Goal: Task Accomplishment & Management: Manage account settings

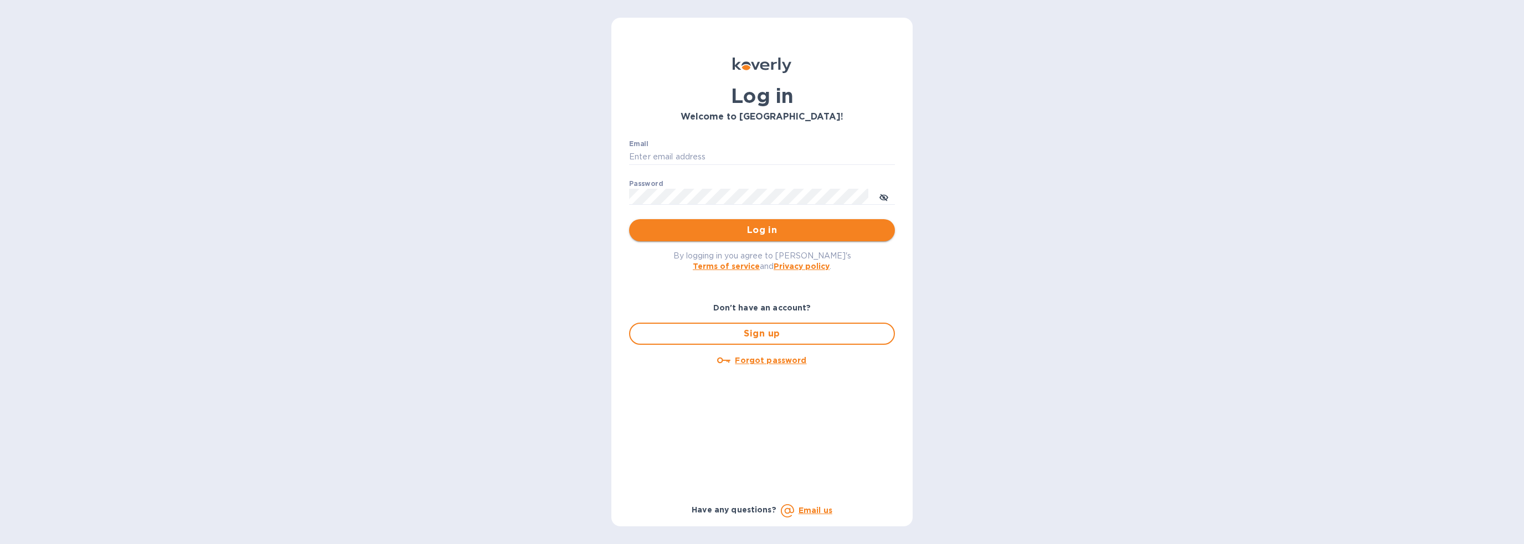
type input "antoniop@sjmmarketplace.com"
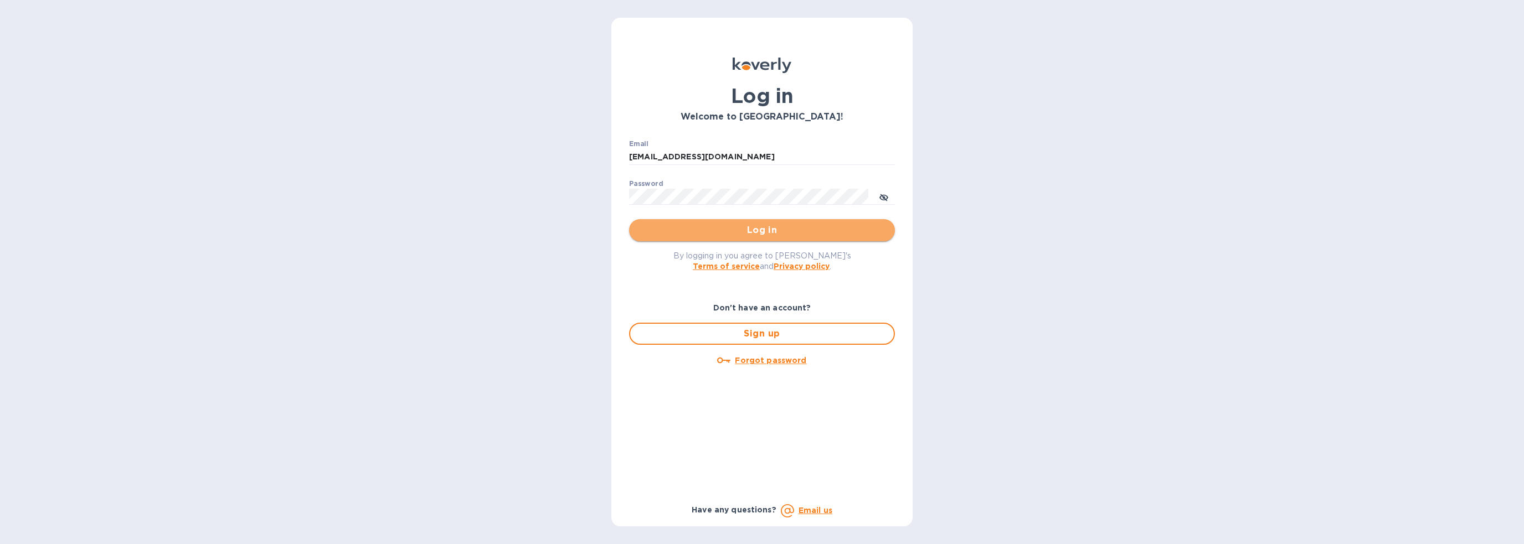
click at [739, 230] on span "Log in" at bounding box center [762, 230] width 248 height 13
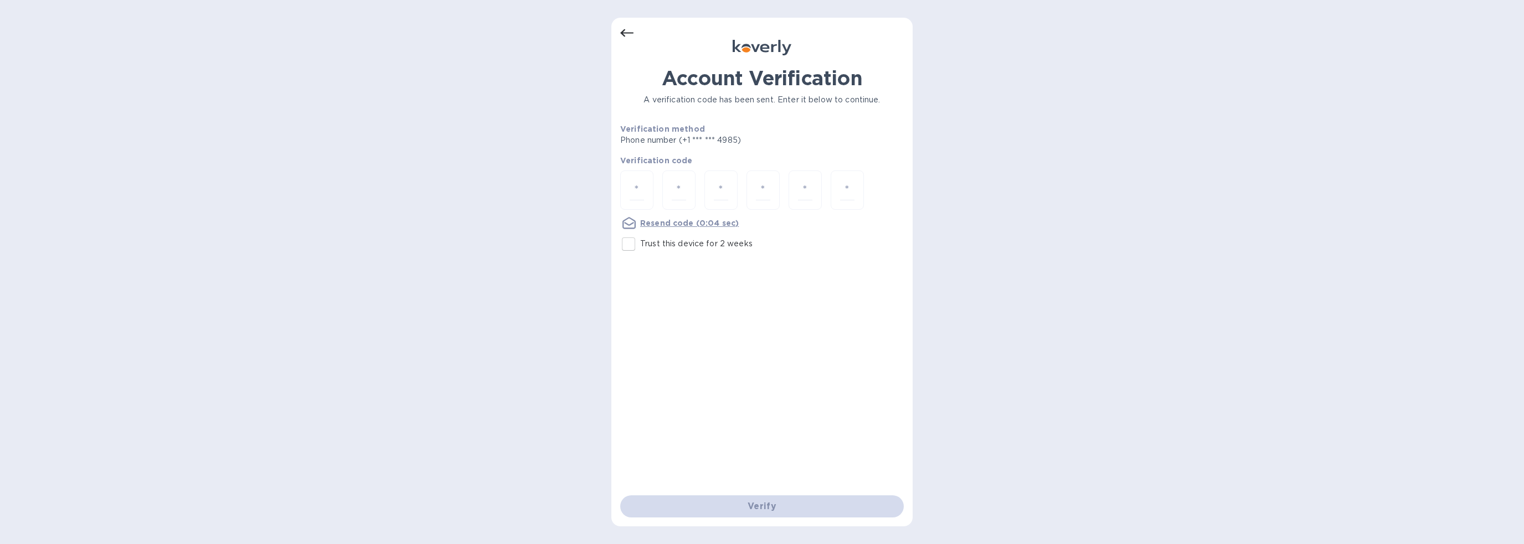
click at [631, 245] on input "Trust this device for 2 weeks" at bounding box center [628, 244] width 23 height 23
checkbox input "true"
click at [641, 184] on input "number" at bounding box center [637, 190] width 14 height 20
type input "7"
type input "1"
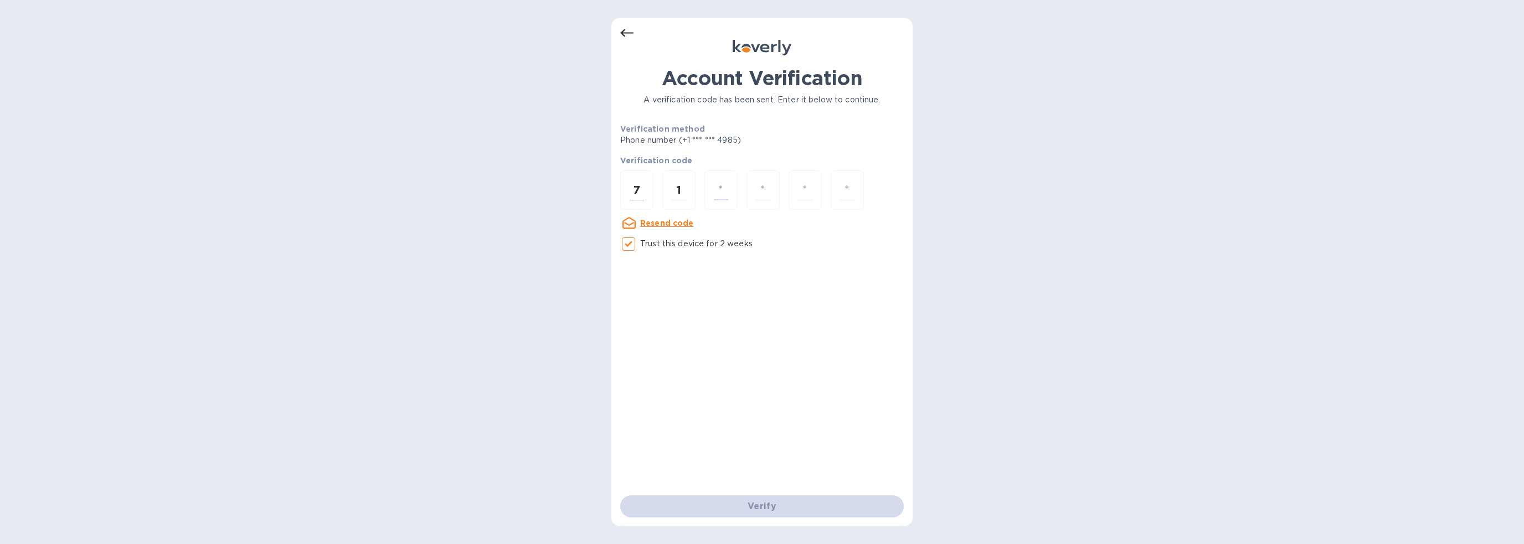
type input "9"
type input "8"
type input "0"
type input "7"
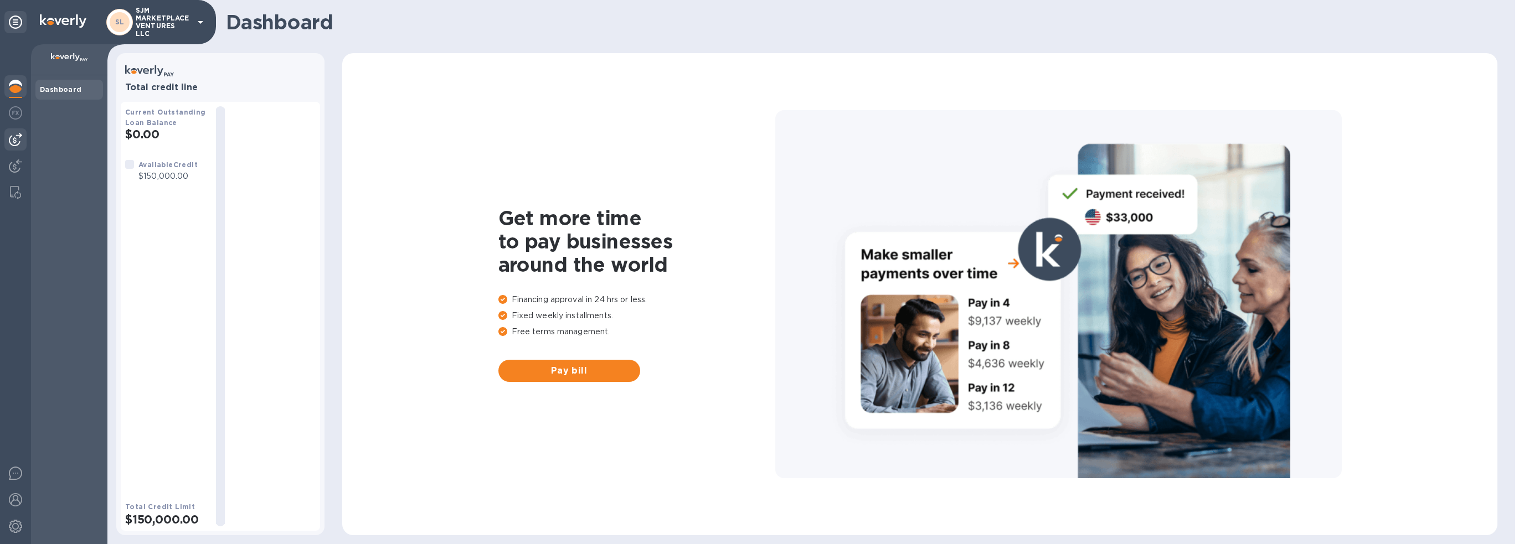
click at [16, 137] on img at bounding box center [15, 139] width 13 height 13
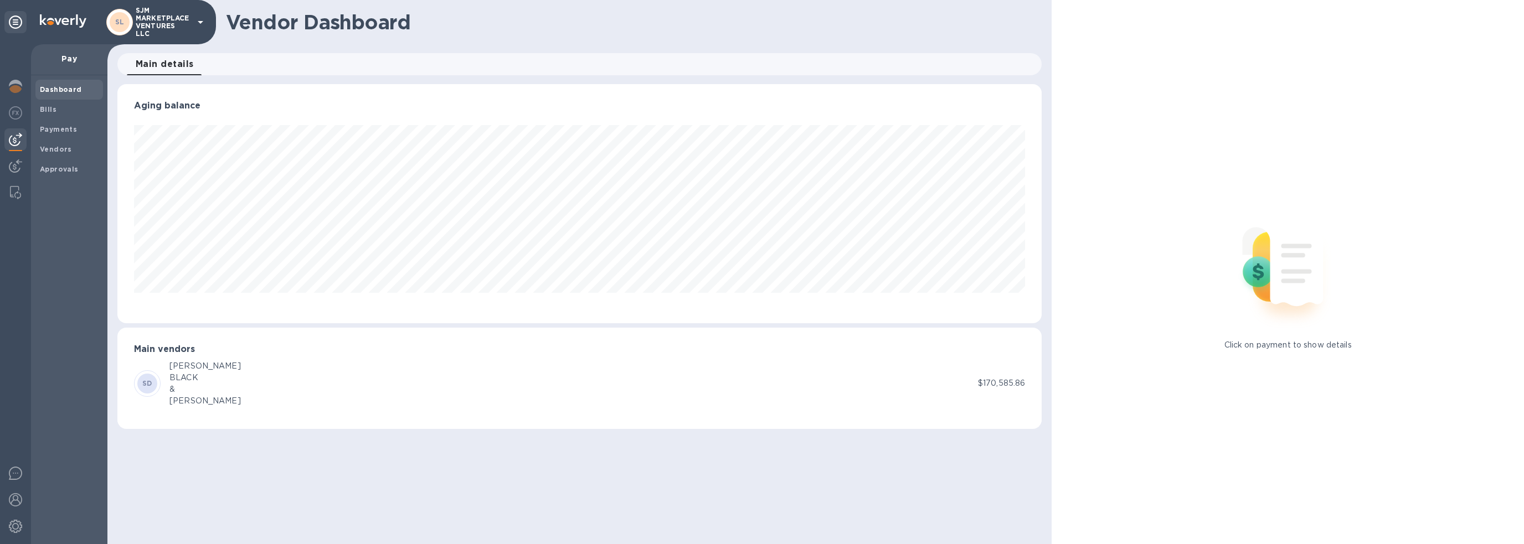
scroll to position [239, 924]
drag, startPoint x: 151, startPoint y: 379, endPoint x: 156, endPoint y: 377, distance: 6.2
click at [151, 378] on span "SD" at bounding box center [147, 383] width 10 height 11
click at [185, 364] on div "[PERSON_NAME]" at bounding box center [204, 367] width 71 height 12
click at [164, 63] on span "Main details 0" at bounding box center [165, 64] width 58 height 16
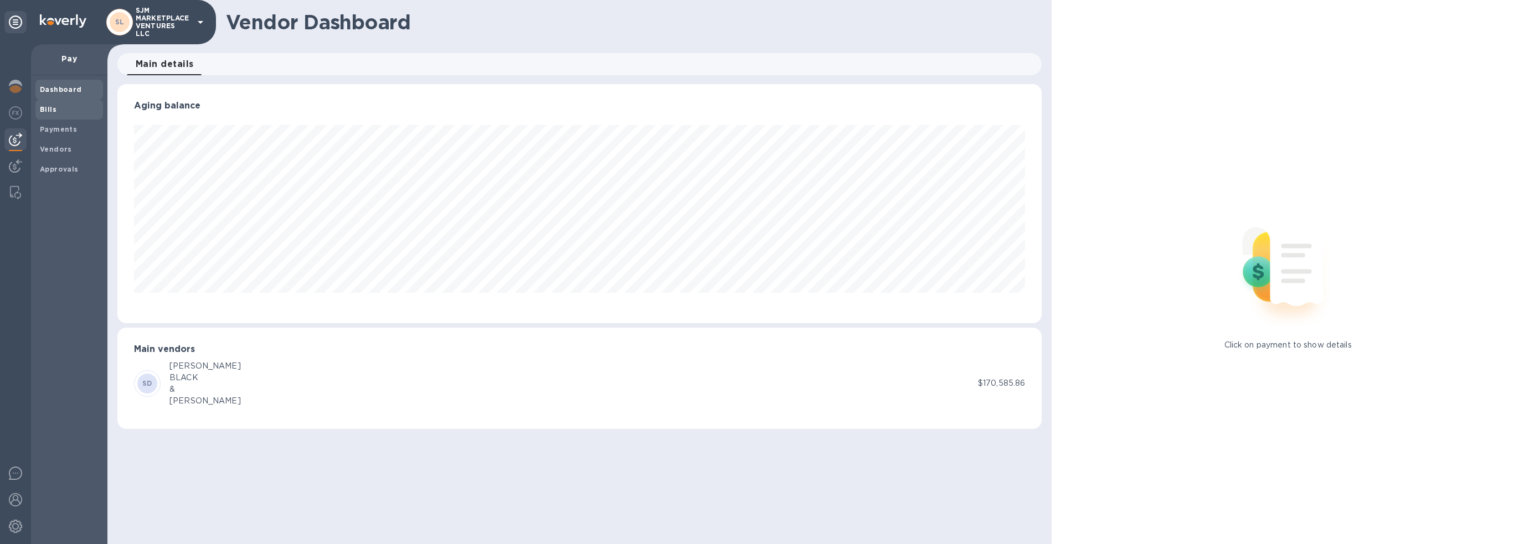
click at [52, 109] on b "Bills" at bounding box center [48, 109] width 17 height 8
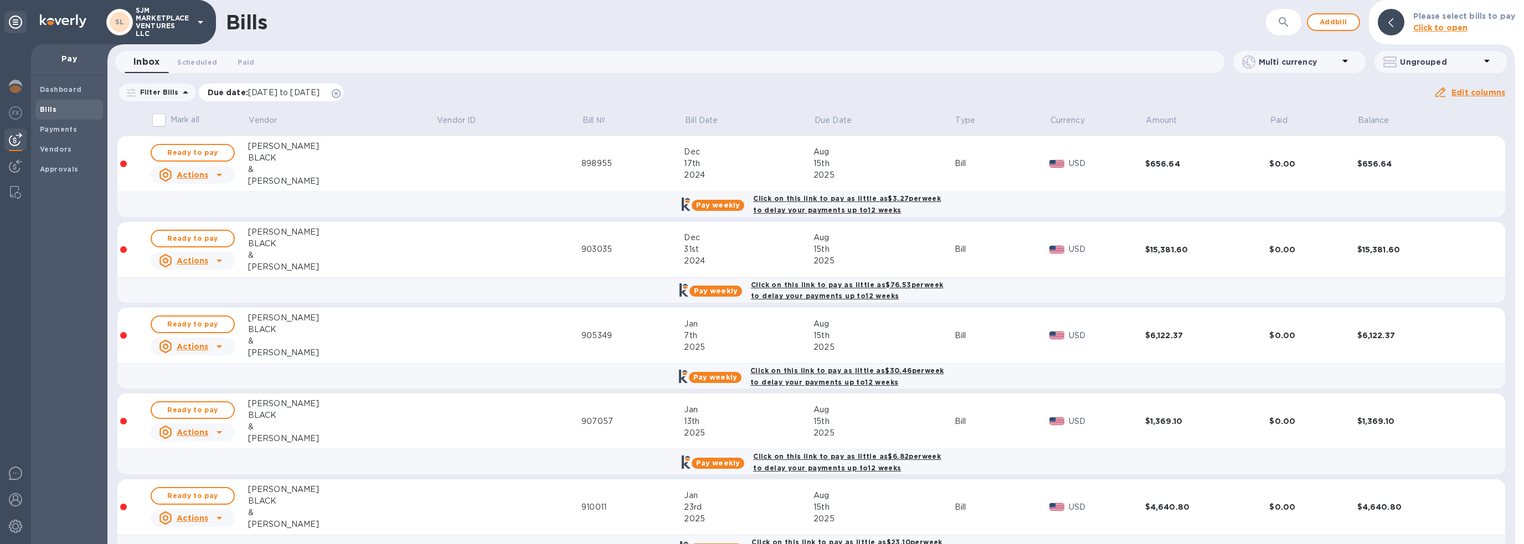
click at [341, 92] on icon at bounding box center [336, 93] width 9 height 9
click at [1173, 33] on div "Bills" at bounding box center [746, 22] width 1040 height 23
click at [1364, 117] on p "Balance" at bounding box center [1373, 121] width 31 height 12
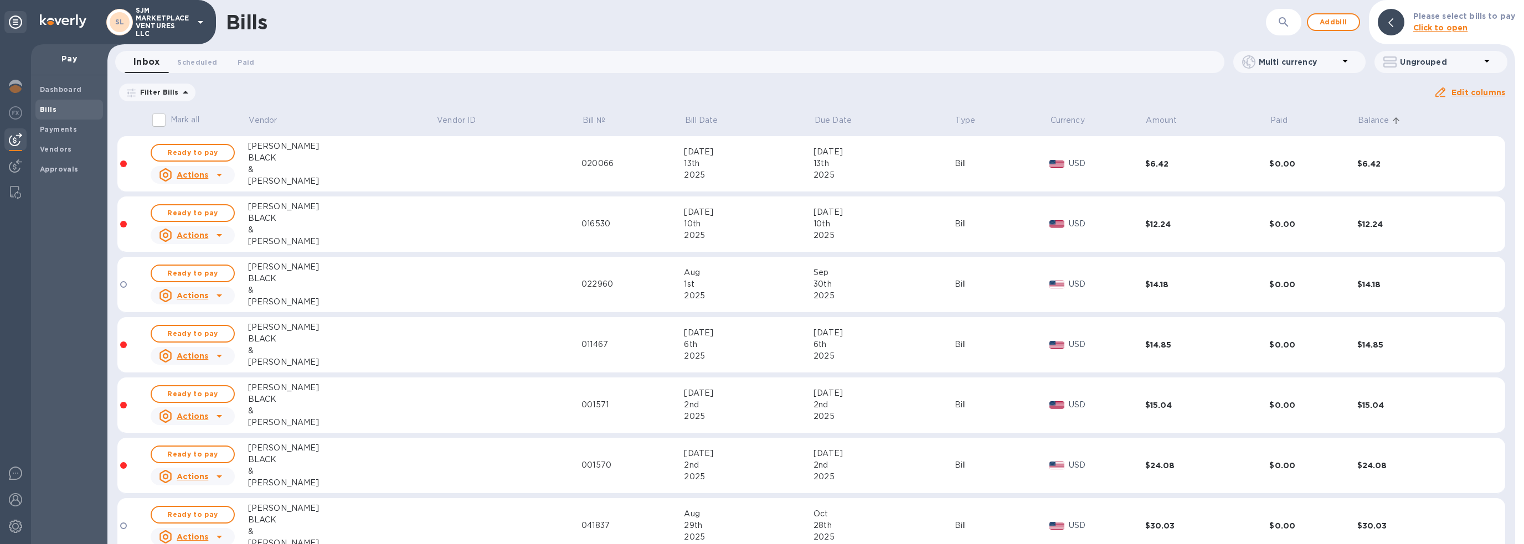
click at [1364, 117] on p "Balance" at bounding box center [1373, 121] width 31 height 12
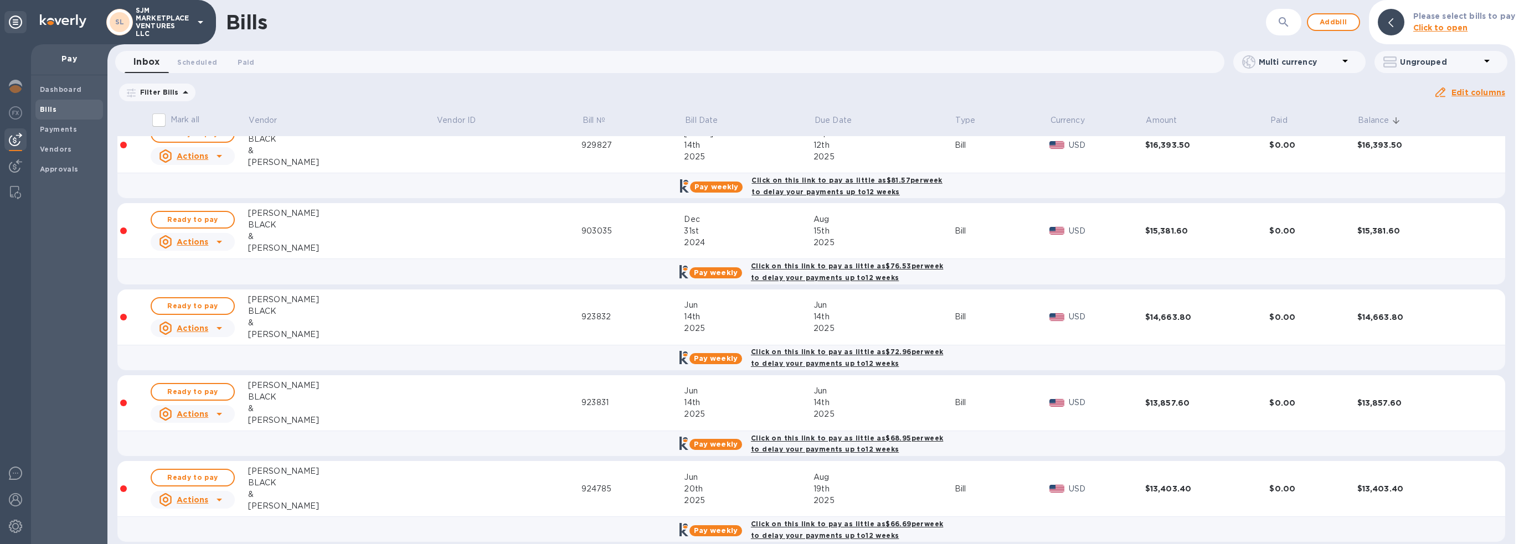
scroll to position [277, 0]
click at [160, 117] on input "Mark all" at bounding box center [158, 120] width 23 height 23
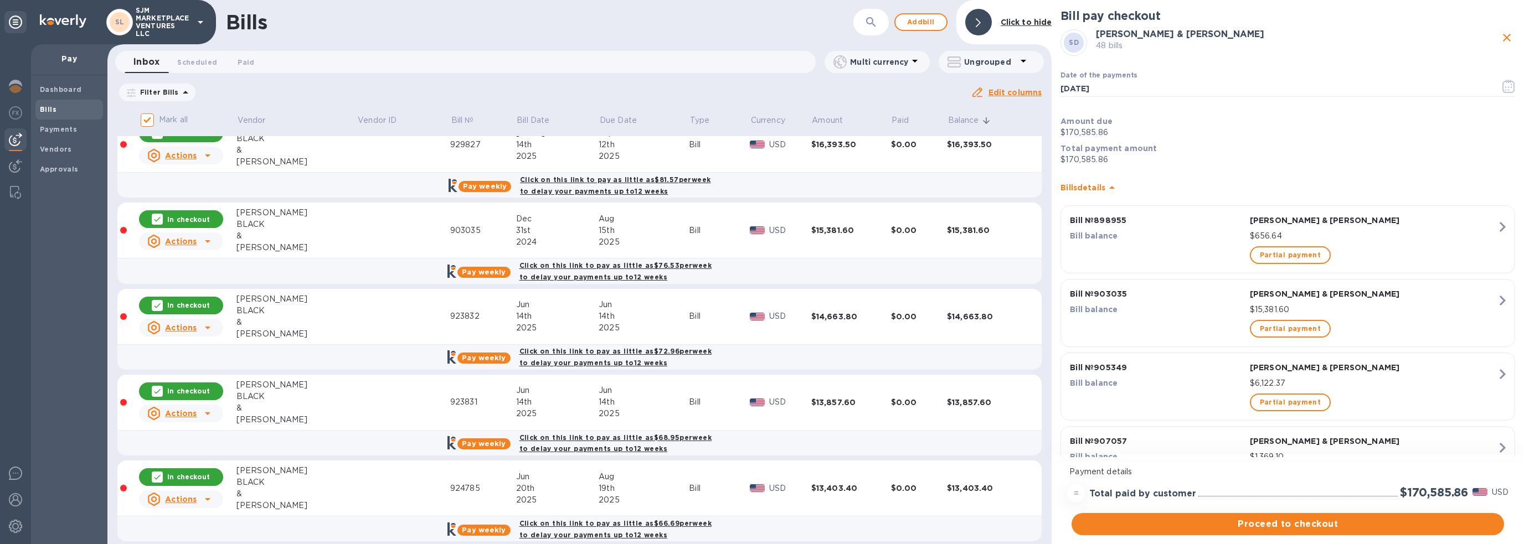
click at [162, 215] on icon at bounding box center [157, 219] width 9 height 9
checkbox input "false"
click at [157, 473] on icon at bounding box center [157, 477] width 9 height 9
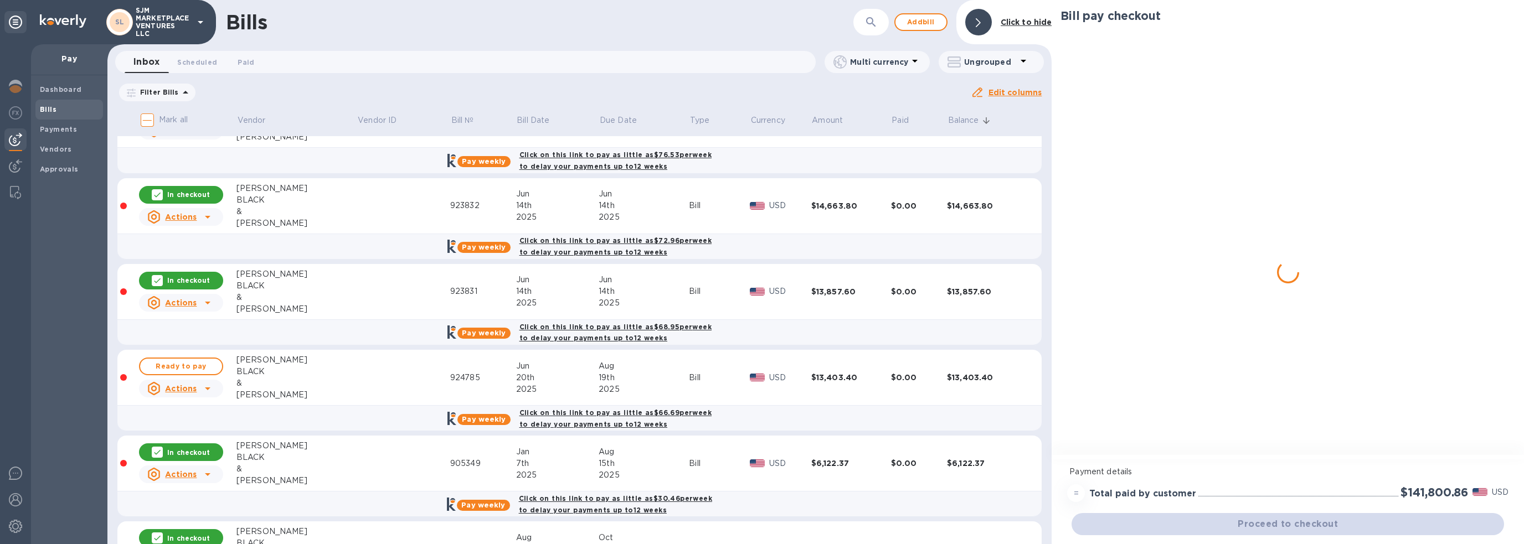
scroll to position [443, 0]
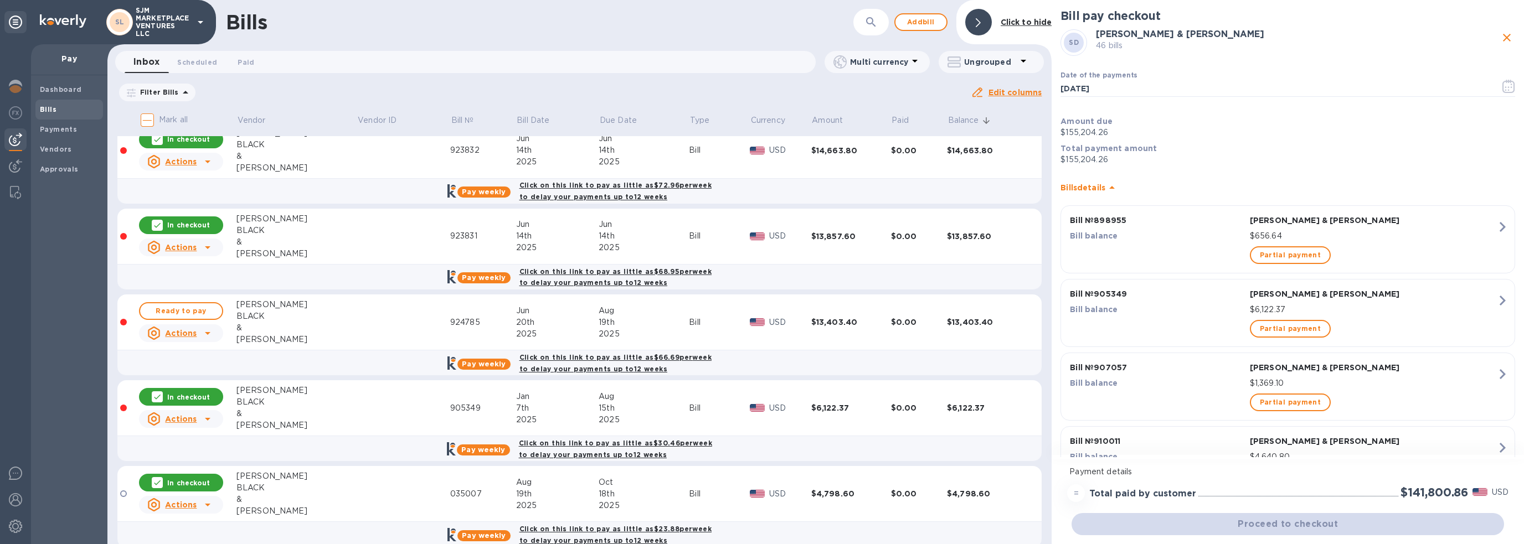
click at [161, 393] on icon at bounding box center [157, 397] width 9 height 9
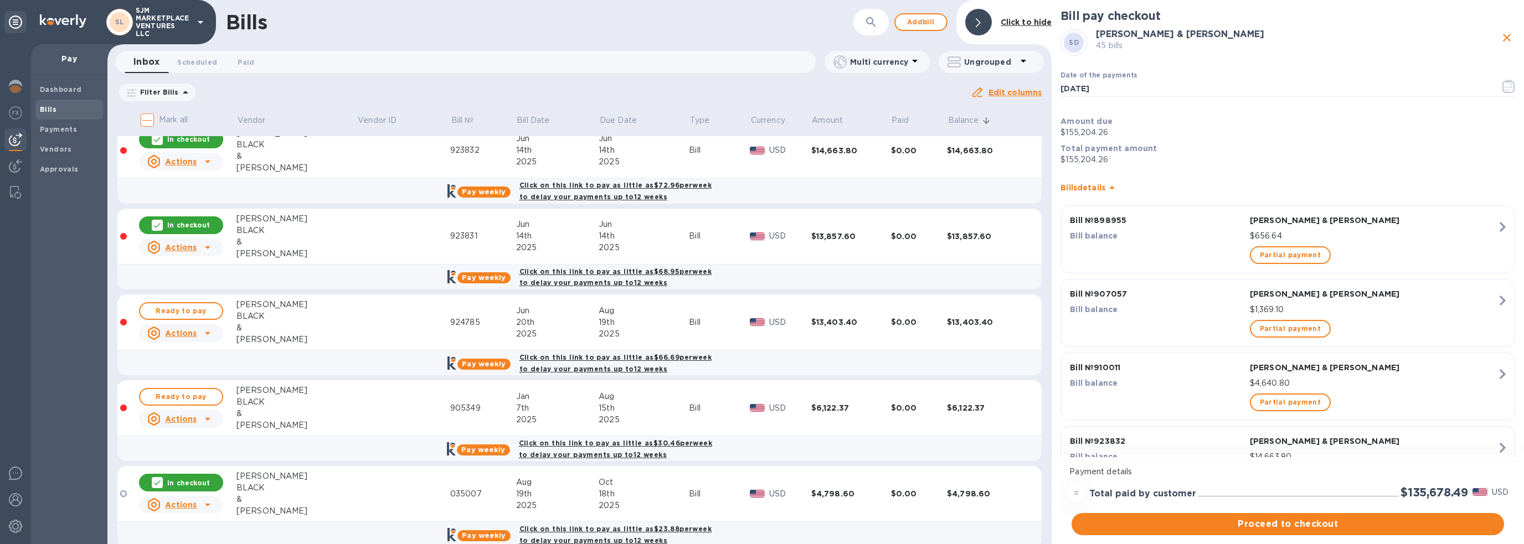
click at [160, 481] on icon at bounding box center [157, 483] width 7 height 5
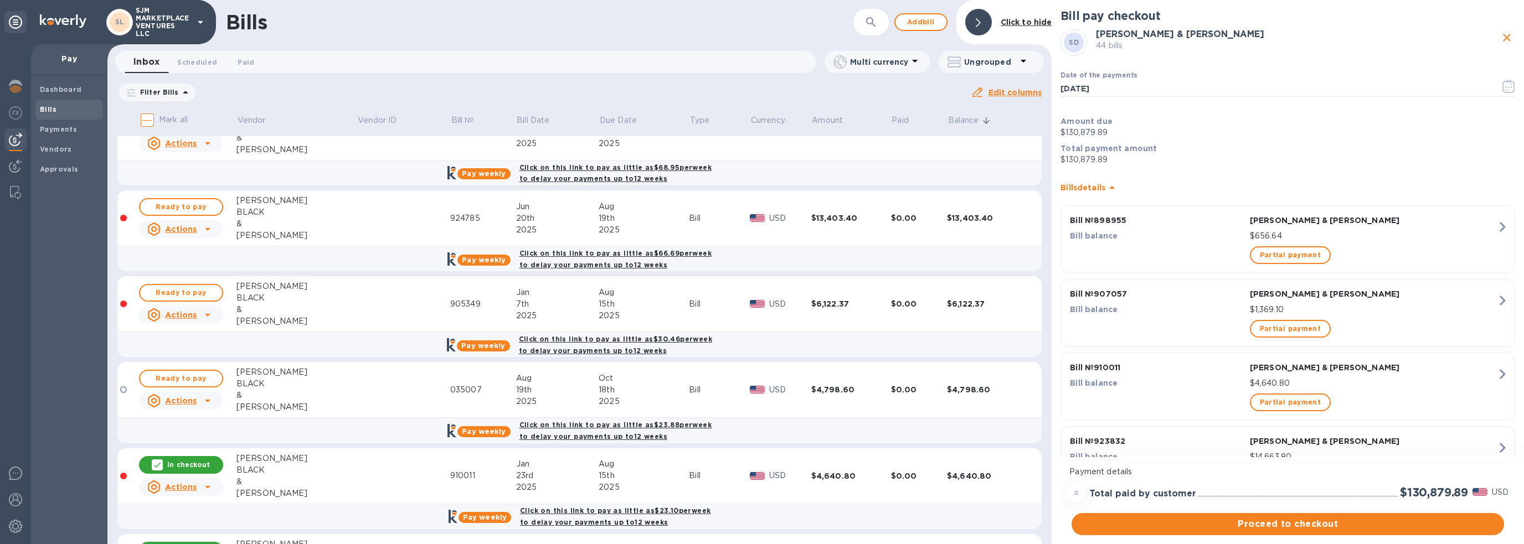
scroll to position [554, 0]
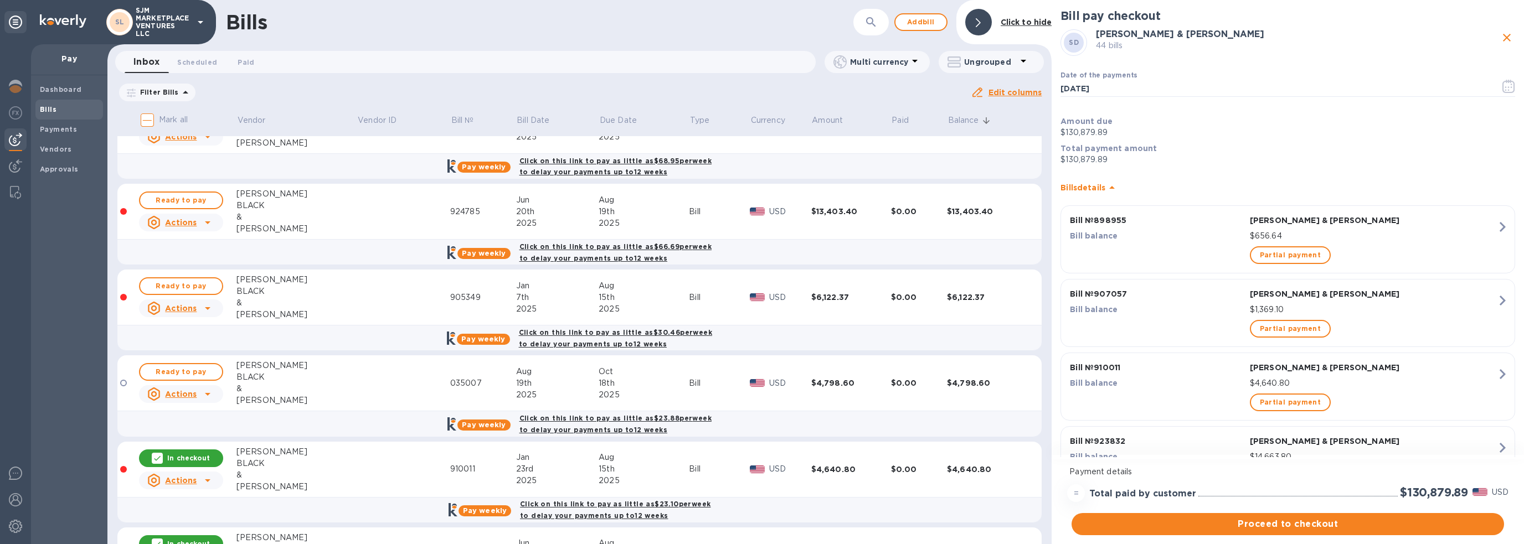
click at [159, 454] on icon at bounding box center [157, 458] width 9 height 9
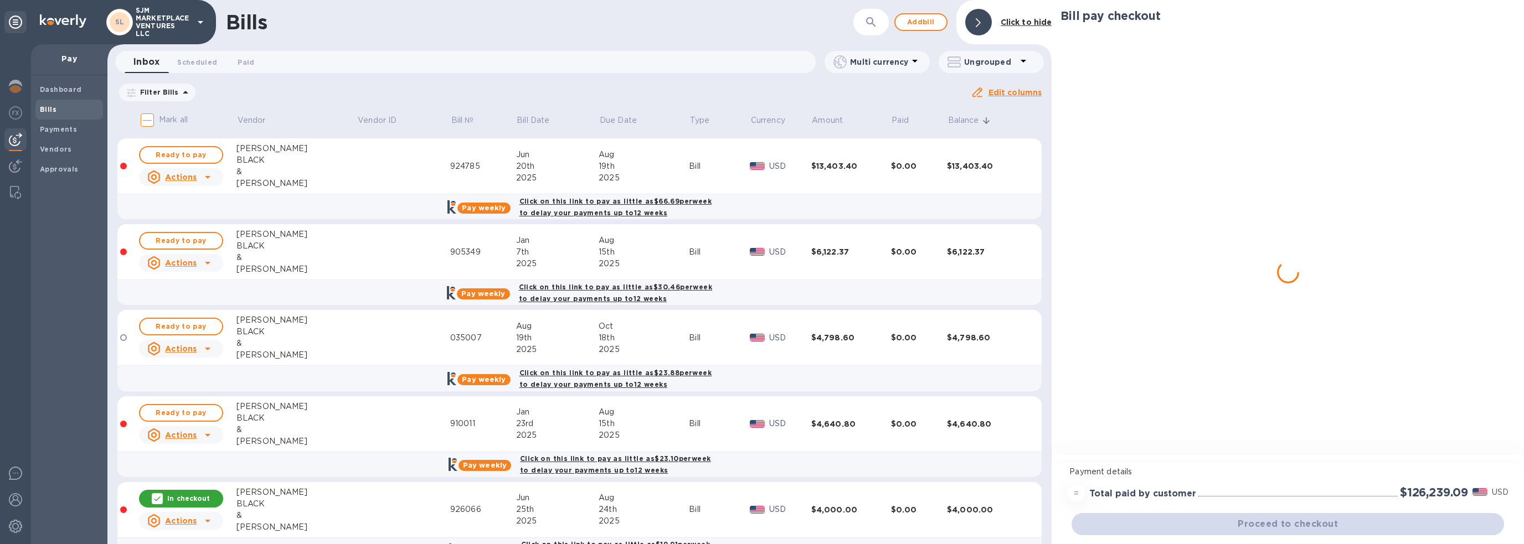
scroll to position [665, 0]
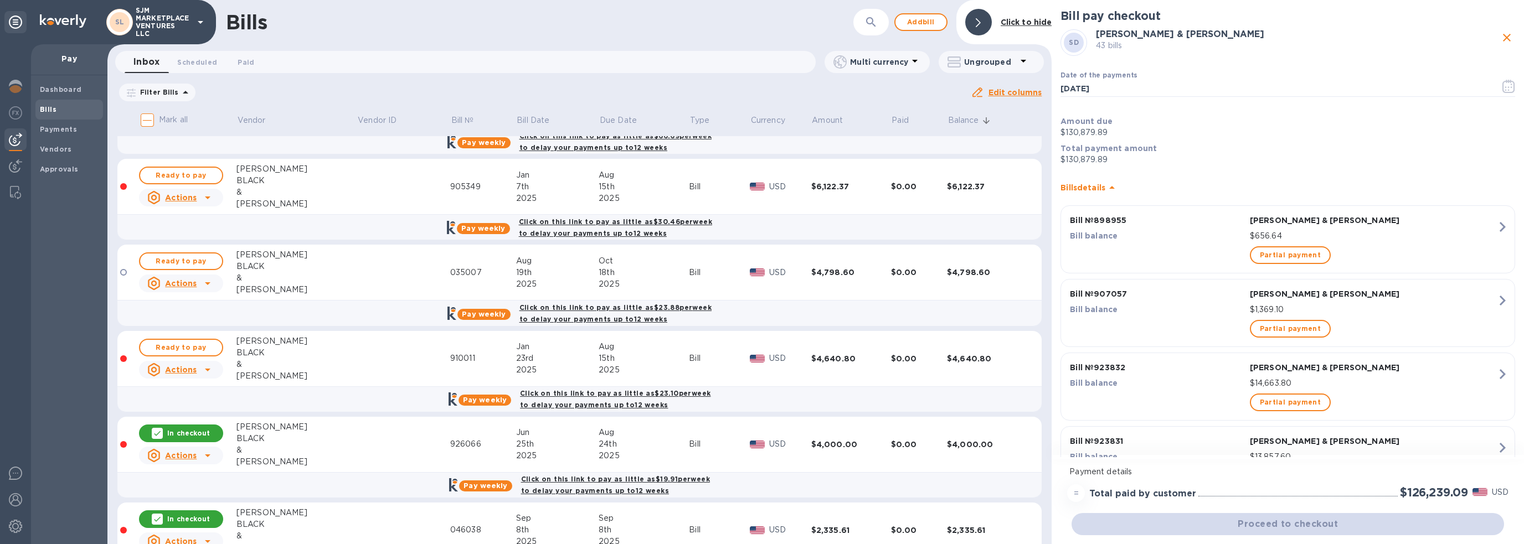
click at [158, 429] on icon at bounding box center [157, 433] width 9 height 9
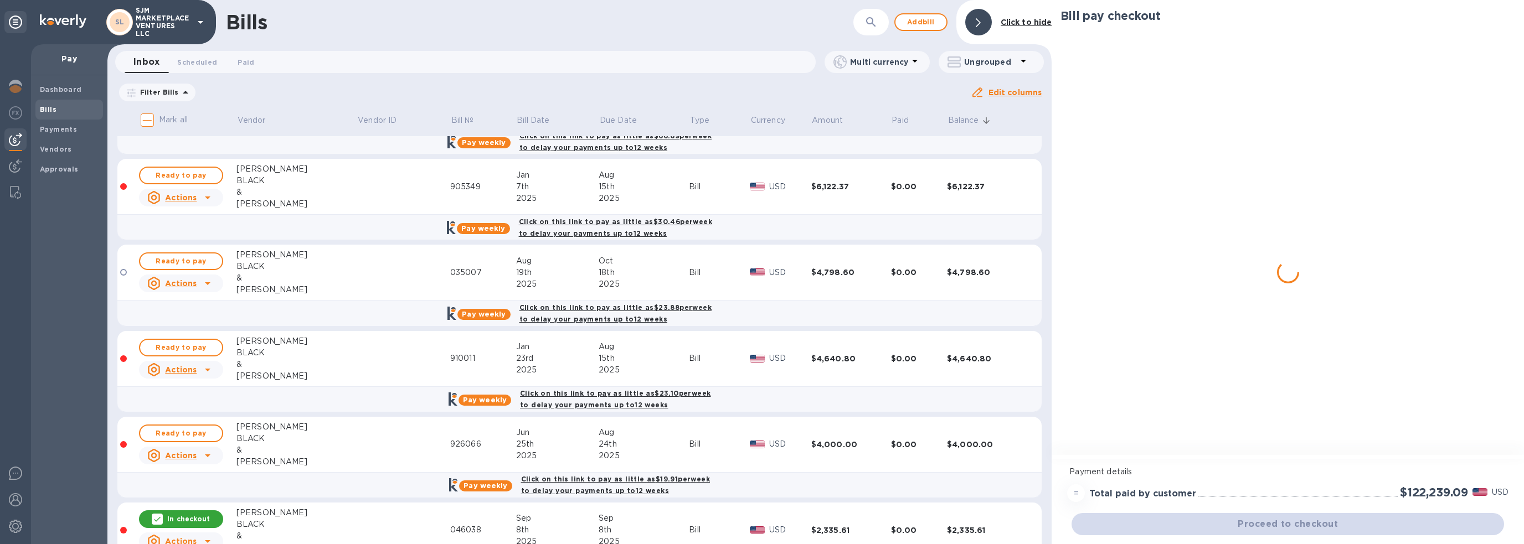
scroll to position [775, 0]
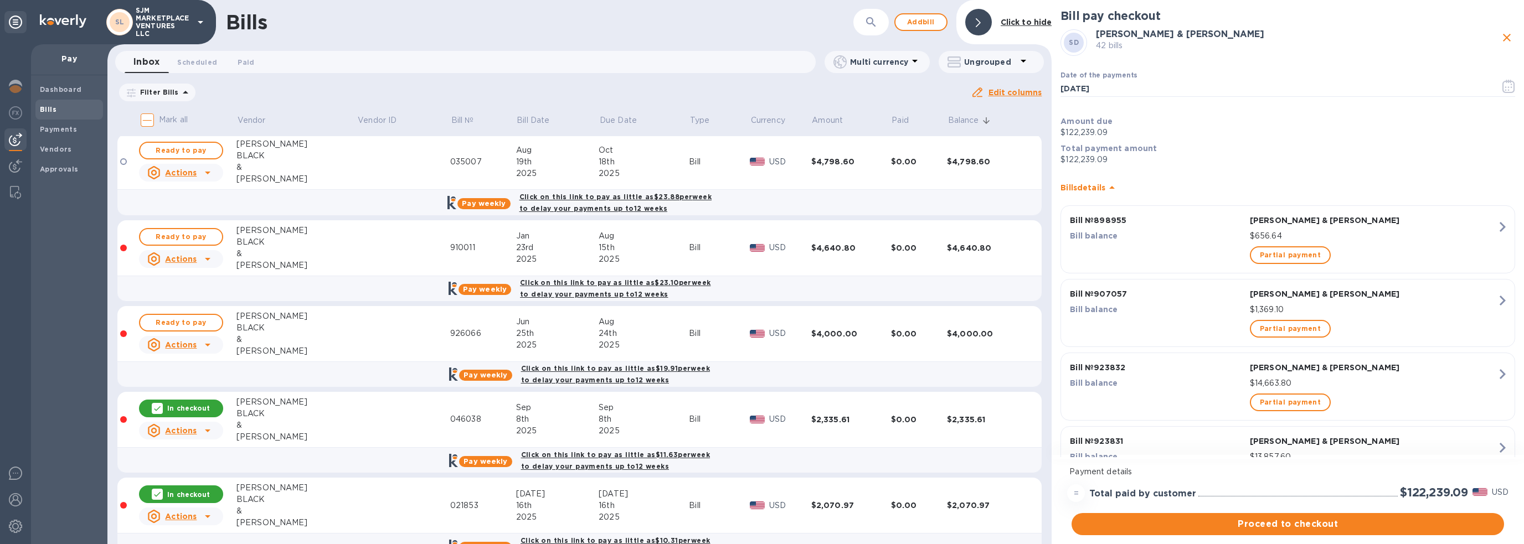
click at [160, 407] on icon at bounding box center [157, 409] width 7 height 5
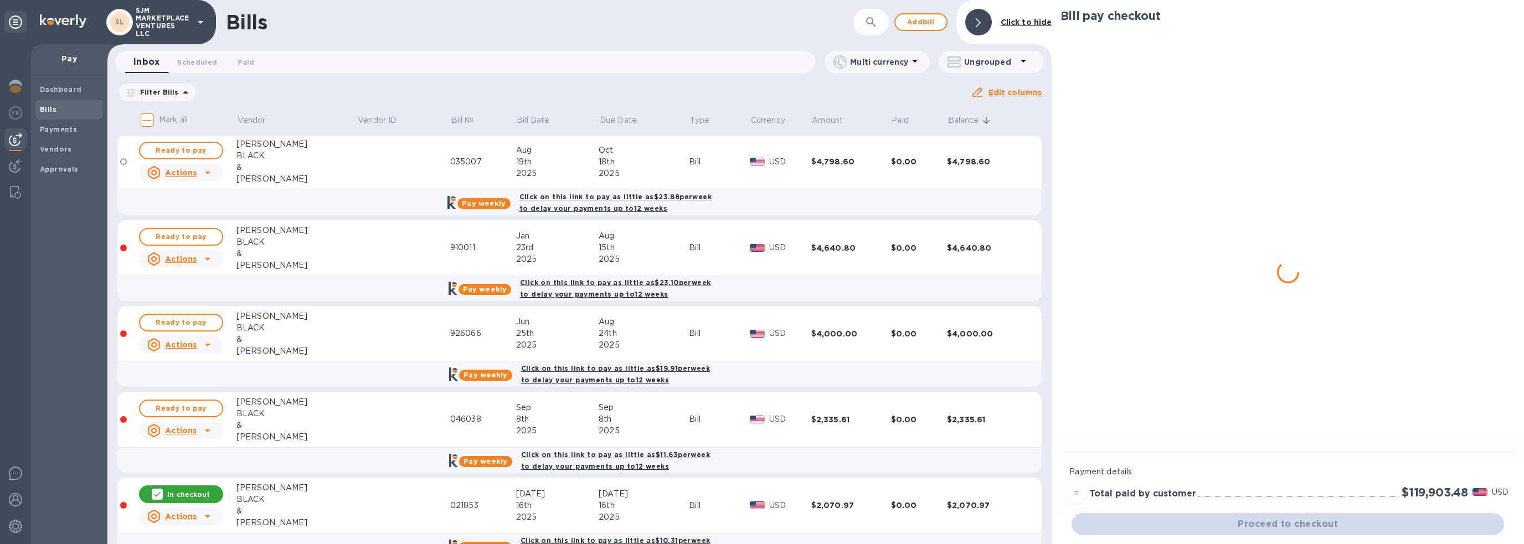
click at [160, 490] on icon at bounding box center [157, 494] width 9 height 9
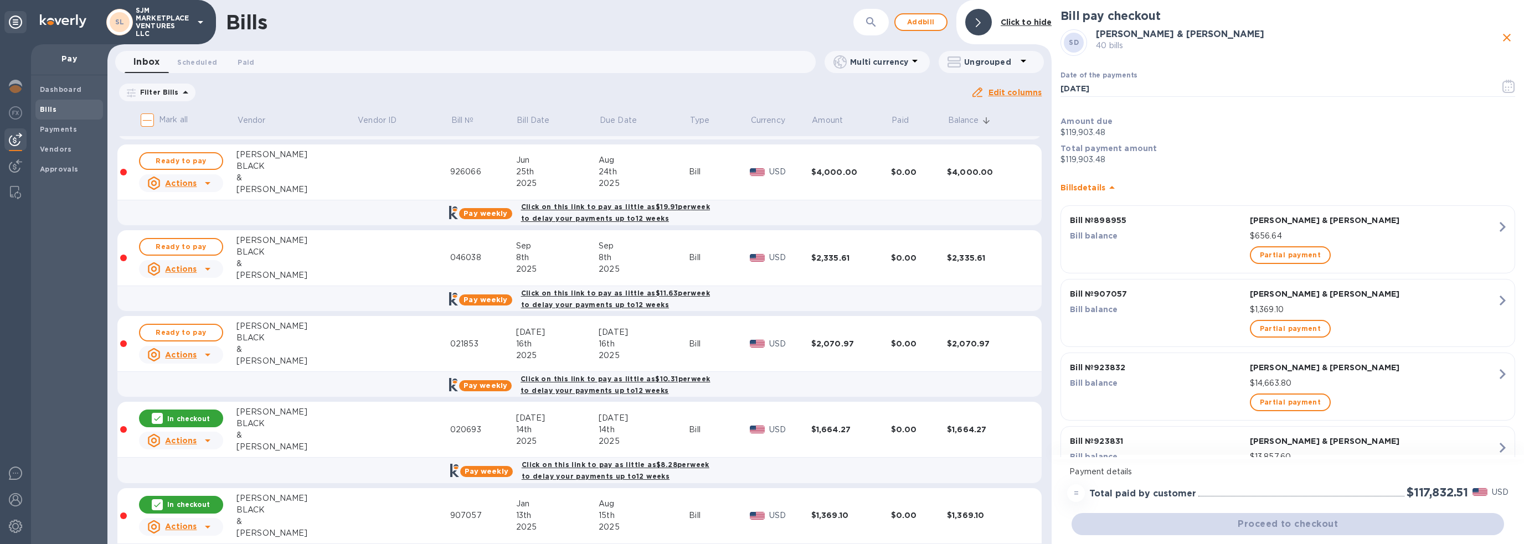
scroll to position [941, 0]
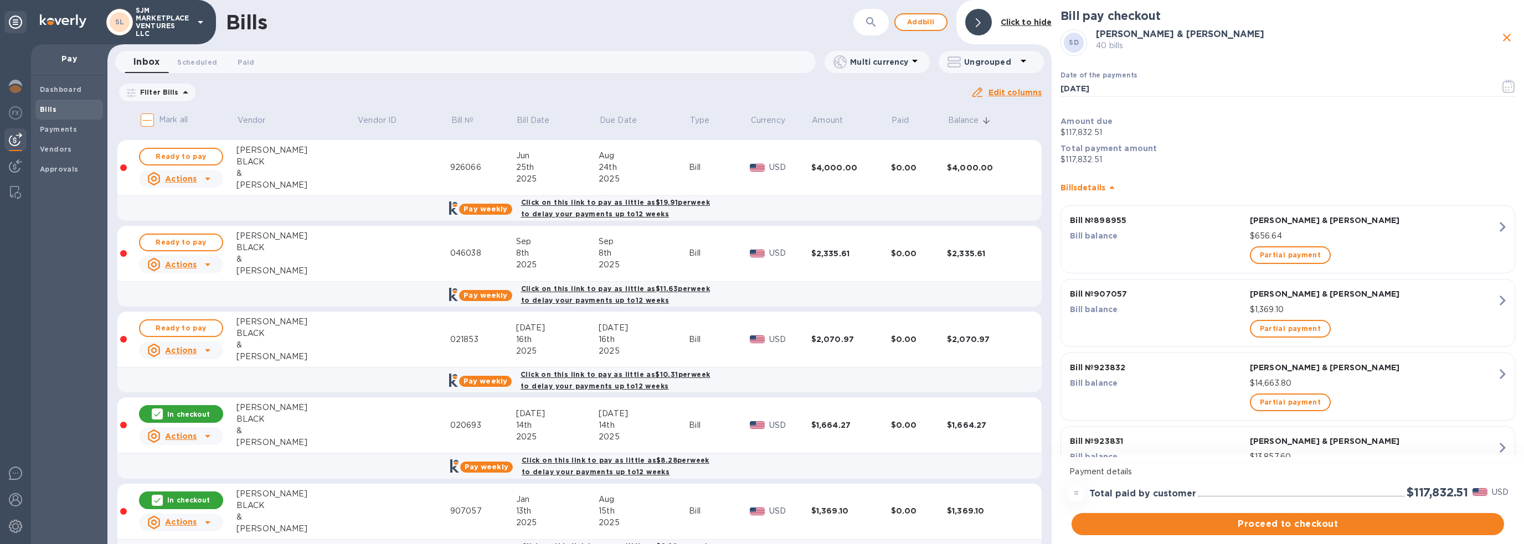
click at [160, 410] on icon at bounding box center [157, 414] width 9 height 9
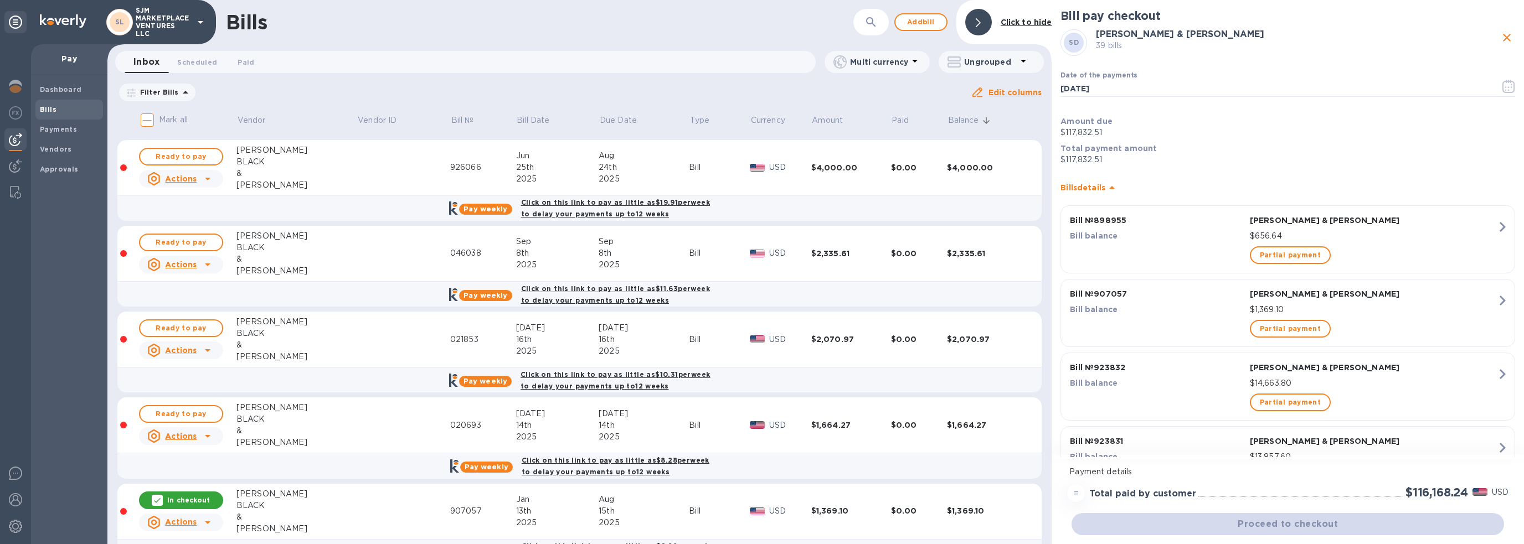
click at [158, 496] on icon at bounding box center [157, 500] width 9 height 9
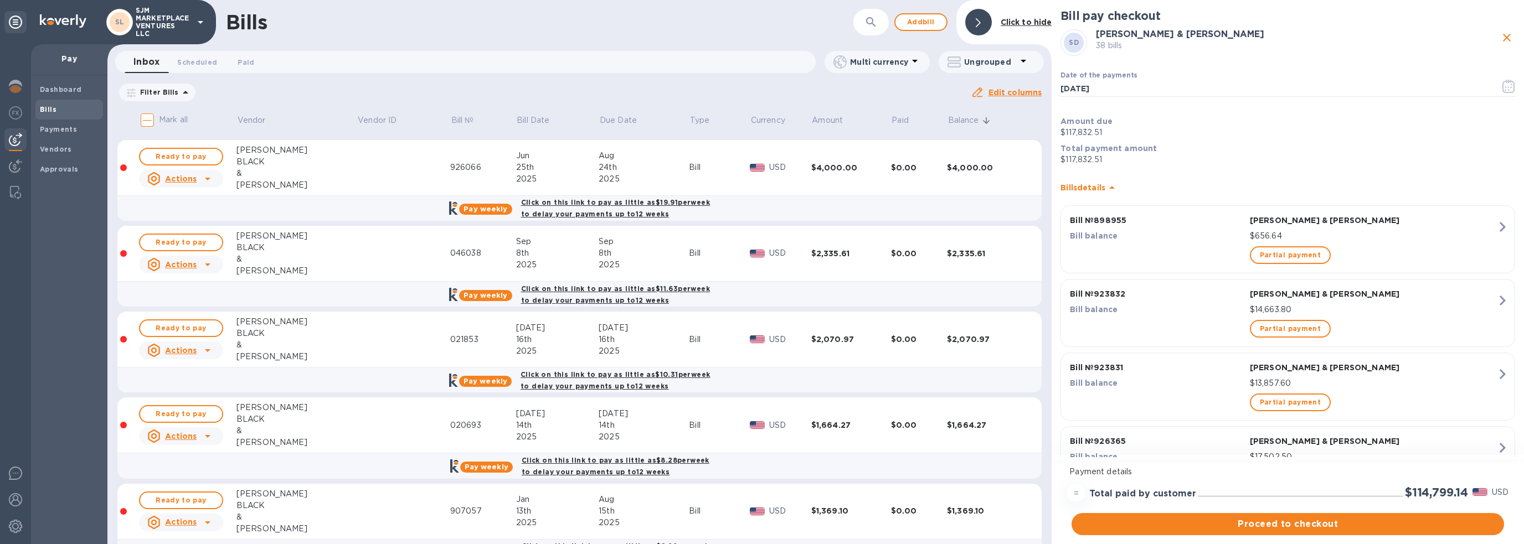
scroll to position [1108, 0]
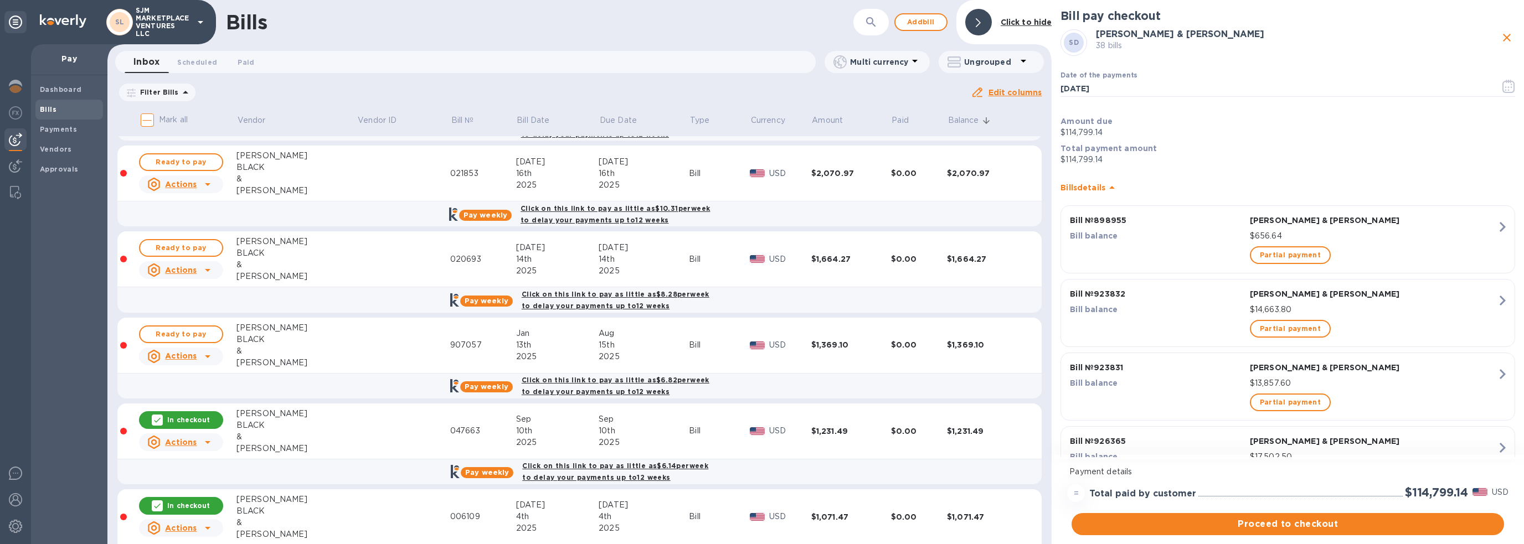
click at [159, 416] on icon at bounding box center [157, 420] width 9 height 9
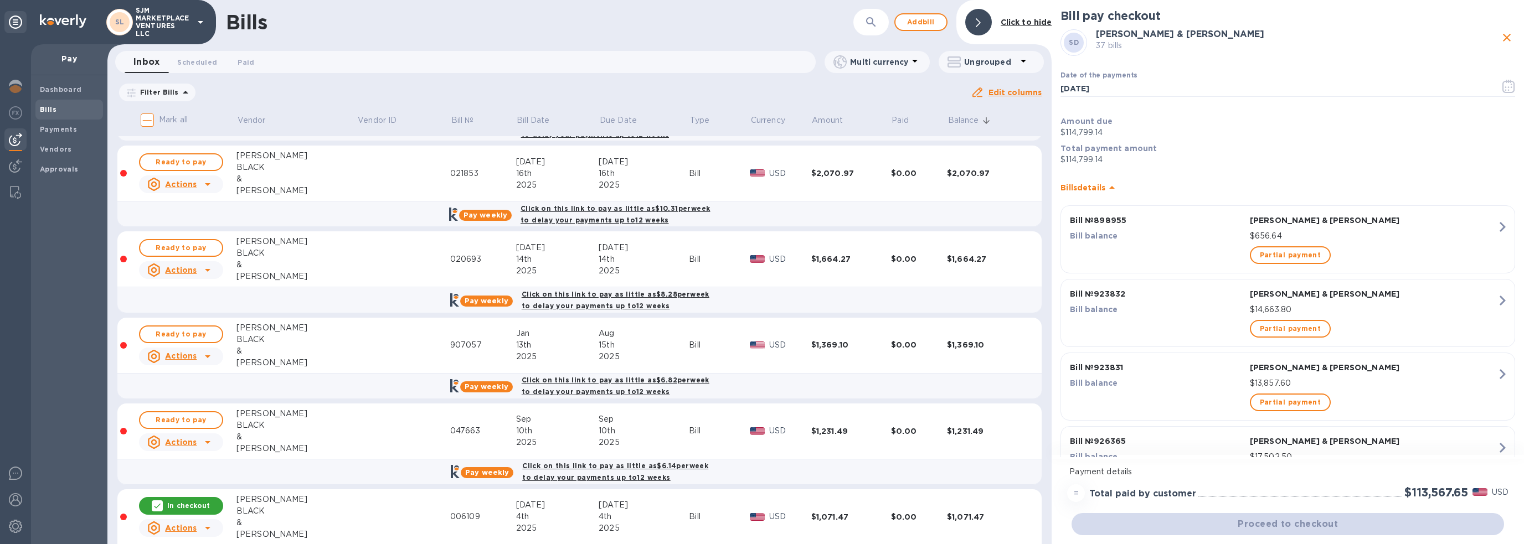
click at [160, 502] on icon at bounding box center [157, 506] width 9 height 9
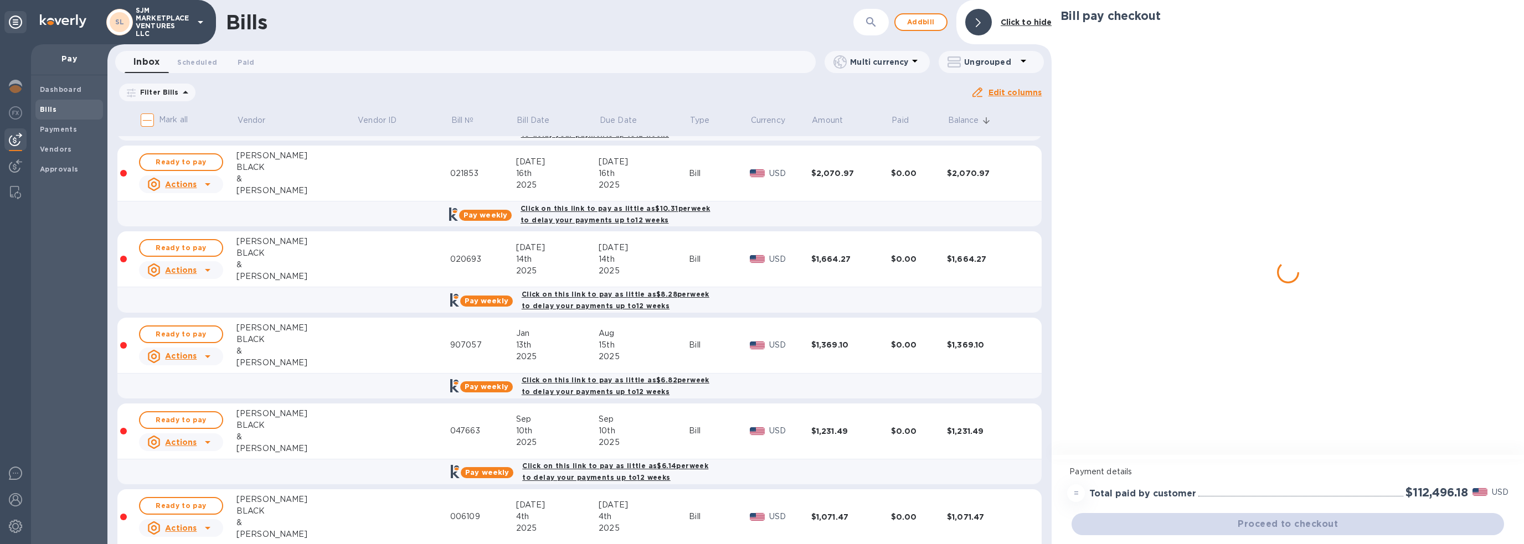
scroll to position [1329, 0]
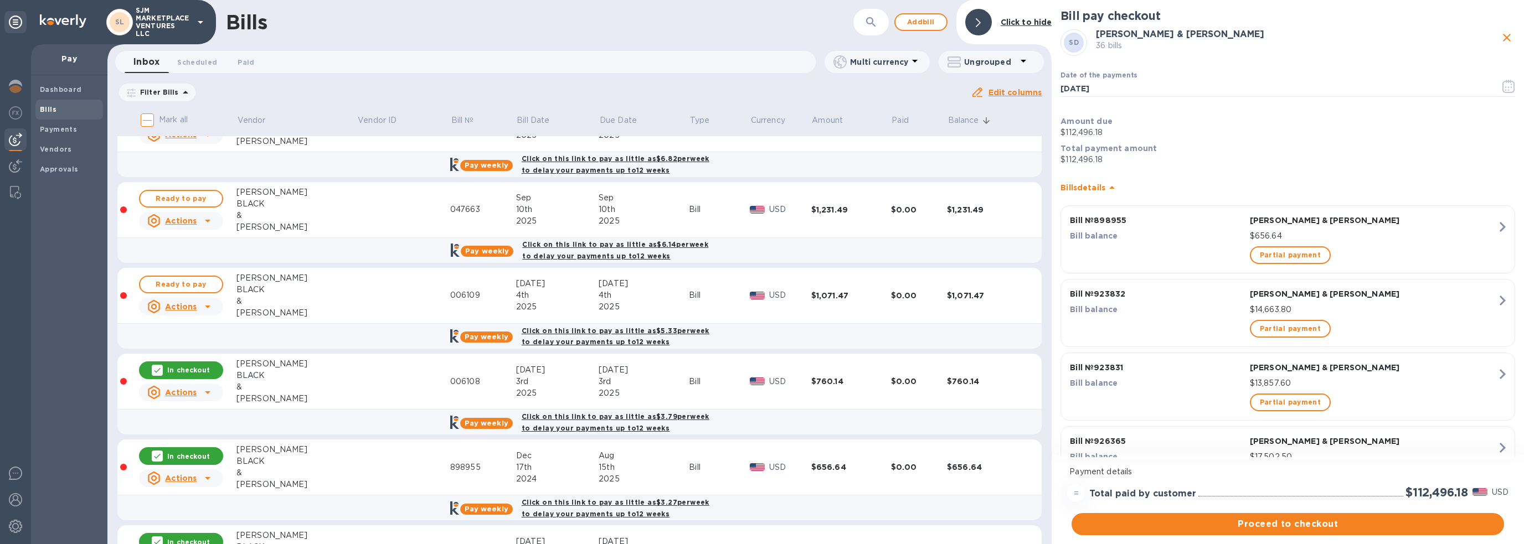
click at [161, 366] on icon at bounding box center [157, 370] width 9 height 9
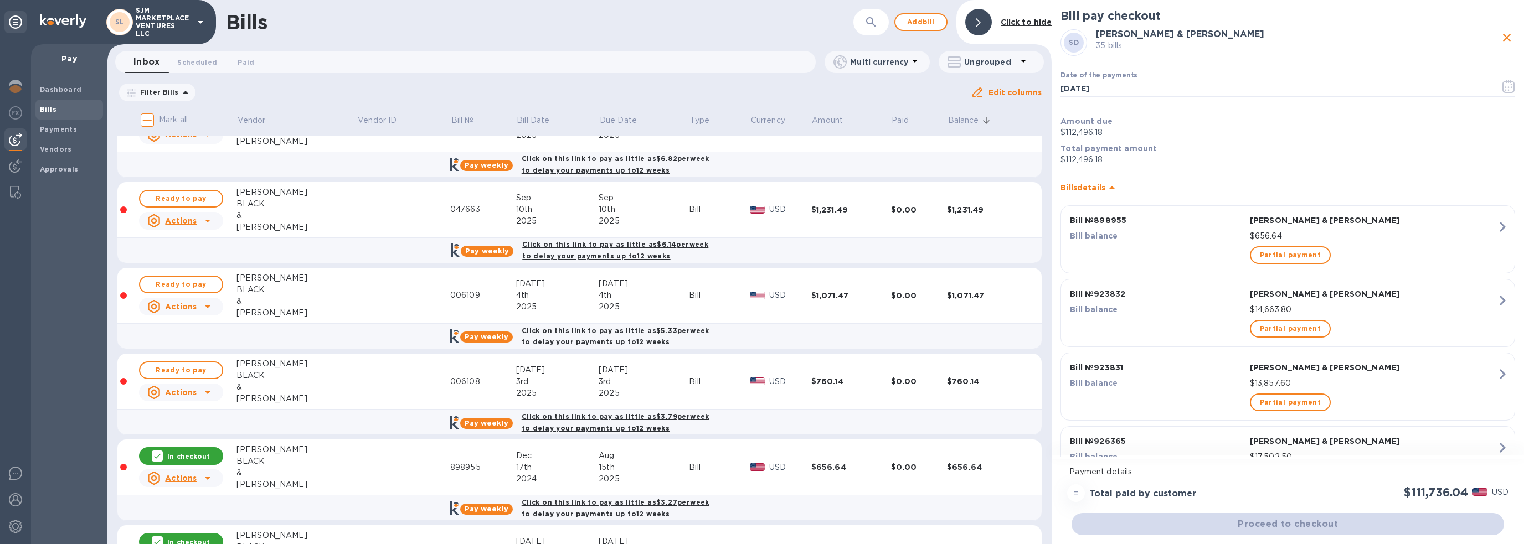
click at [156, 452] on icon at bounding box center [157, 456] width 9 height 9
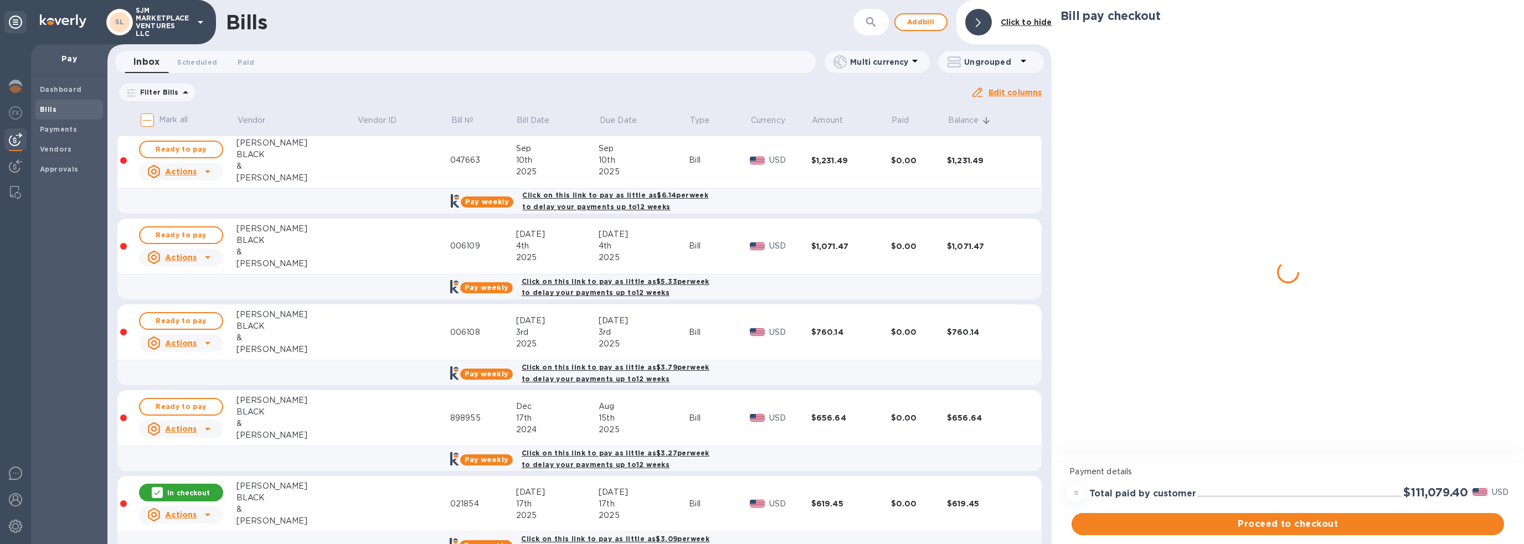
scroll to position [1440, 0]
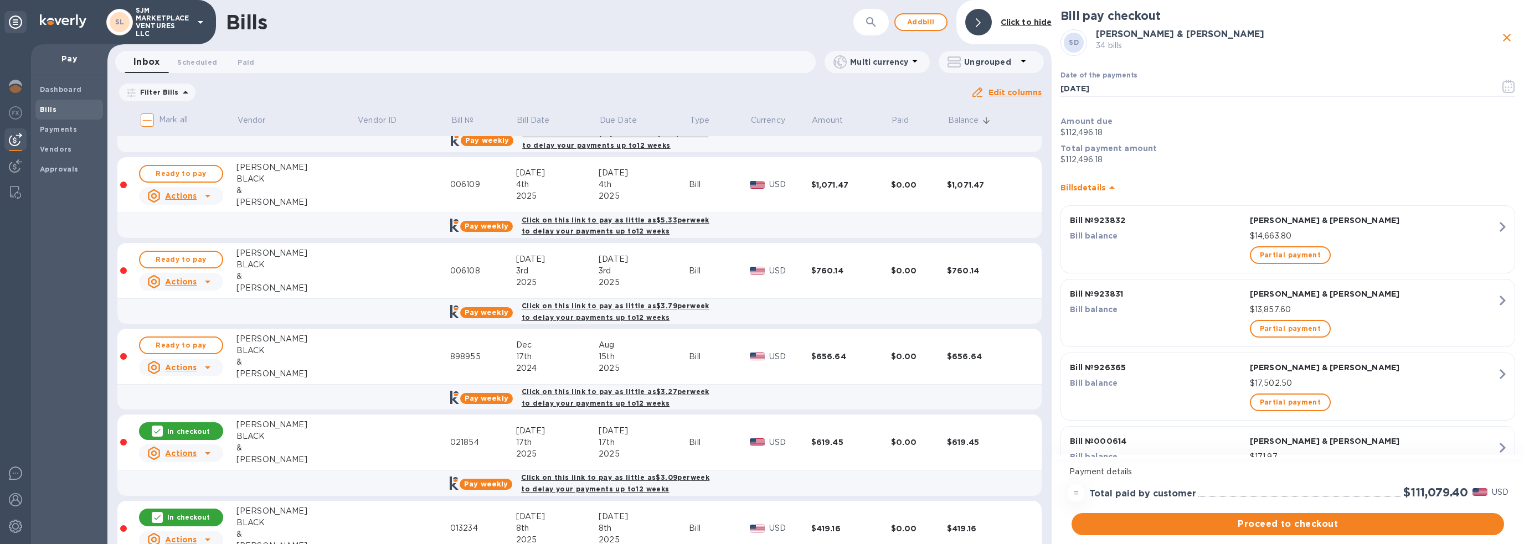
click at [161, 426] on div at bounding box center [157, 431] width 11 height 11
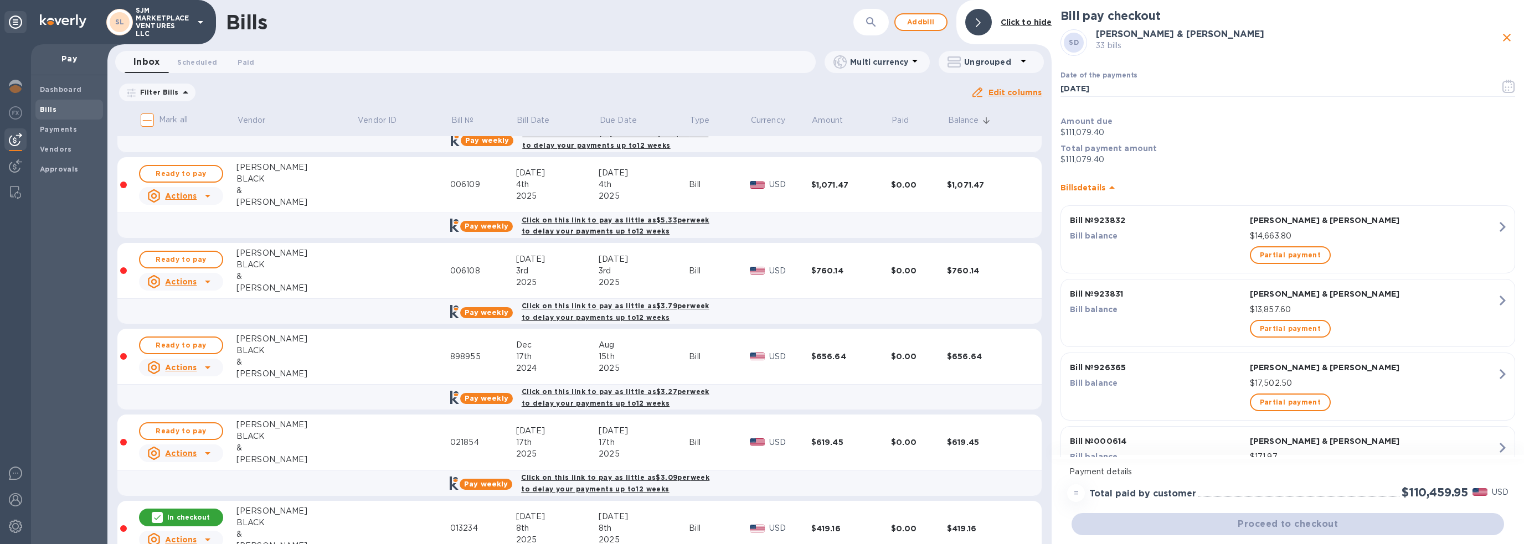
click at [160, 513] on icon at bounding box center [157, 517] width 9 height 9
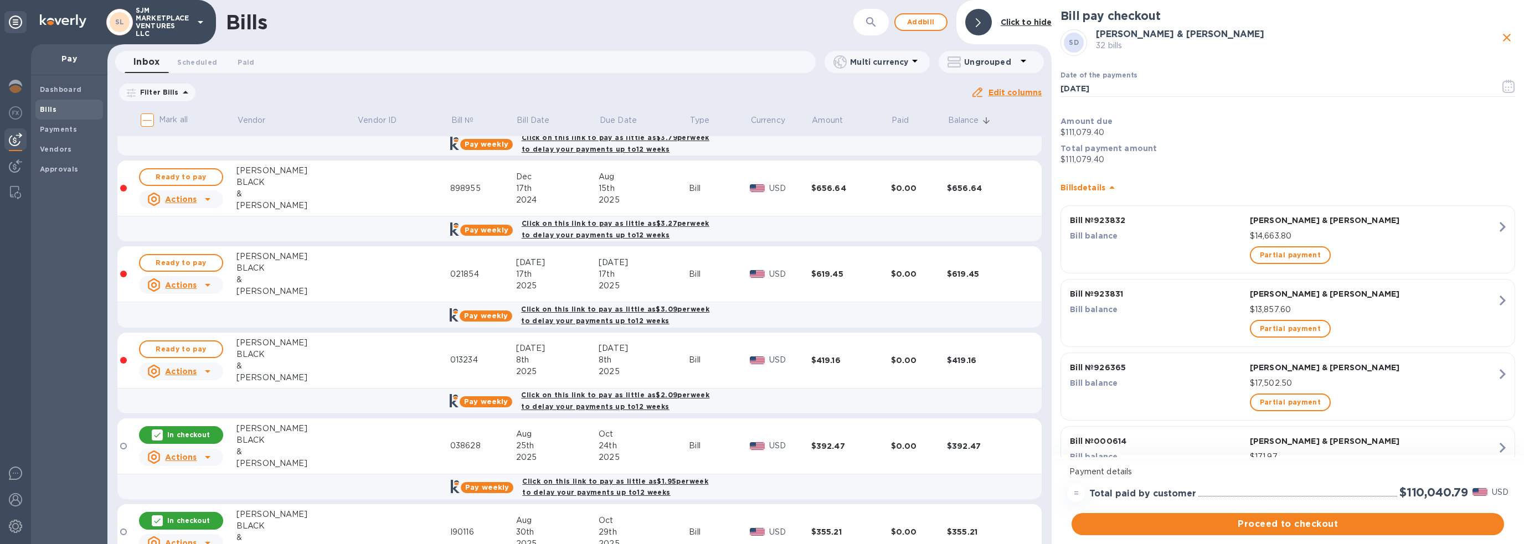
scroll to position [1661, 0]
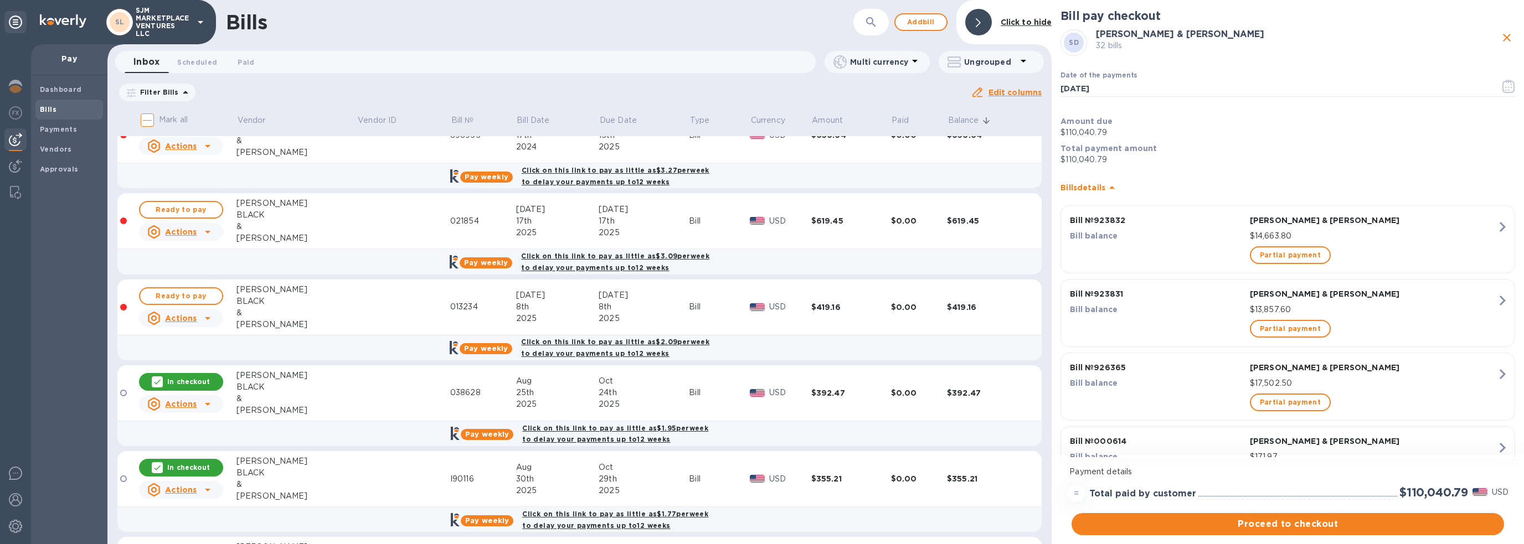
click at [159, 378] on icon at bounding box center [157, 382] width 9 height 9
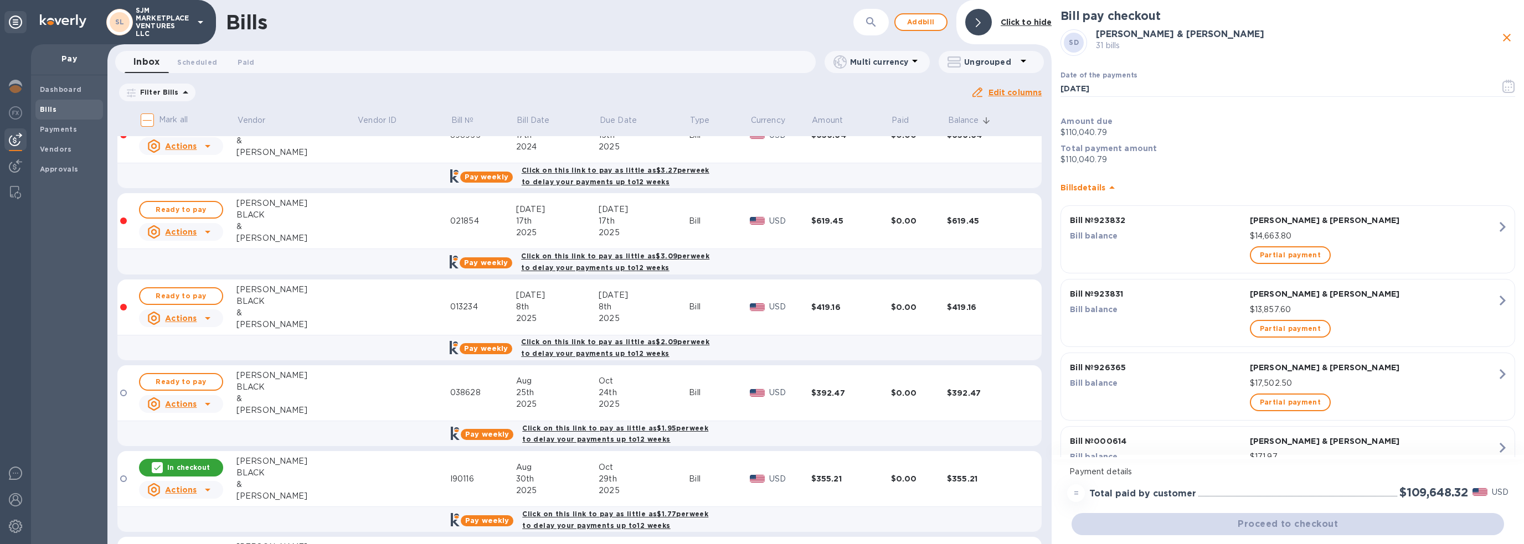
click at [160, 464] on icon at bounding box center [157, 468] width 9 height 9
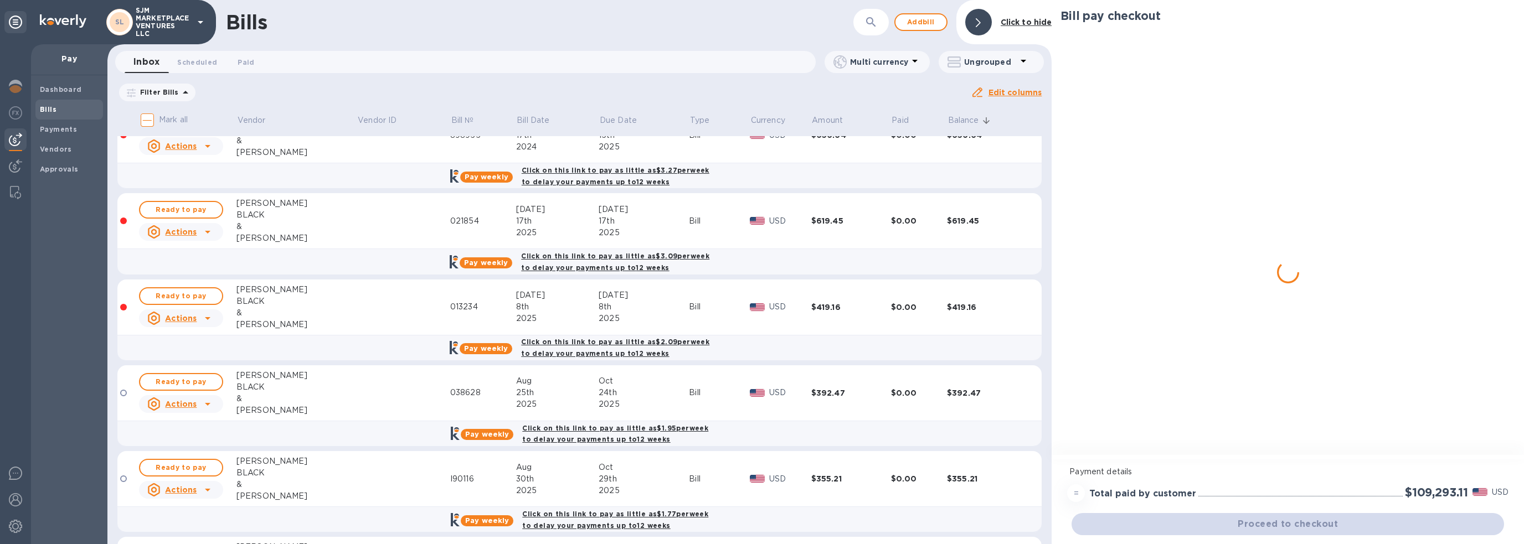
scroll to position [1828, 0]
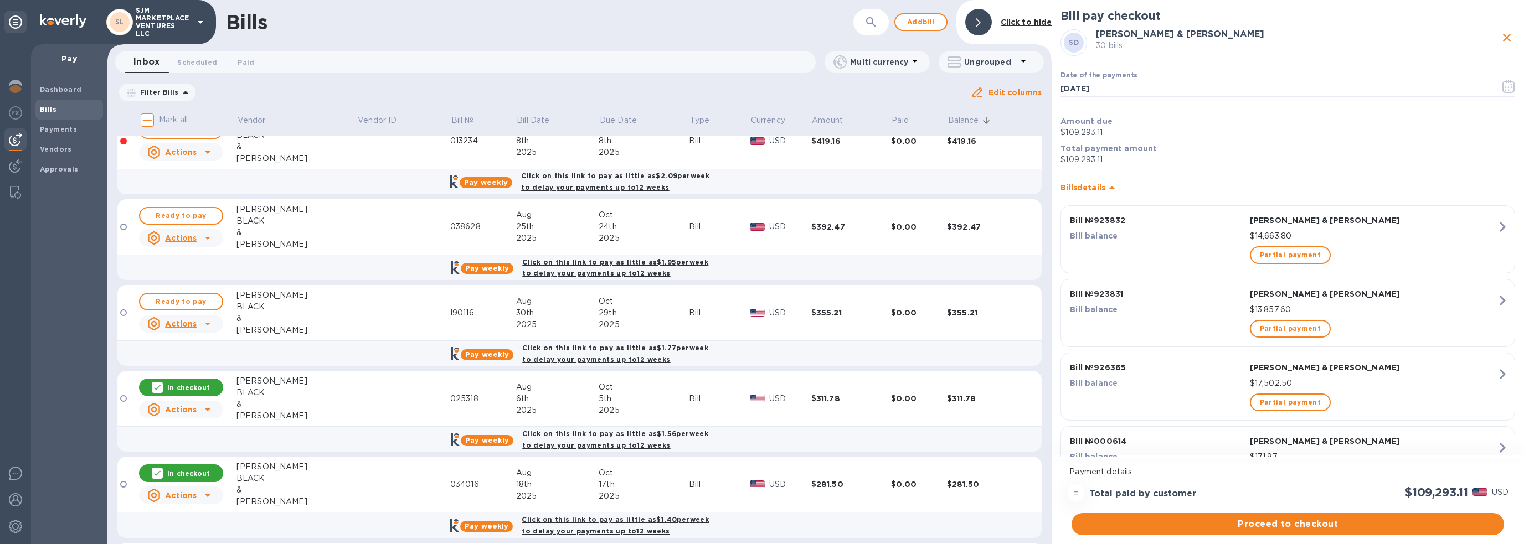
click at [161, 385] on icon at bounding box center [157, 387] width 7 height 5
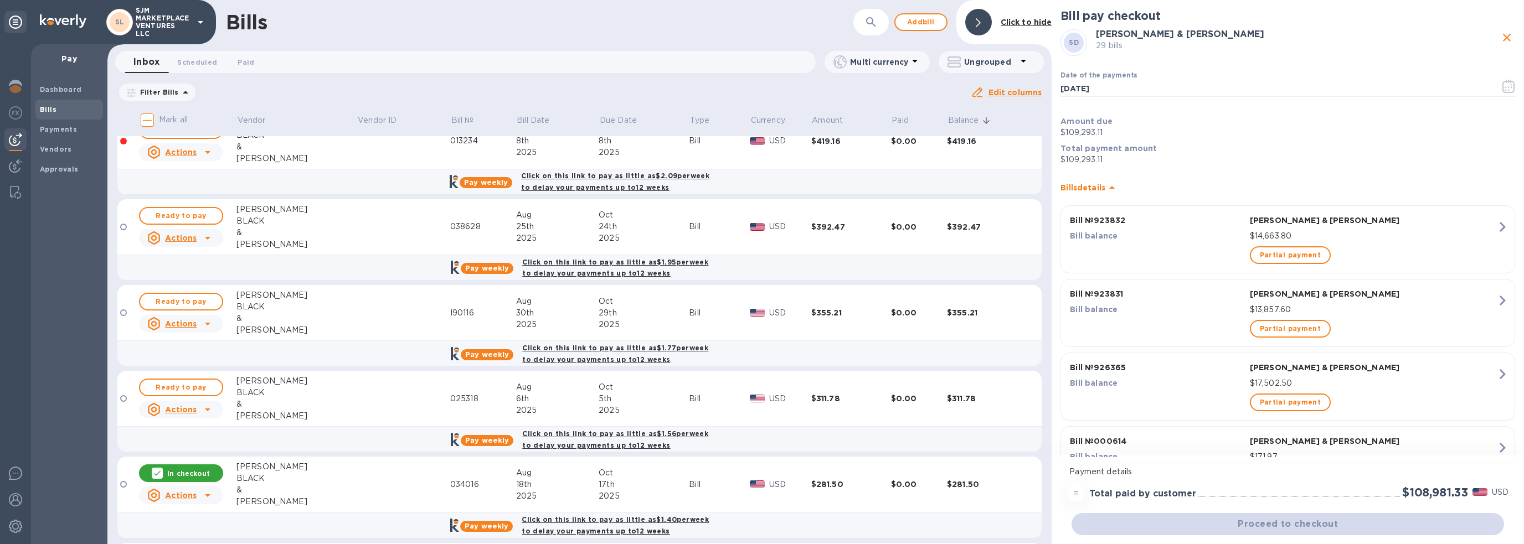
click at [161, 471] on icon at bounding box center [157, 473] width 7 height 5
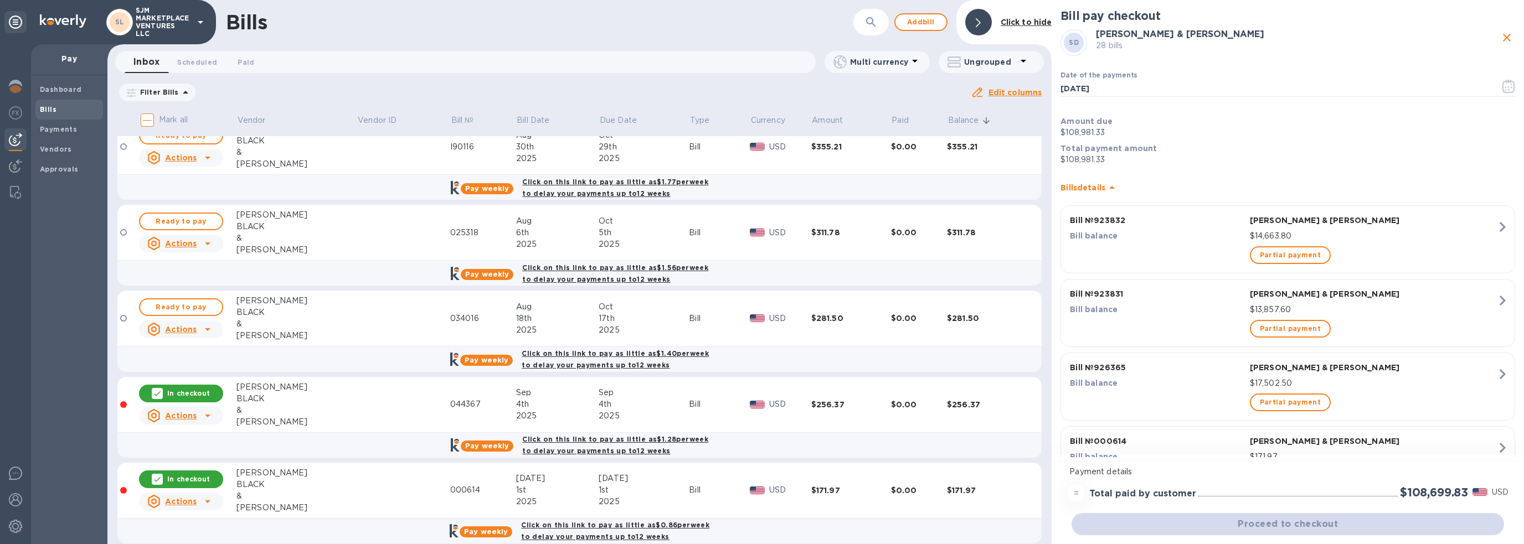
scroll to position [2049, 0]
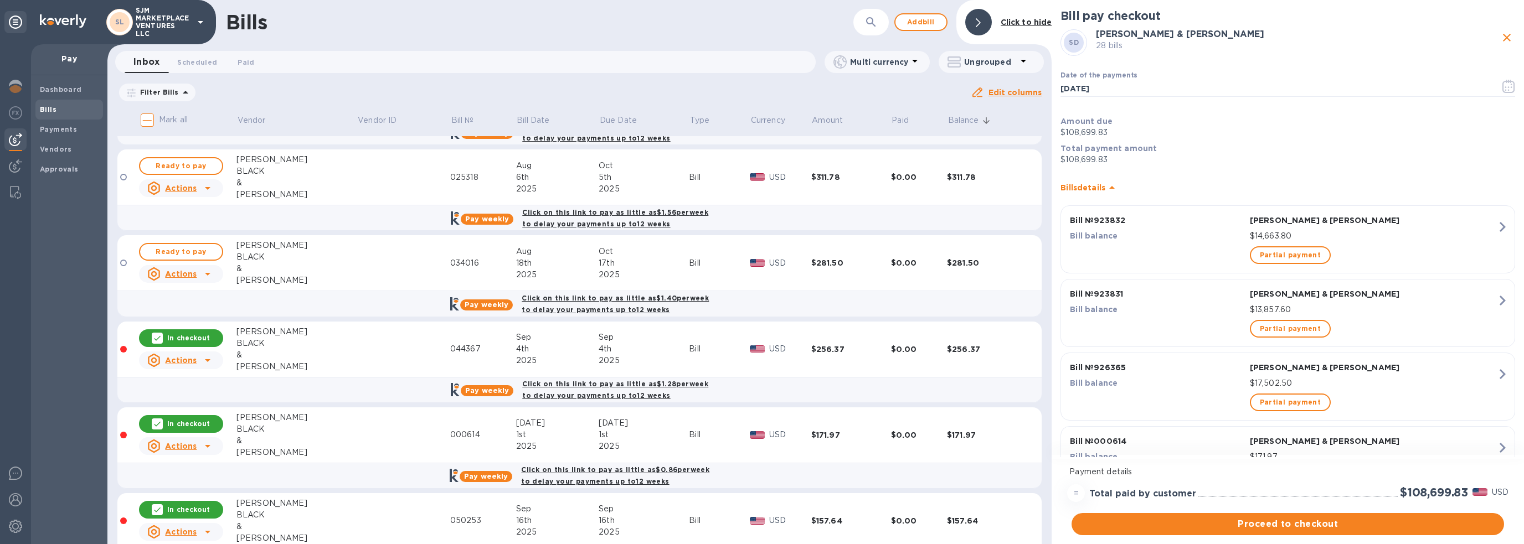
click at [157, 334] on icon at bounding box center [157, 338] width 9 height 9
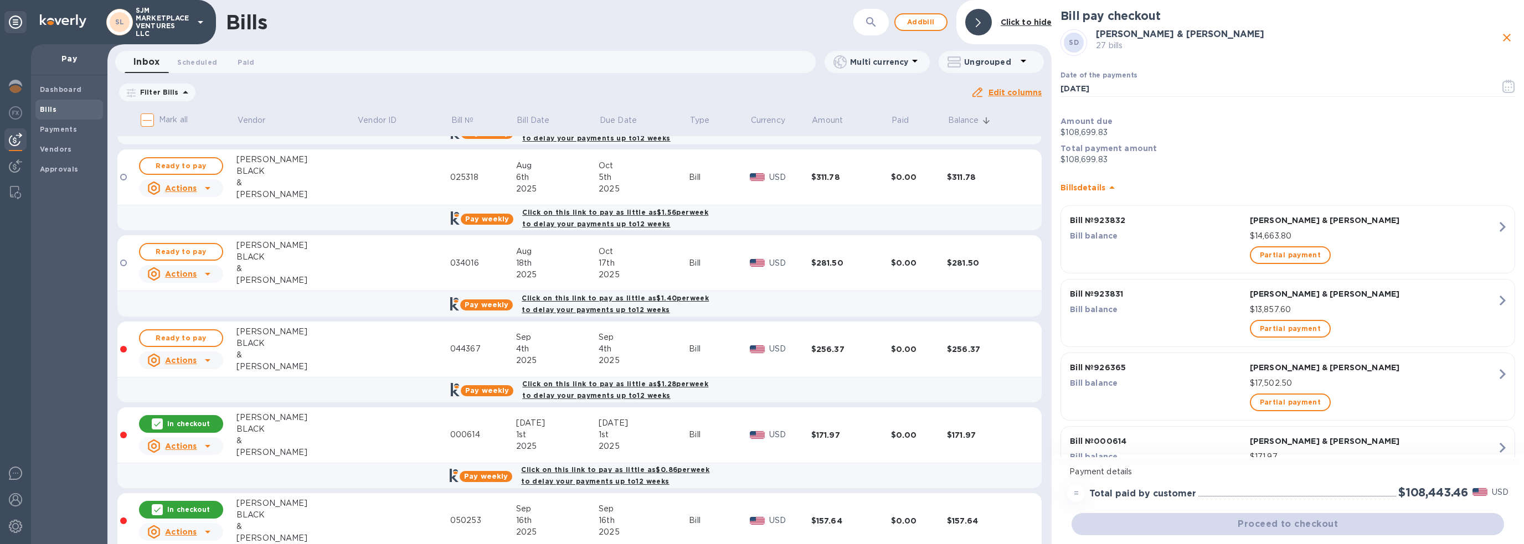
click at [160, 420] on icon at bounding box center [157, 424] width 9 height 9
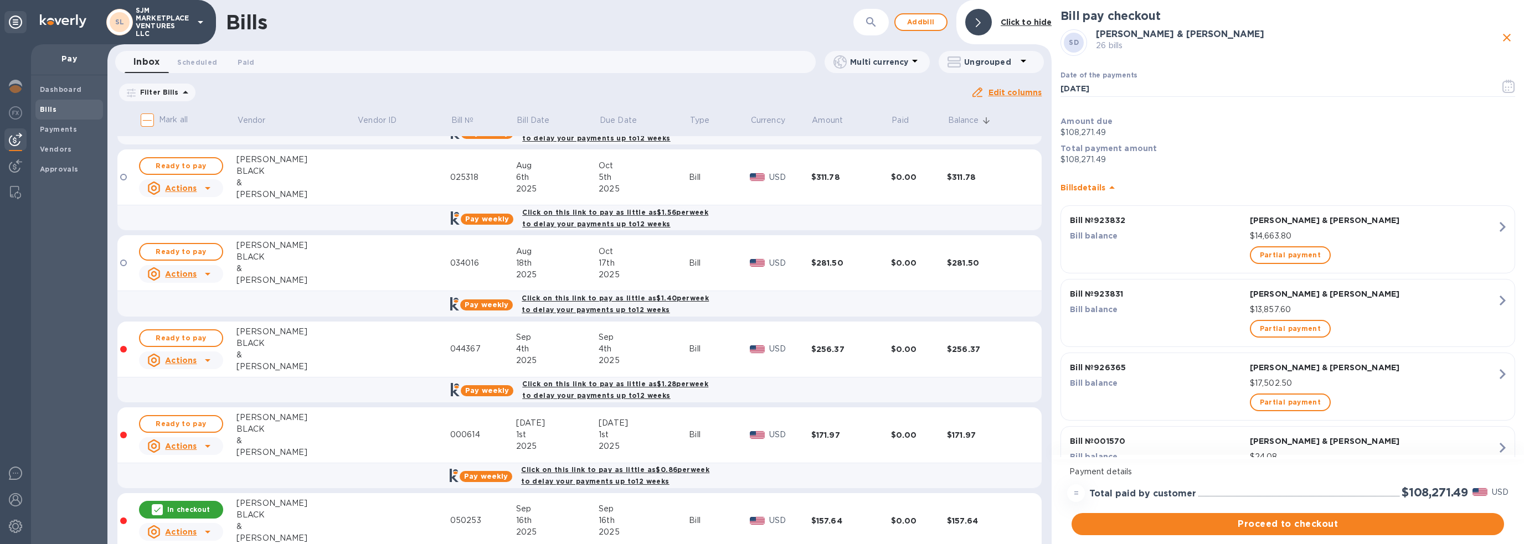
click at [160, 506] on icon at bounding box center [157, 510] width 9 height 9
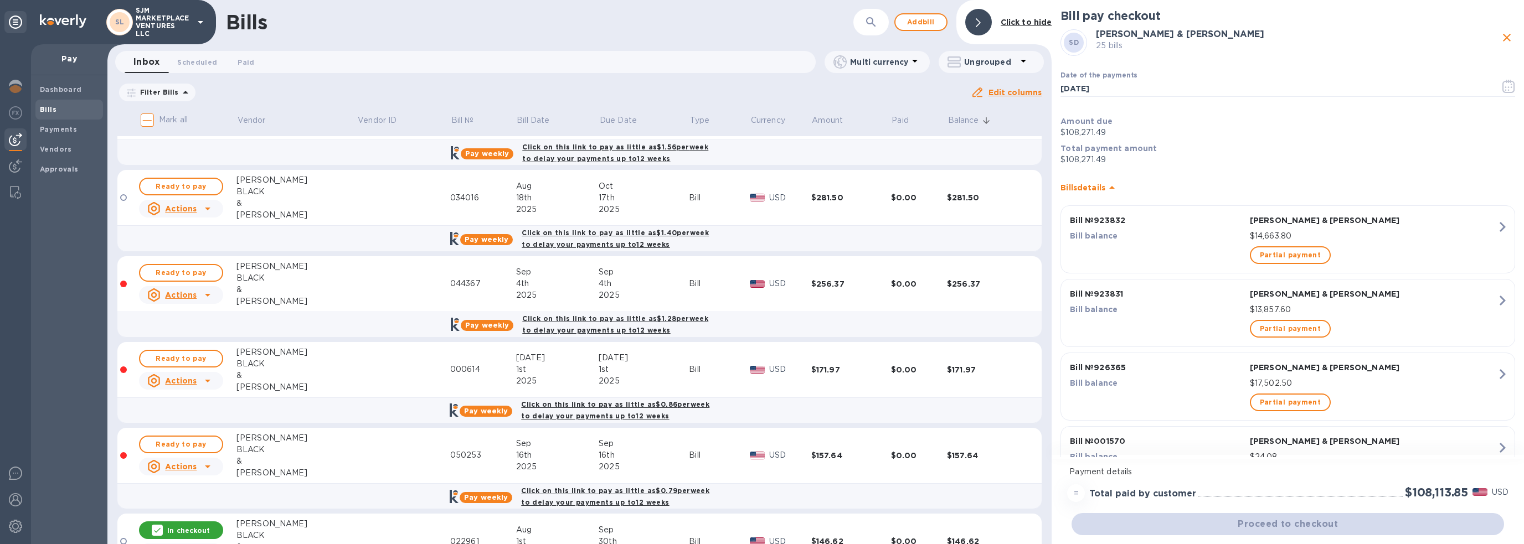
scroll to position [2271, 0]
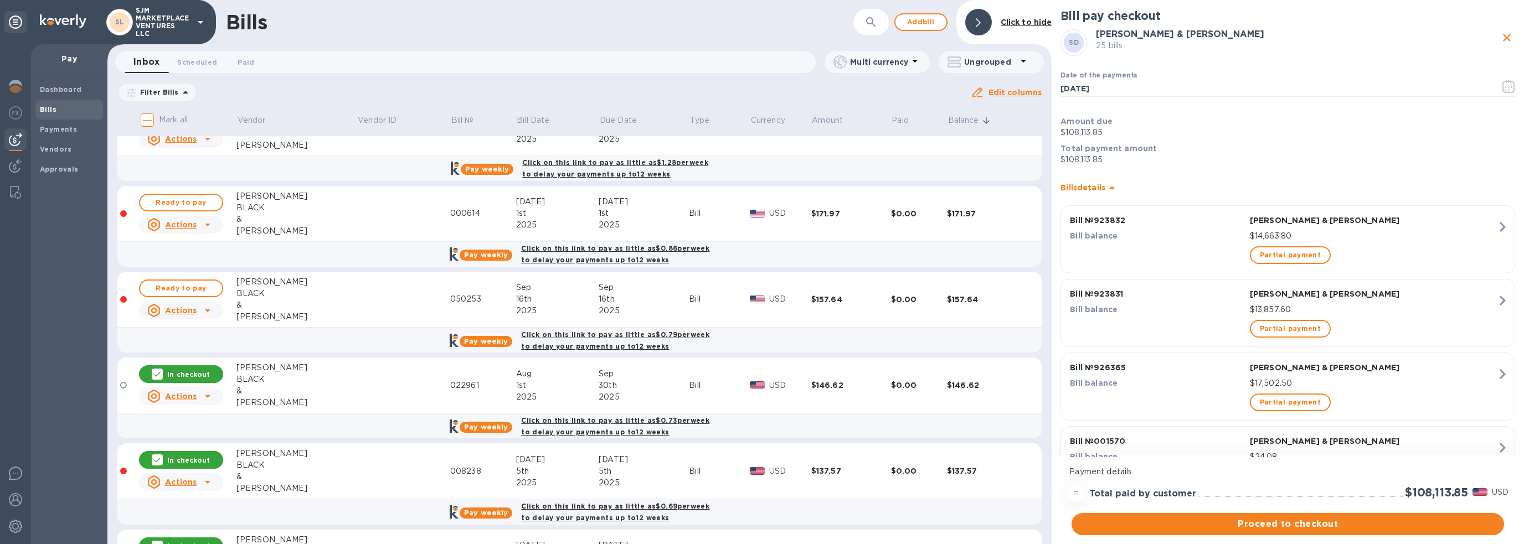
click at [157, 370] on icon at bounding box center [157, 374] width 9 height 9
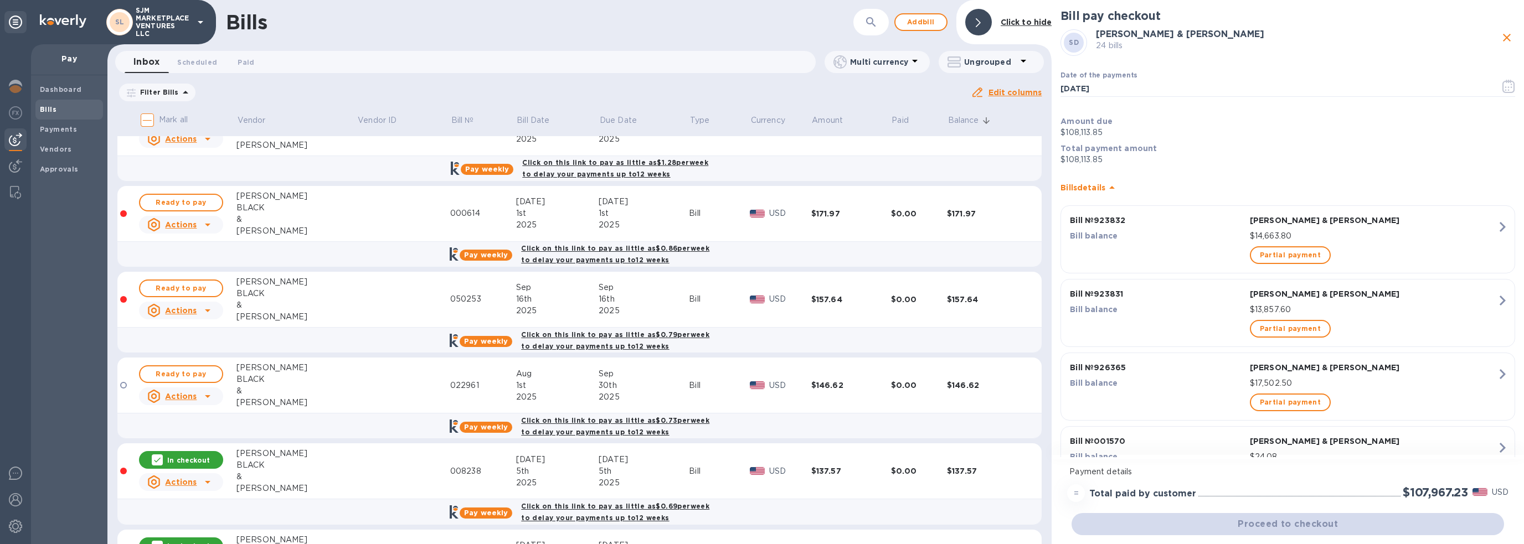
drag, startPoint x: 157, startPoint y: 443, endPoint x: 253, endPoint y: 435, distance: 95.5
click at [157, 455] on div at bounding box center [157, 460] width 11 height 11
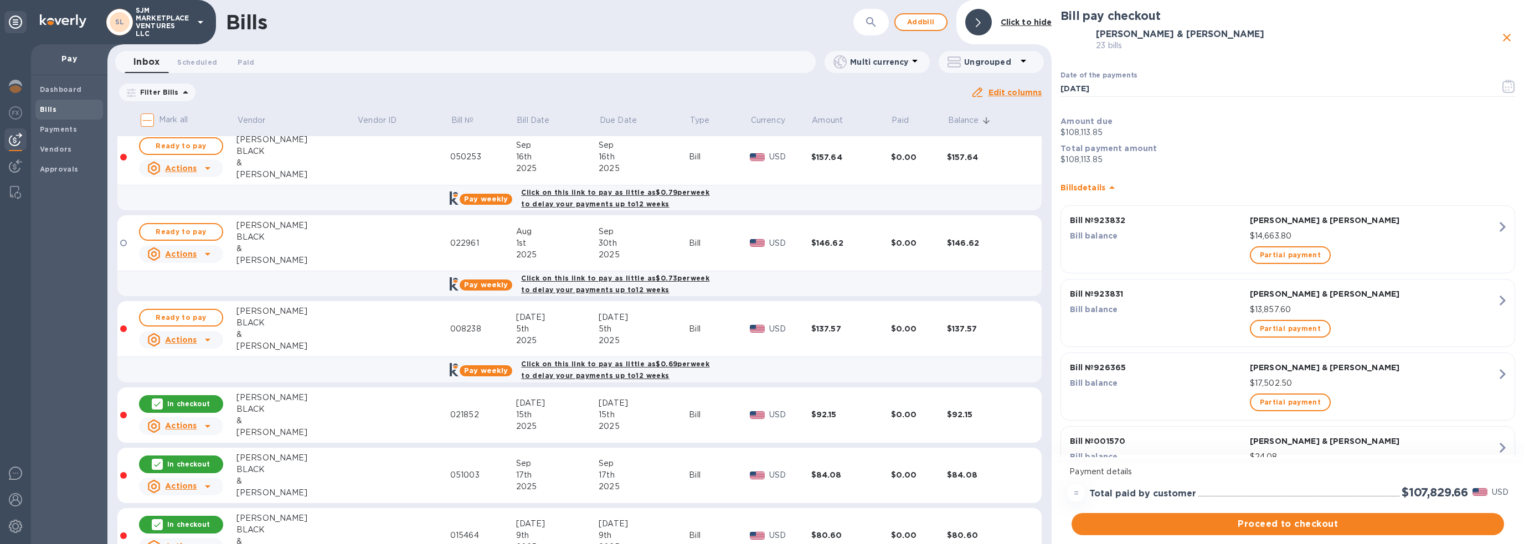
scroll to position [2437, 0]
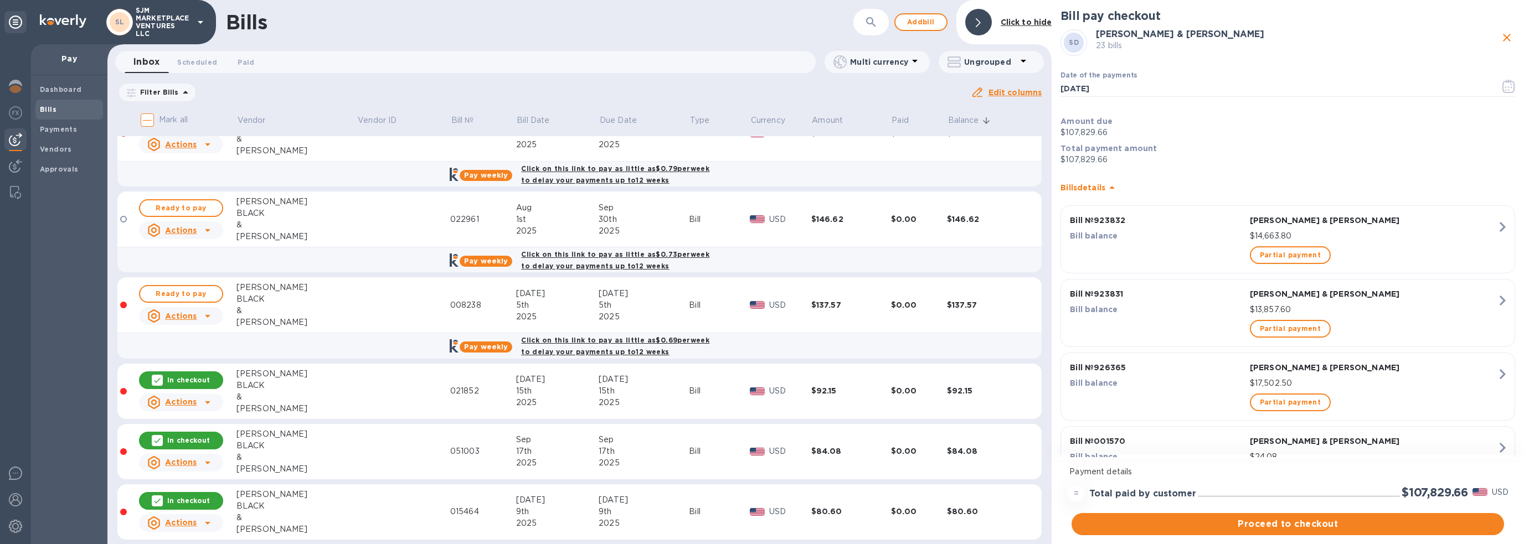
click at [157, 376] on icon at bounding box center [157, 380] width 9 height 9
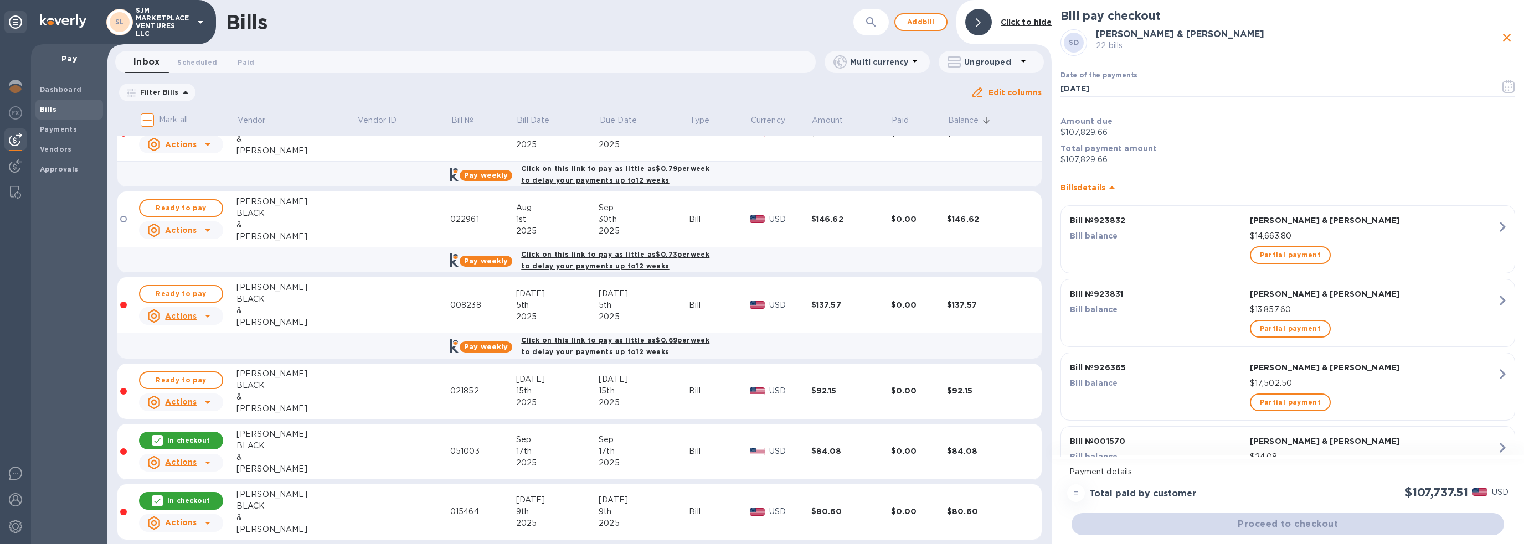
click at [160, 436] on icon at bounding box center [157, 440] width 9 height 9
click at [156, 497] on icon at bounding box center [157, 501] width 9 height 9
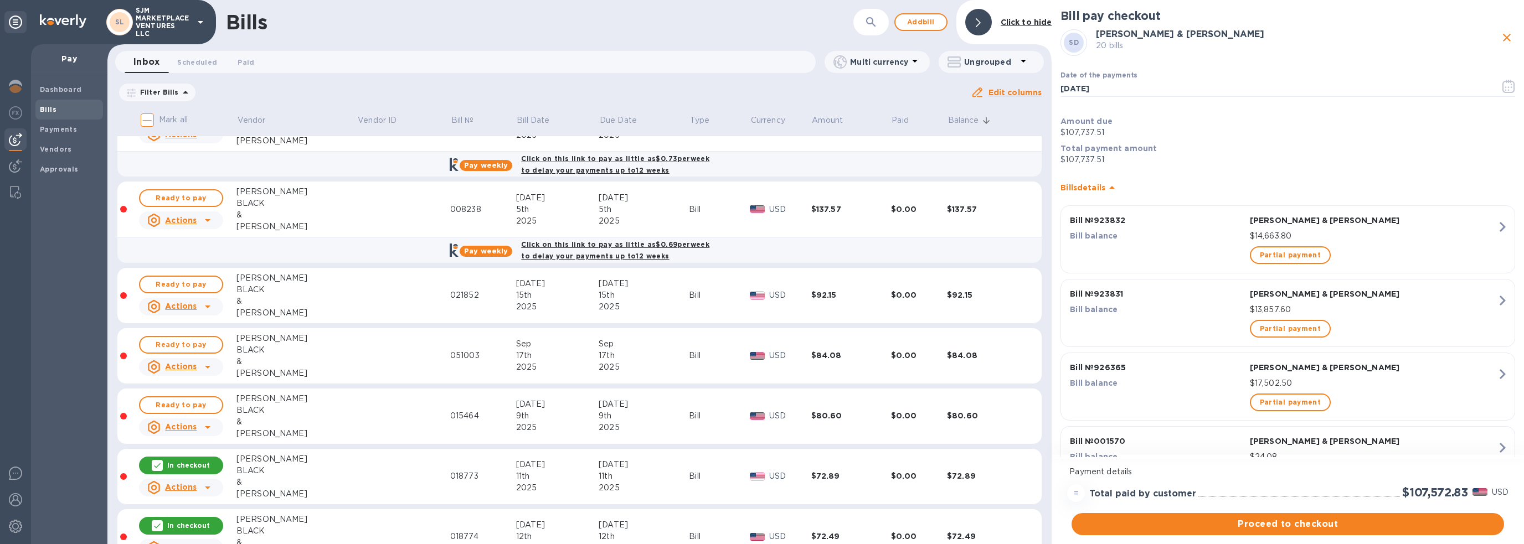
scroll to position [2548, 0]
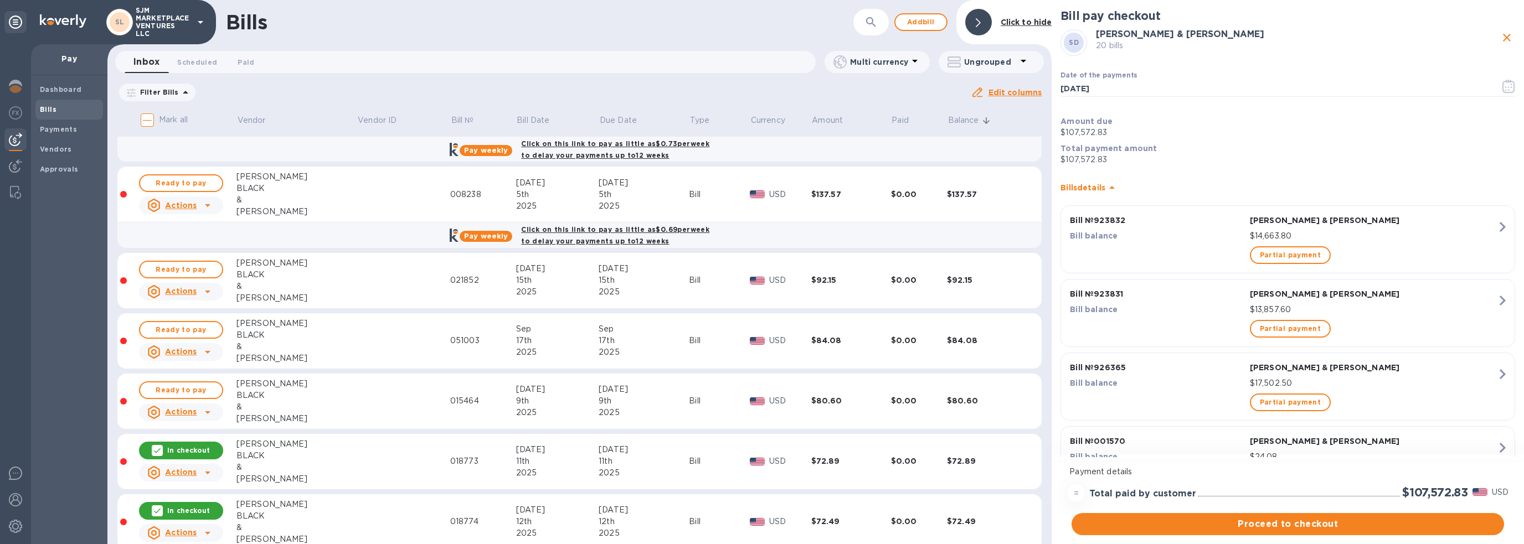
click at [161, 446] on icon at bounding box center [157, 450] width 9 height 9
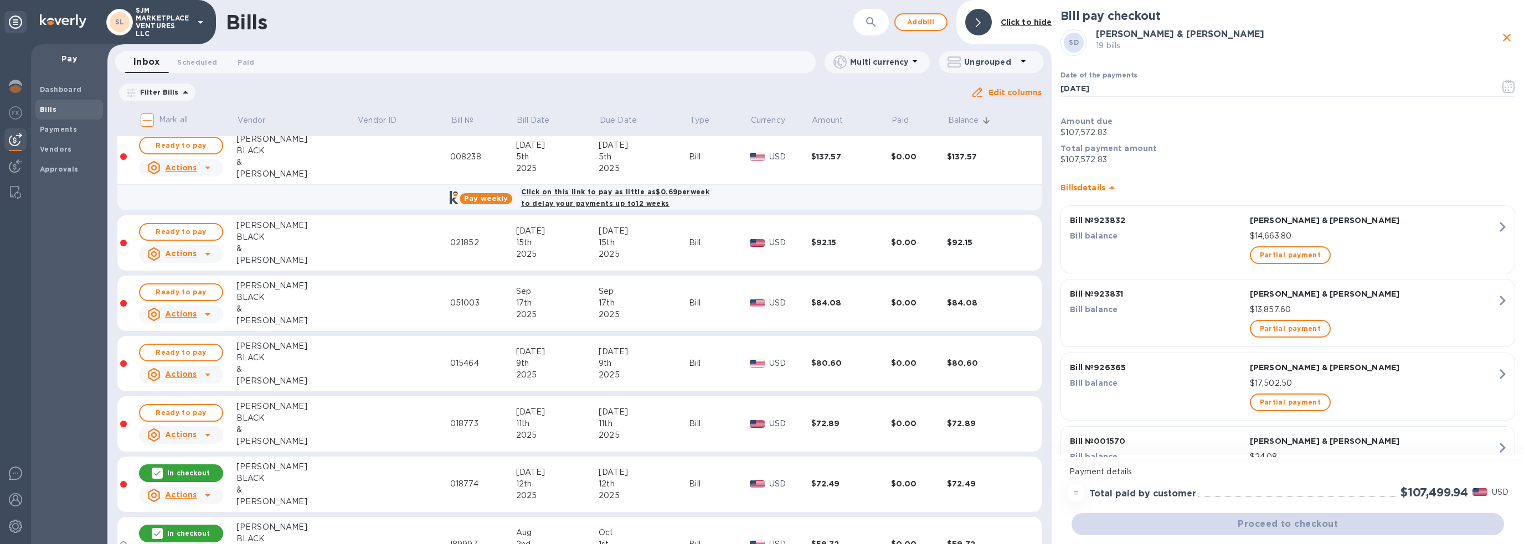
scroll to position [2714, 0]
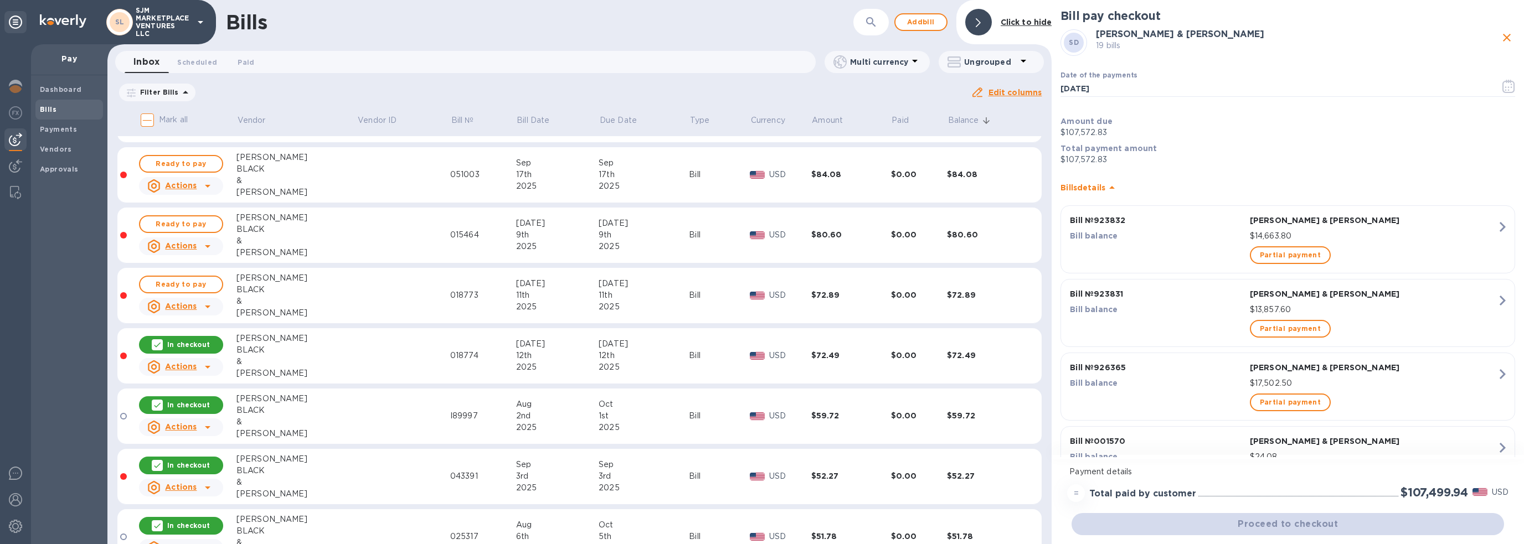
click at [160, 341] on icon at bounding box center [157, 345] width 9 height 9
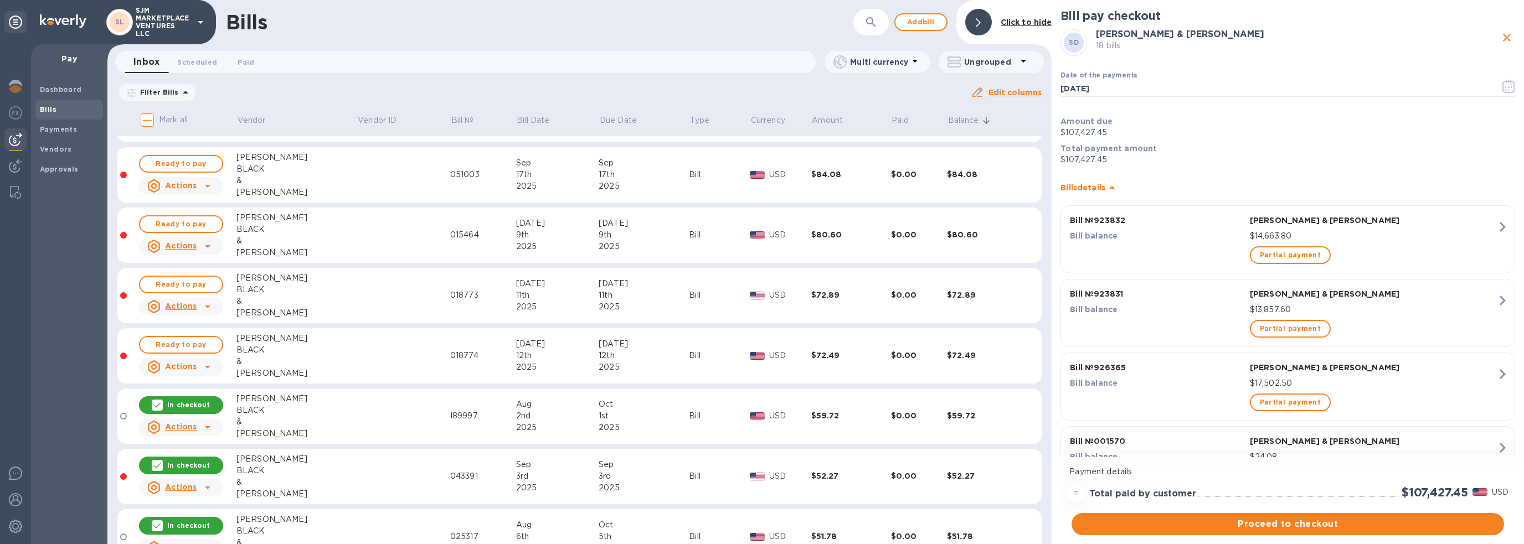
click at [160, 401] on icon at bounding box center [157, 405] width 9 height 9
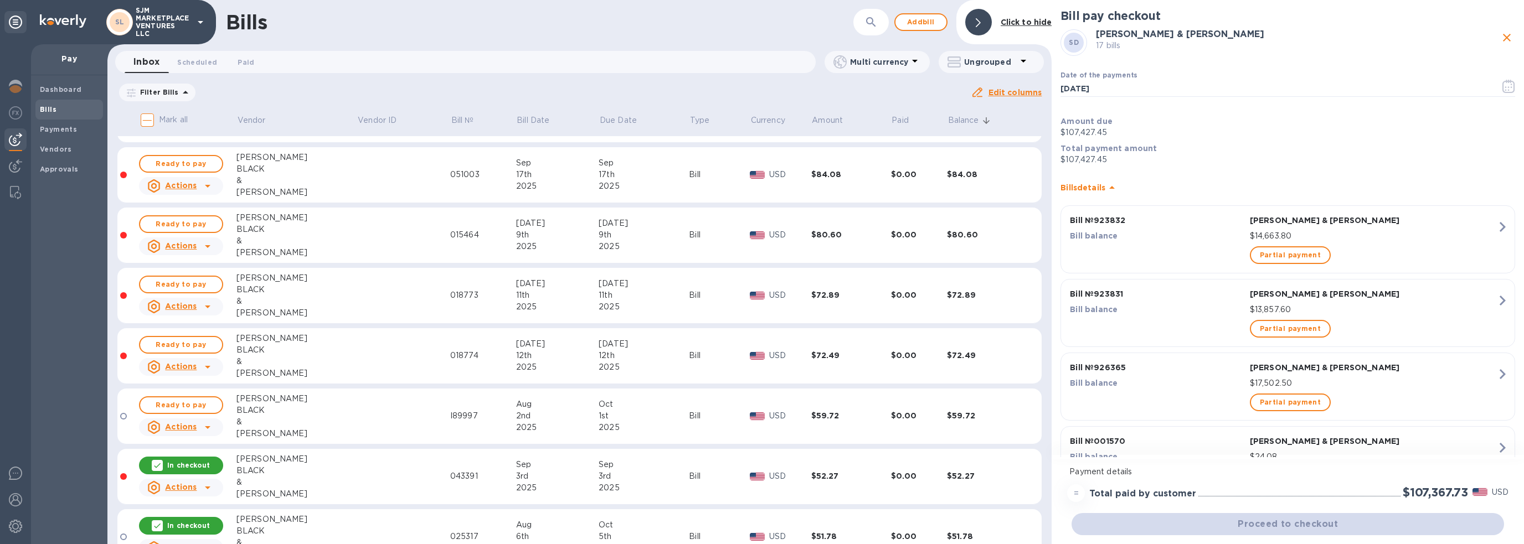
drag, startPoint x: 159, startPoint y: 451, endPoint x: 162, endPoint y: 511, distance: 59.9
click at [159, 461] on icon at bounding box center [157, 465] width 9 height 9
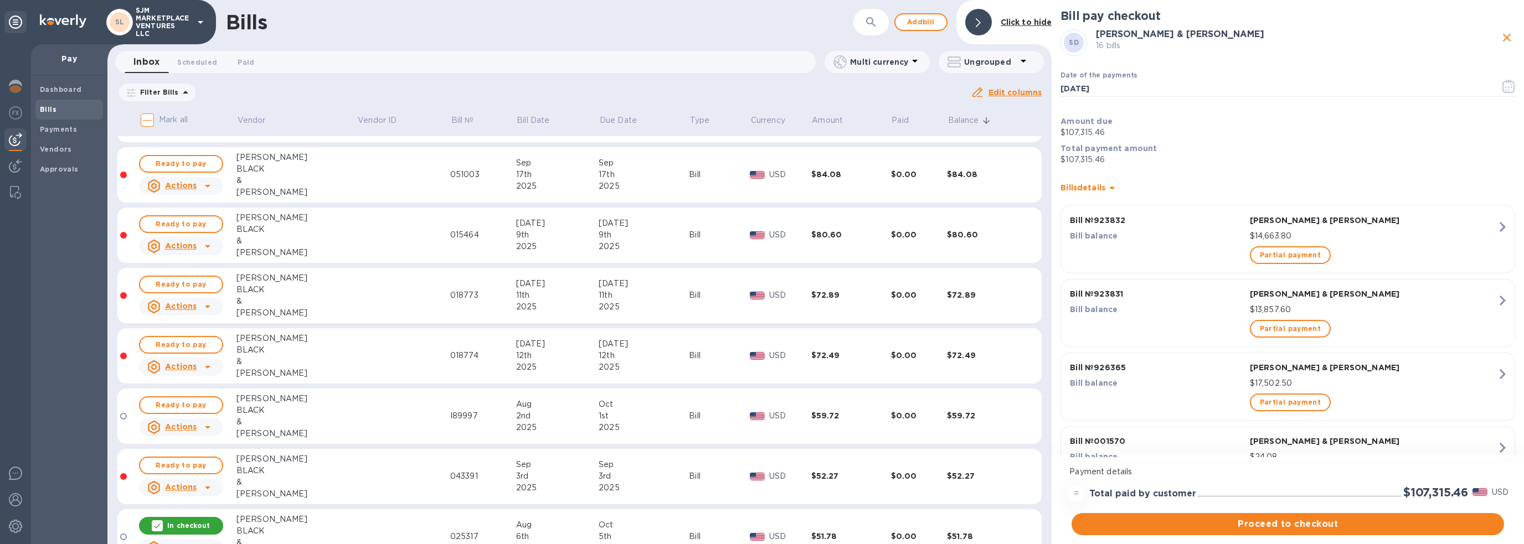
click at [157, 522] on icon at bounding box center [157, 526] width 9 height 9
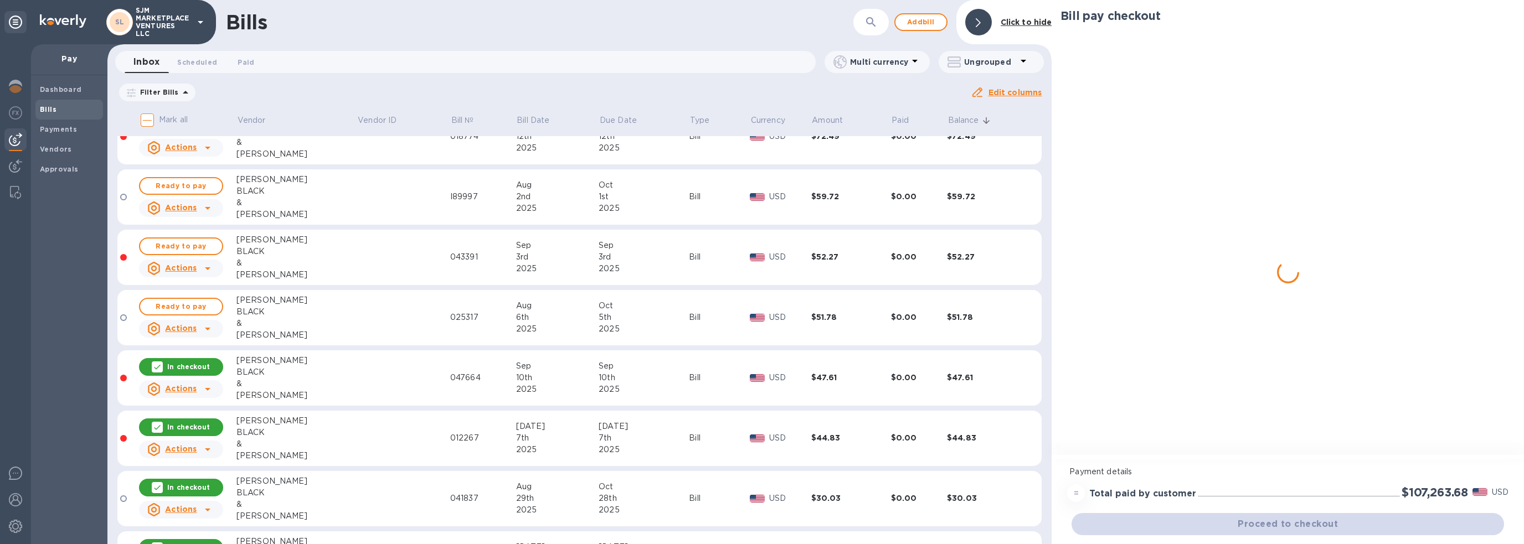
scroll to position [2935, 0]
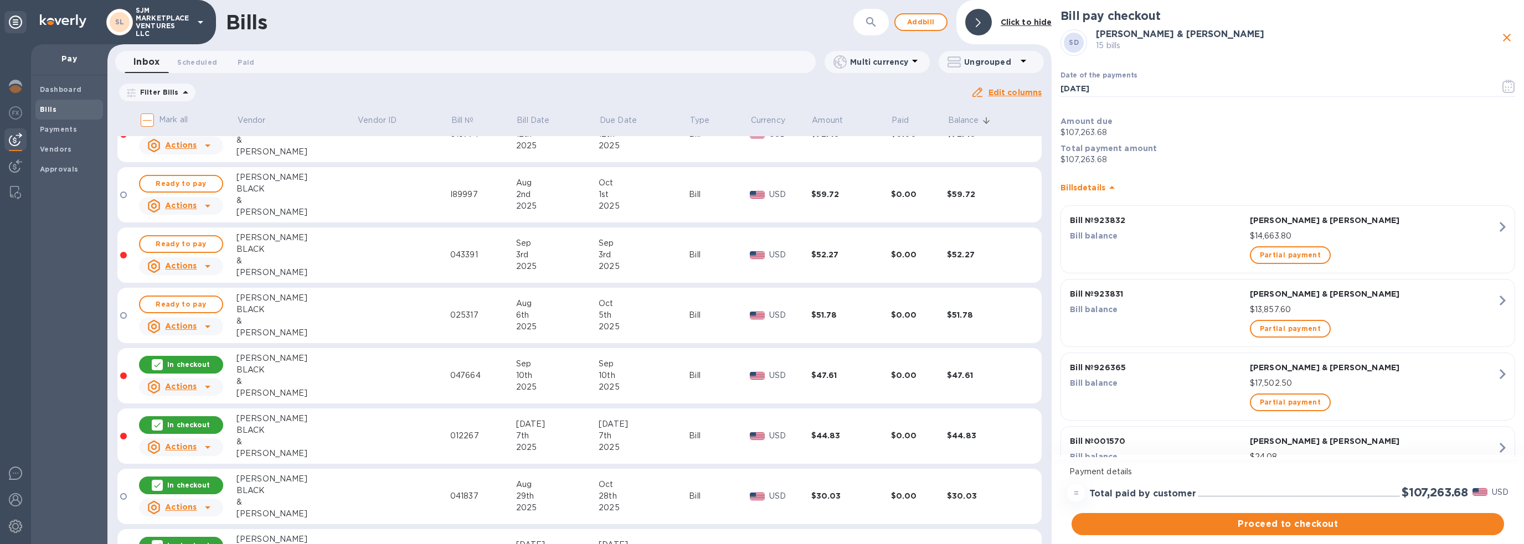
click at [161, 361] on icon at bounding box center [157, 365] width 9 height 9
click at [160, 421] on icon at bounding box center [157, 425] width 9 height 9
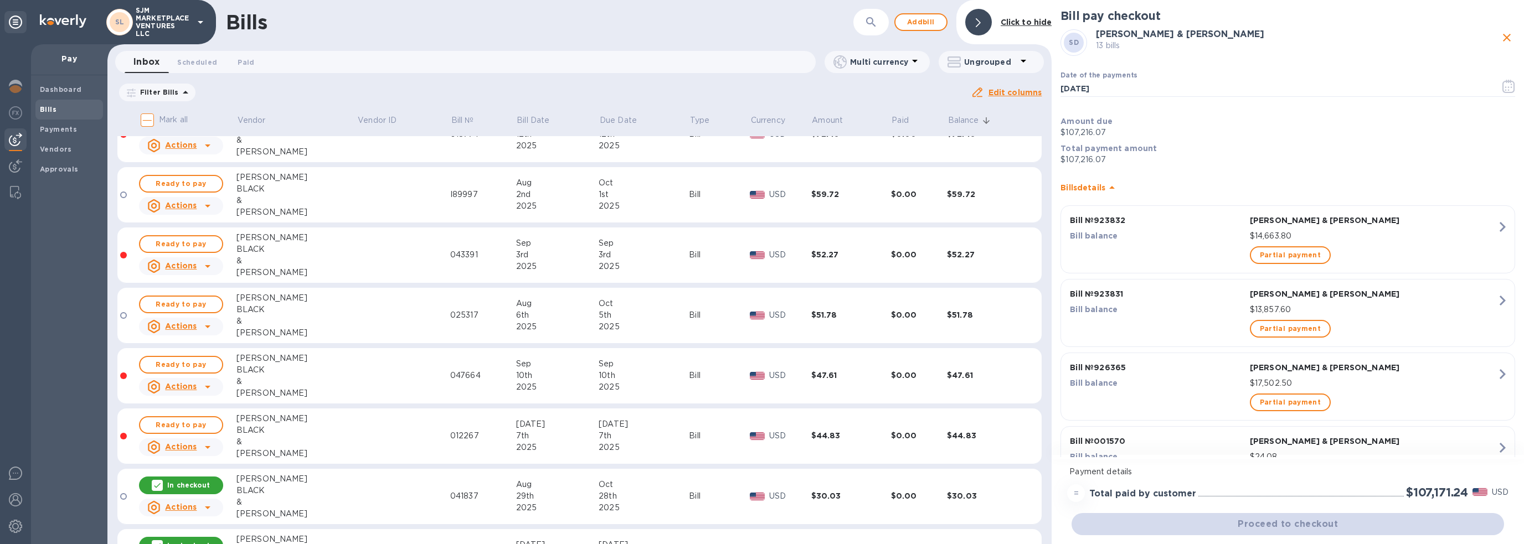
click at [160, 481] on icon at bounding box center [157, 485] width 9 height 9
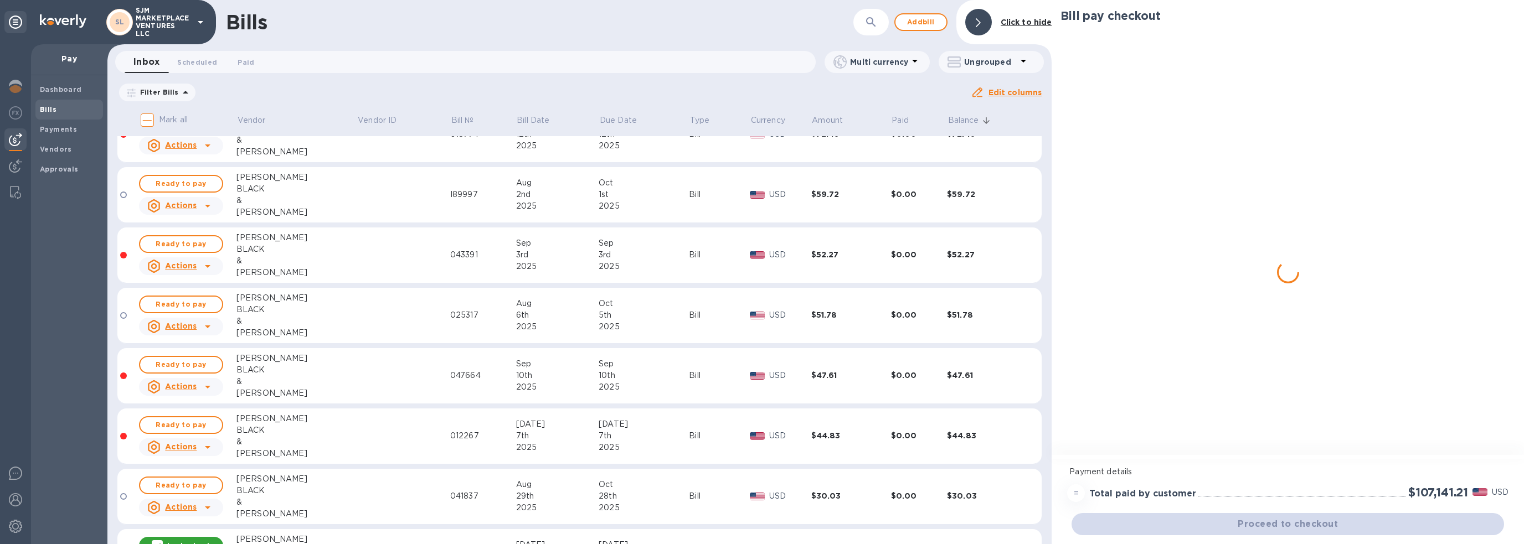
scroll to position [3101, 0]
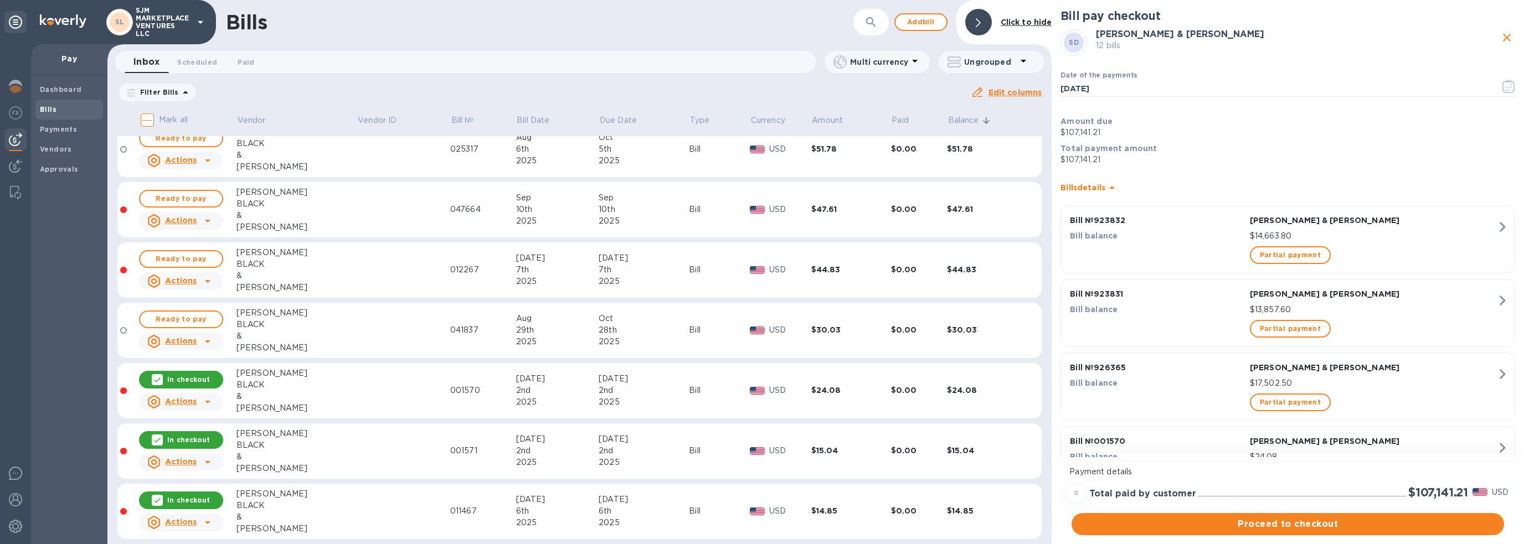
click at [162, 375] on icon at bounding box center [157, 379] width 9 height 9
click at [160, 436] on icon at bounding box center [157, 440] width 9 height 9
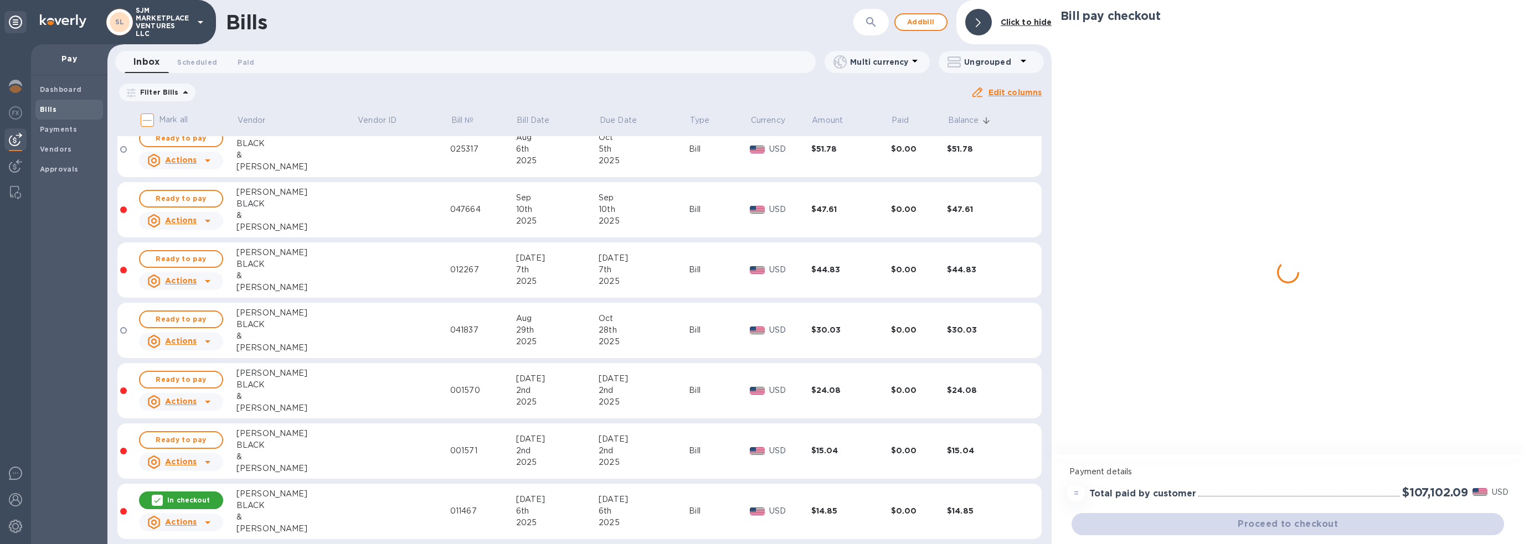
scroll to position [3212, 0]
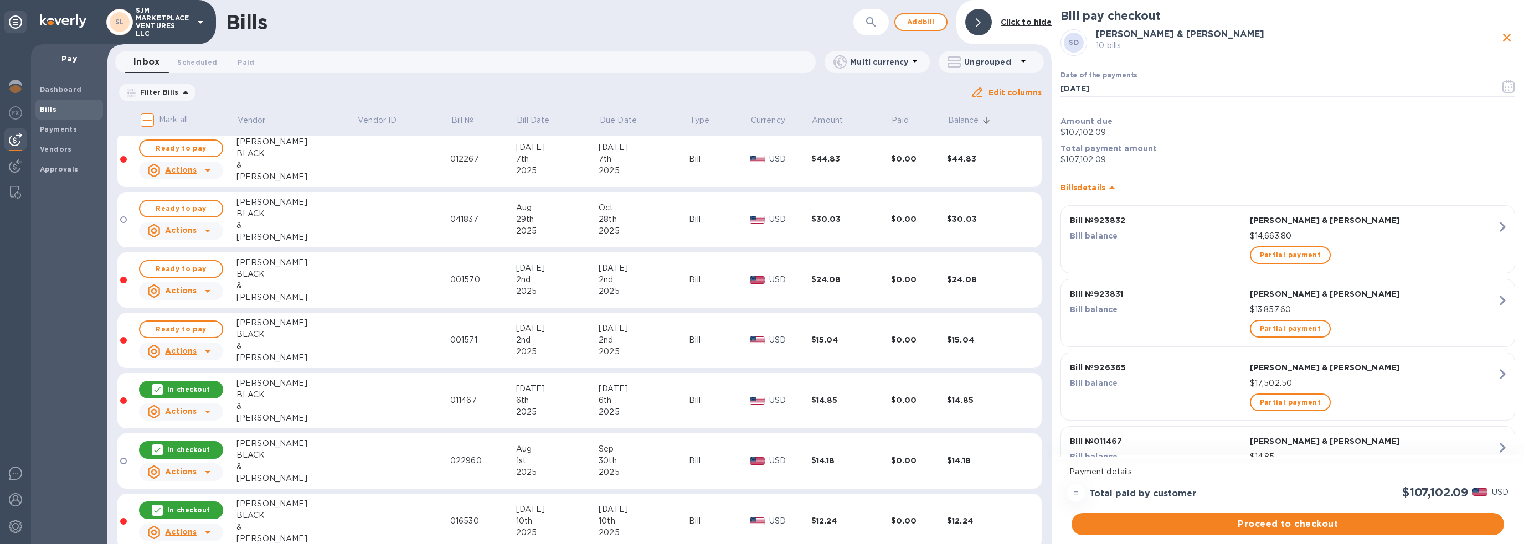
click at [162, 385] on icon at bounding box center [157, 389] width 9 height 9
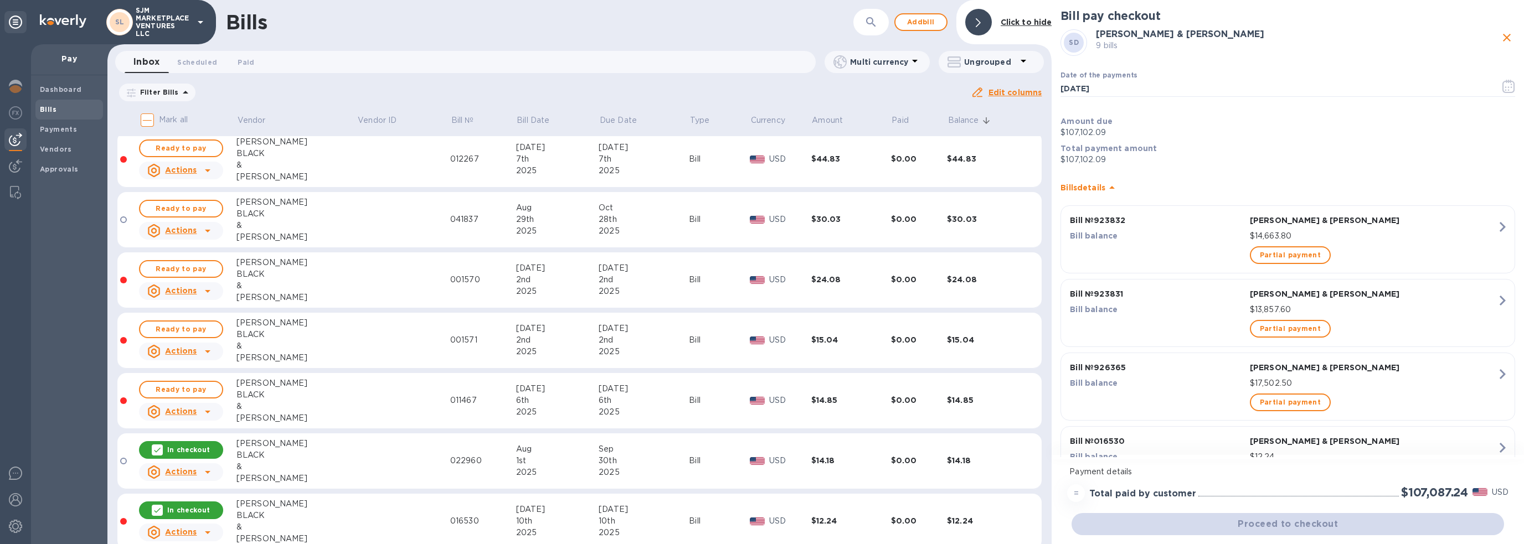
click at [160, 446] on icon at bounding box center [157, 450] width 9 height 9
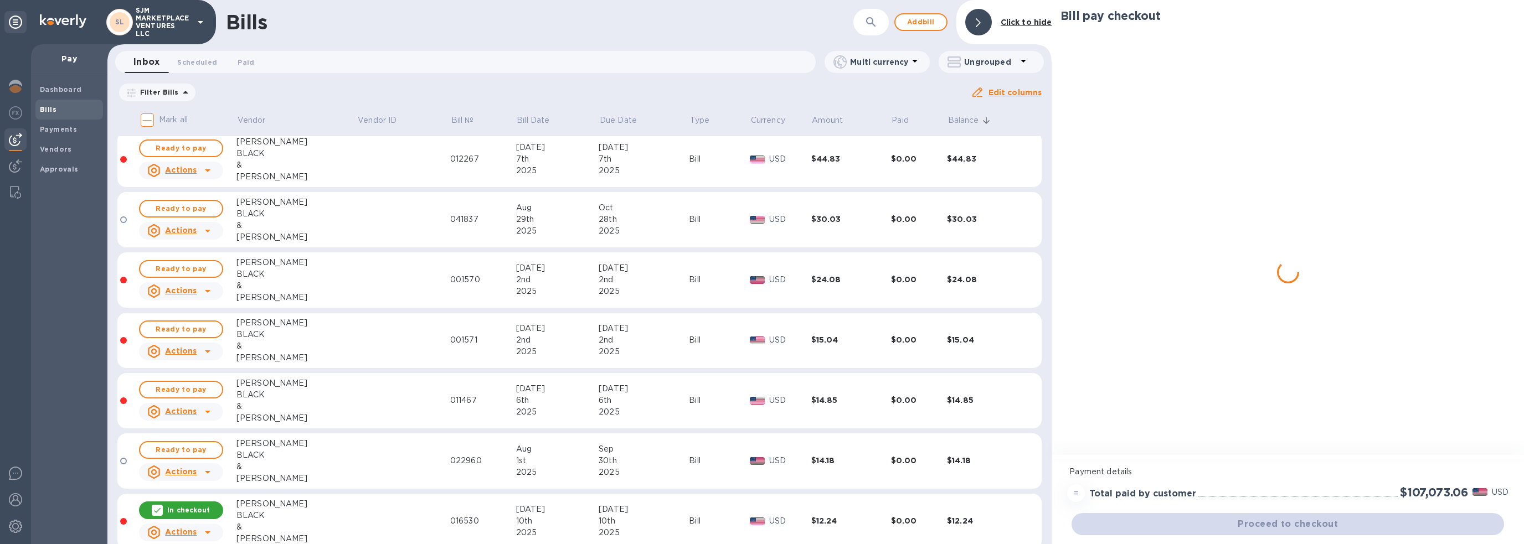
scroll to position [3277, 0]
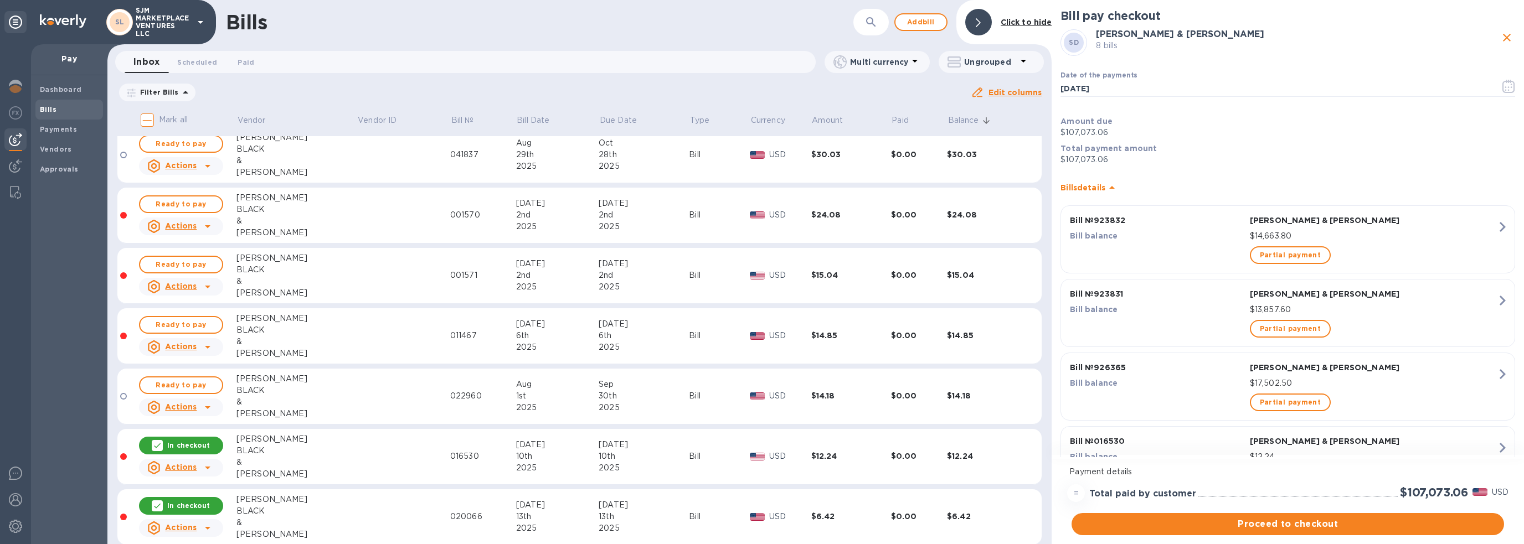
click at [158, 441] on icon at bounding box center [157, 445] width 9 height 9
click at [157, 502] on icon at bounding box center [157, 506] width 9 height 9
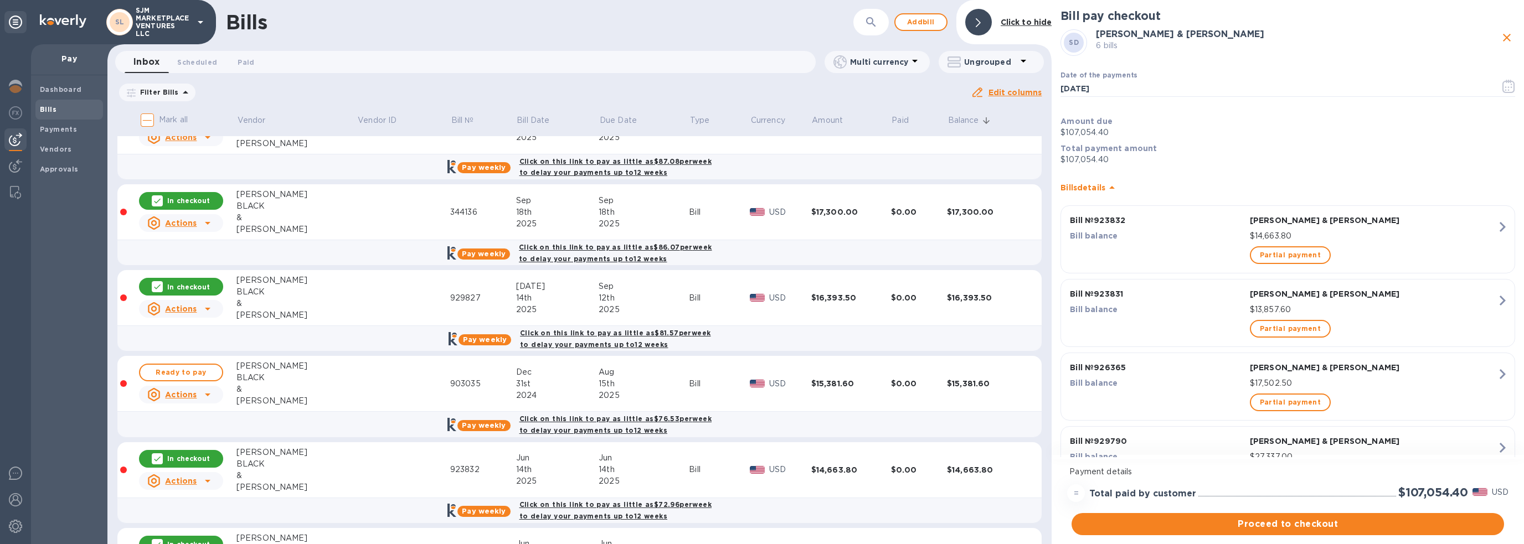
scroll to position [111, 0]
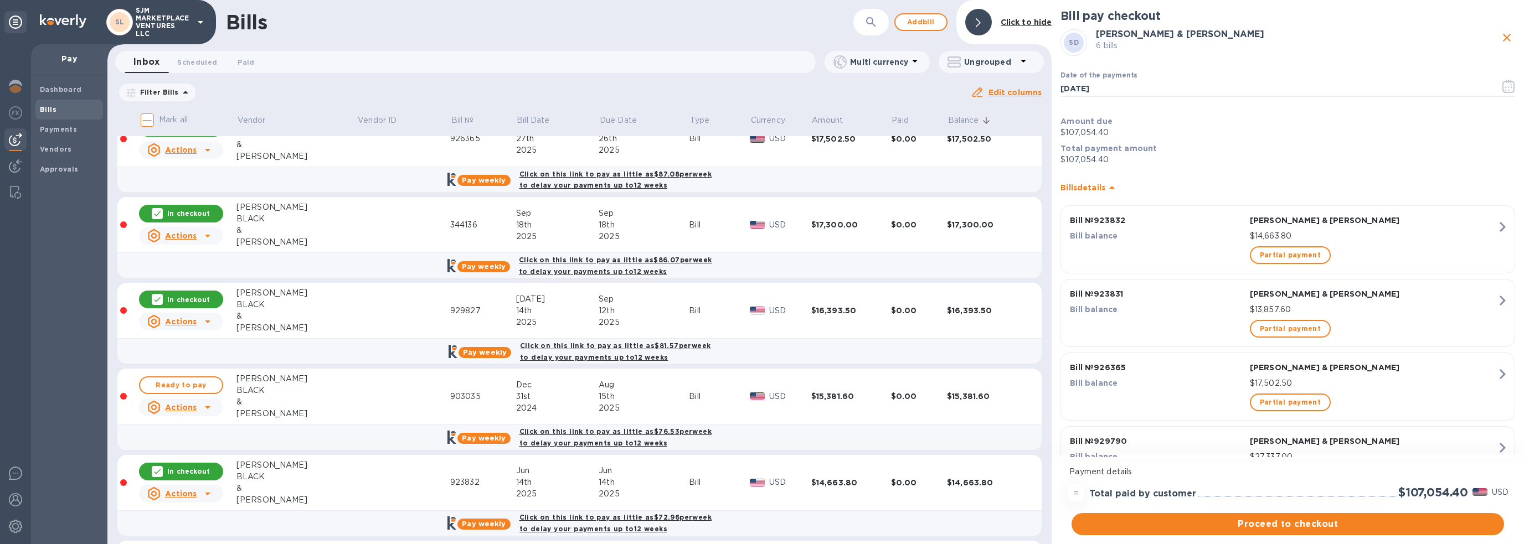
click at [161, 301] on icon at bounding box center [157, 299] width 9 height 9
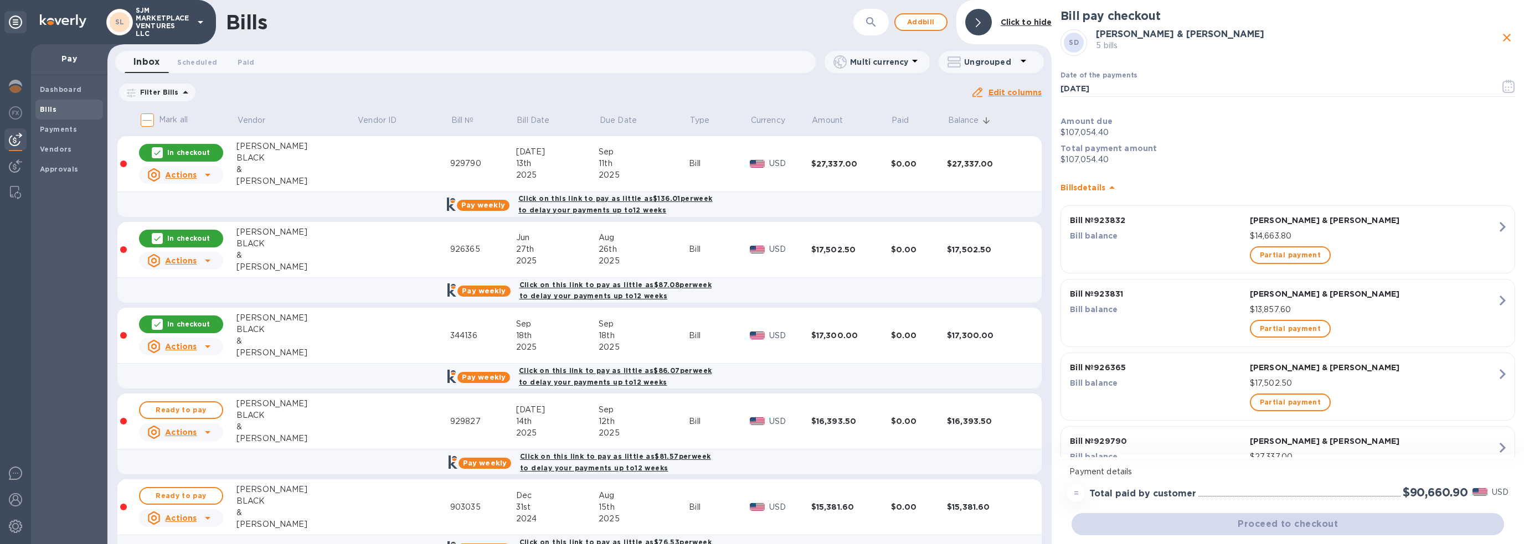
scroll to position [0, 0]
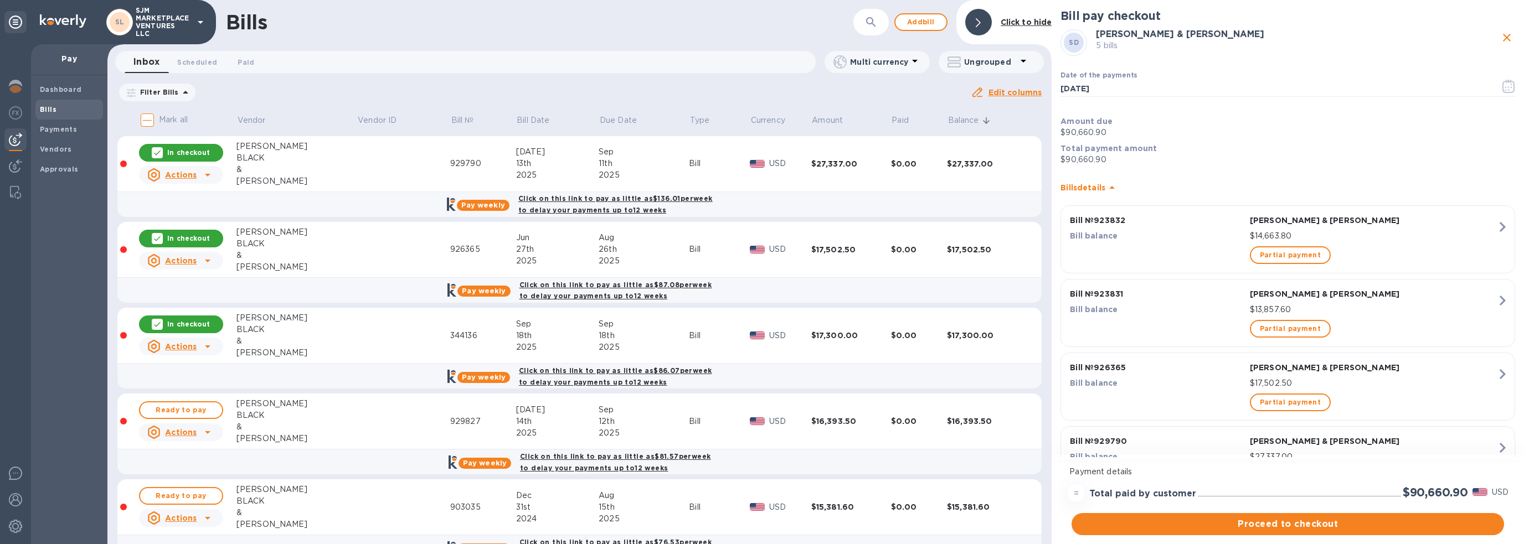
click at [160, 322] on icon at bounding box center [157, 324] width 9 height 9
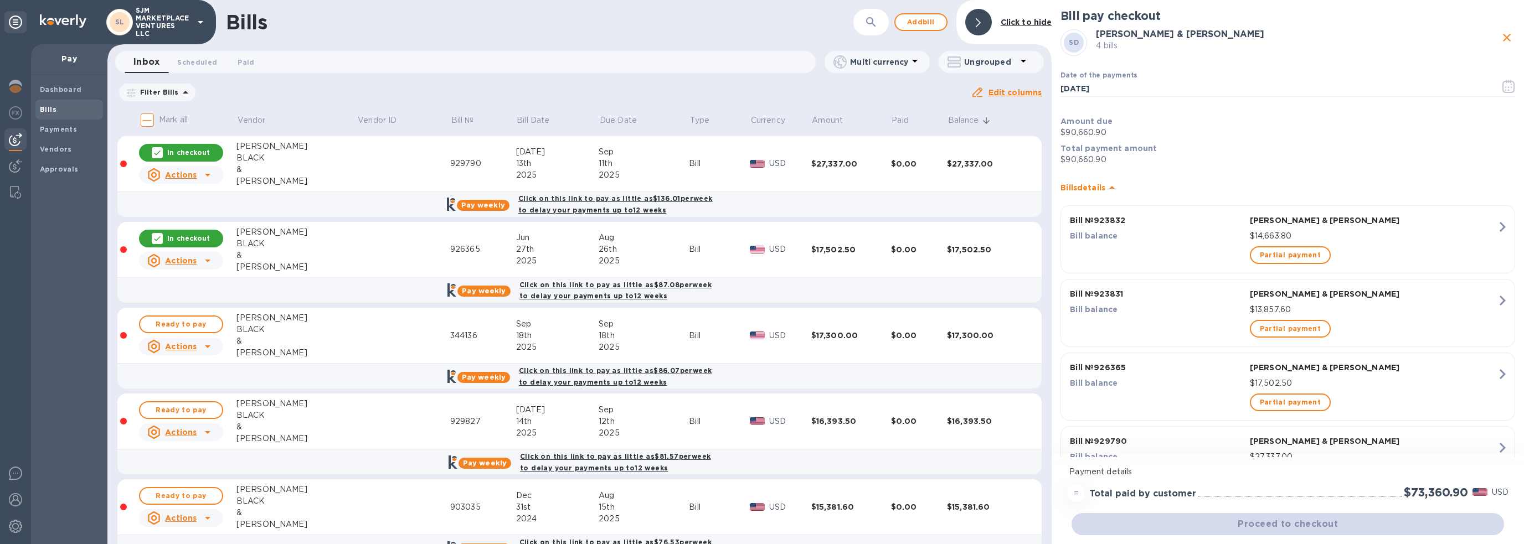
click at [155, 238] on icon at bounding box center [157, 238] width 9 height 9
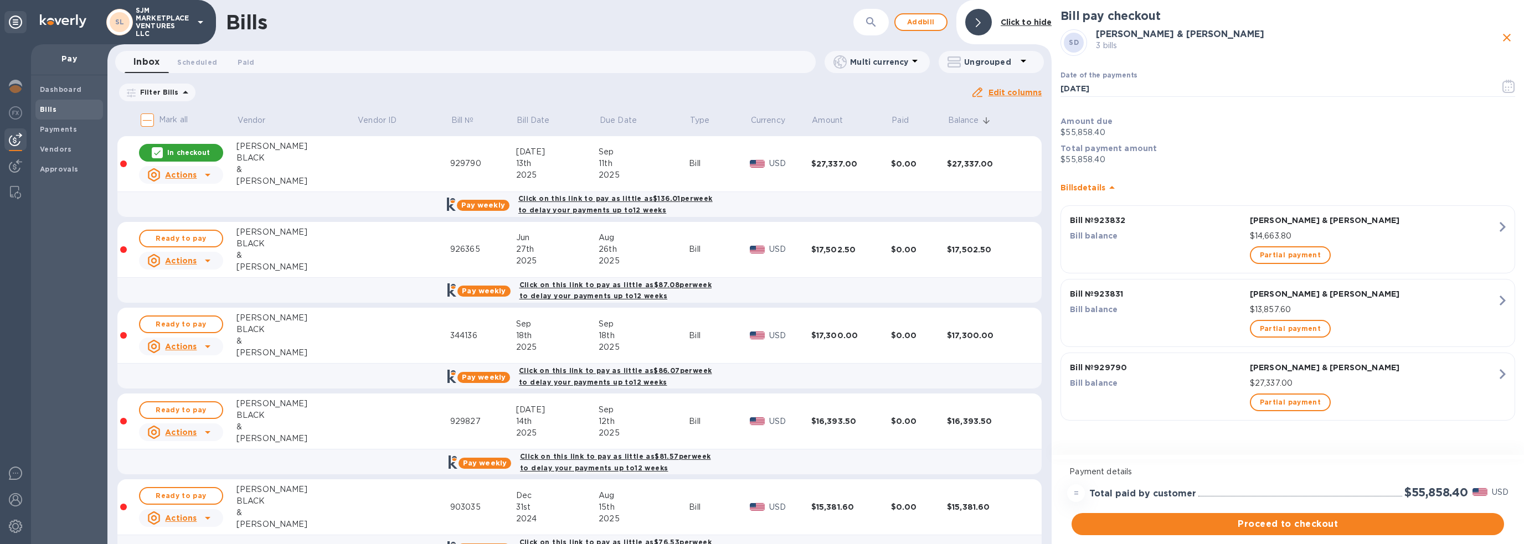
click at [162, 156] on icon at bounding box center [157, 152] width 9 height 9
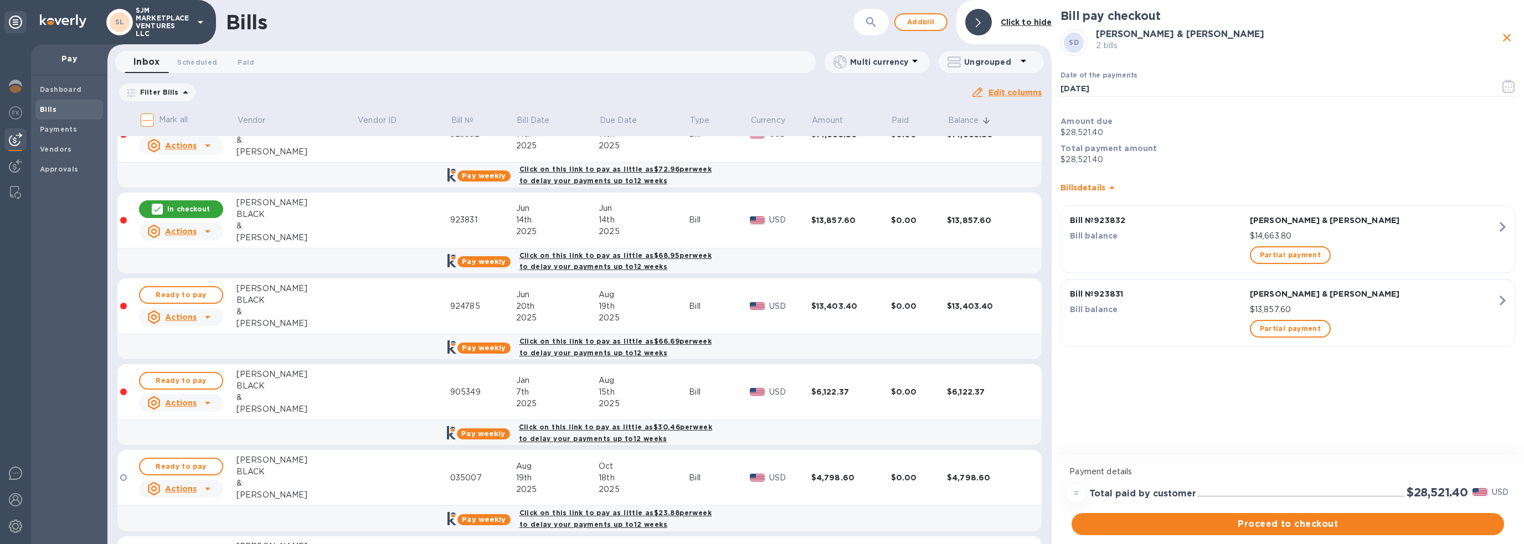
scroll to position [231, 0]
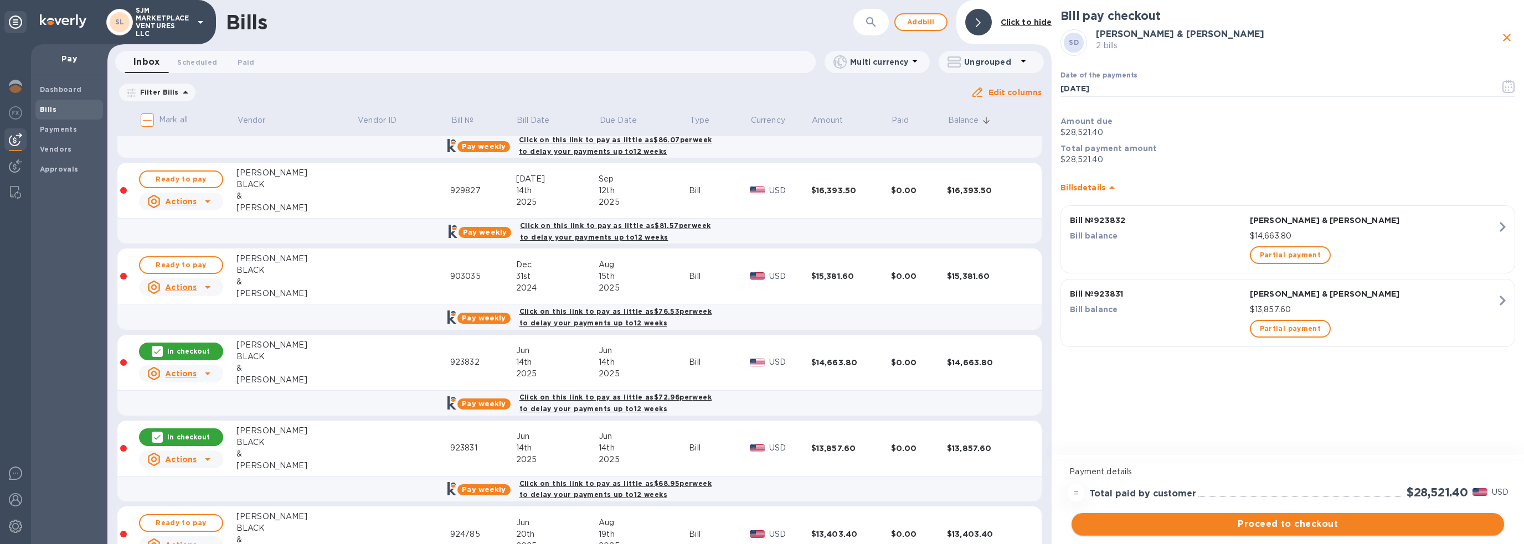
click at [1243, 521] on span "Proceed to checkout" at bounding box center [1288, 524] width 415 height 13
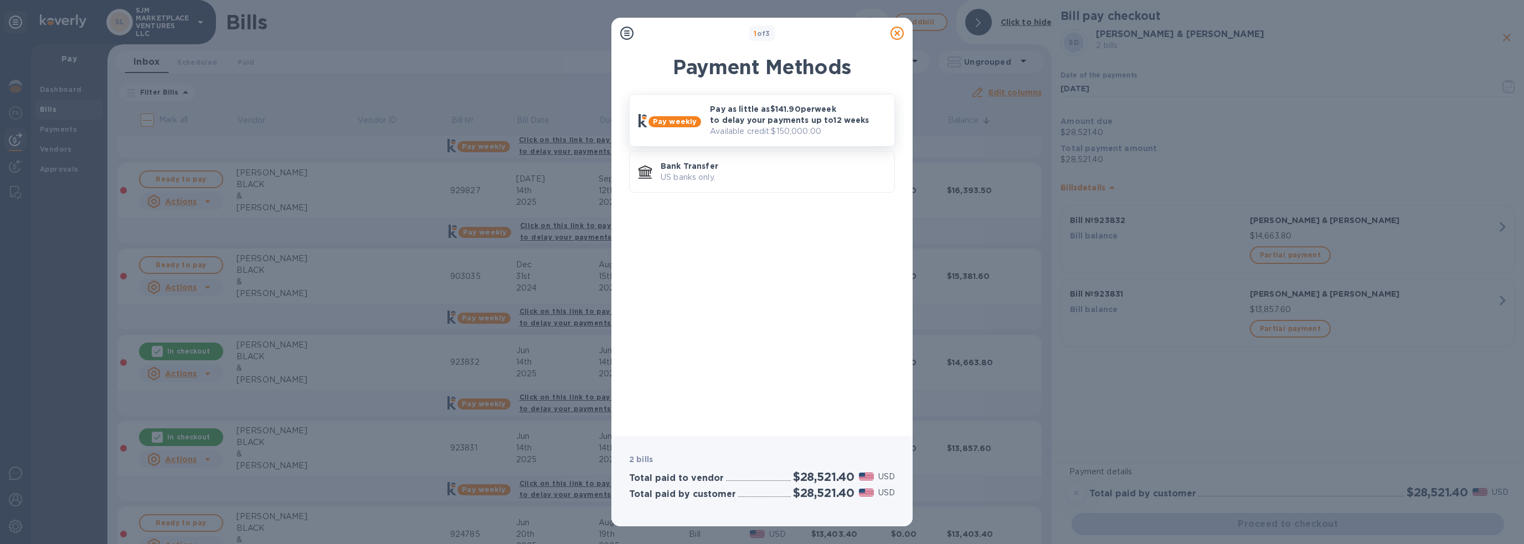
click at [747, 123] on p "Pay as little as $141.90 per week to delay your payments up to 12 weeks" at bounding box center [798, 115] width 176 height 22
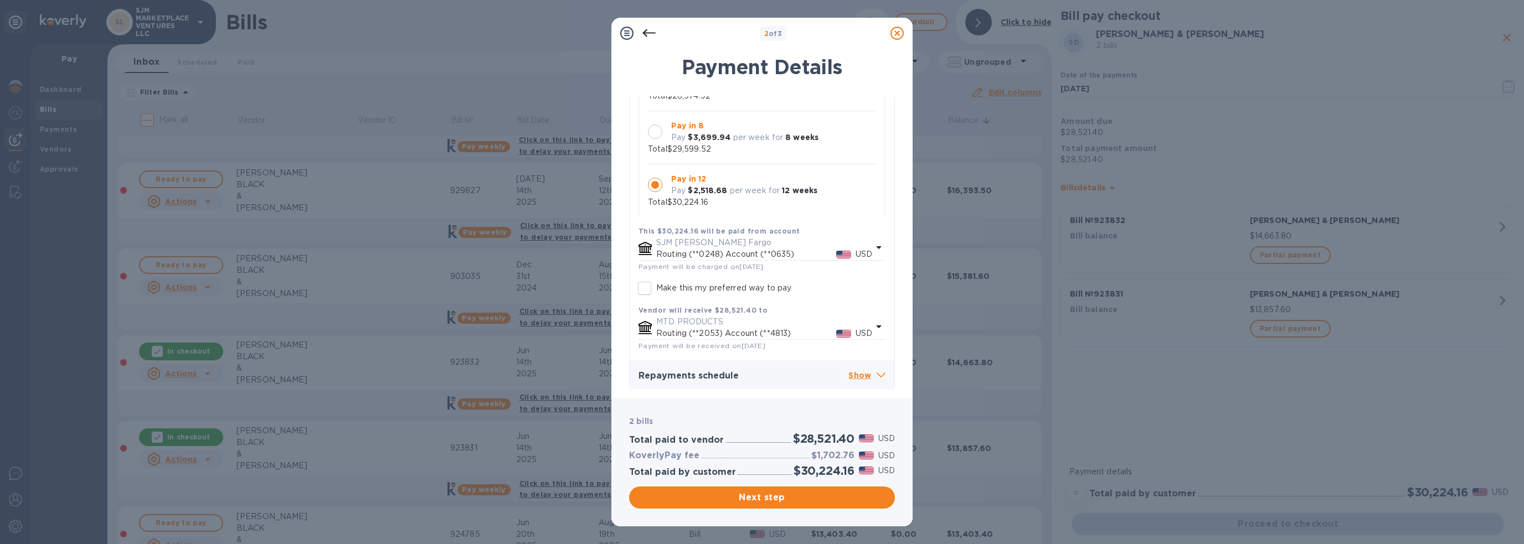
scroll to position [132, 0]
click at [878, 374] on icon at bounding box center [881, 371] width 9 height 5
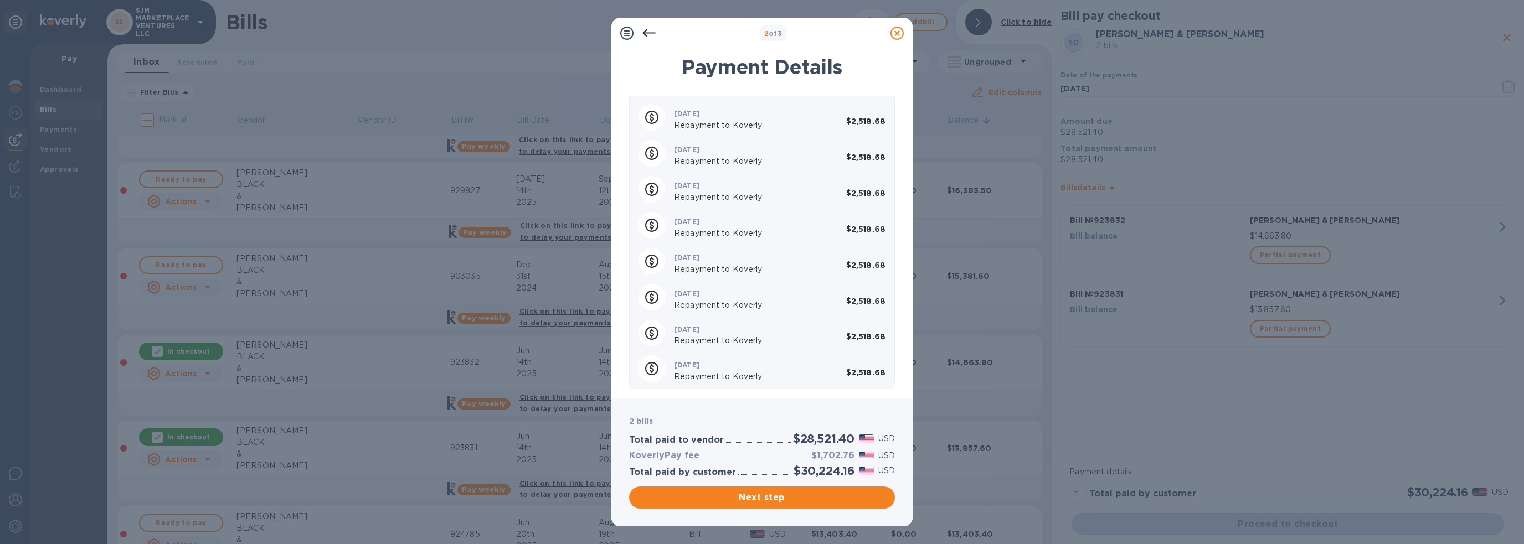
scroll to position [631, 0]
click at [811, 503] on span "Next step" at bounding box center [762, 497] width 248 height 13
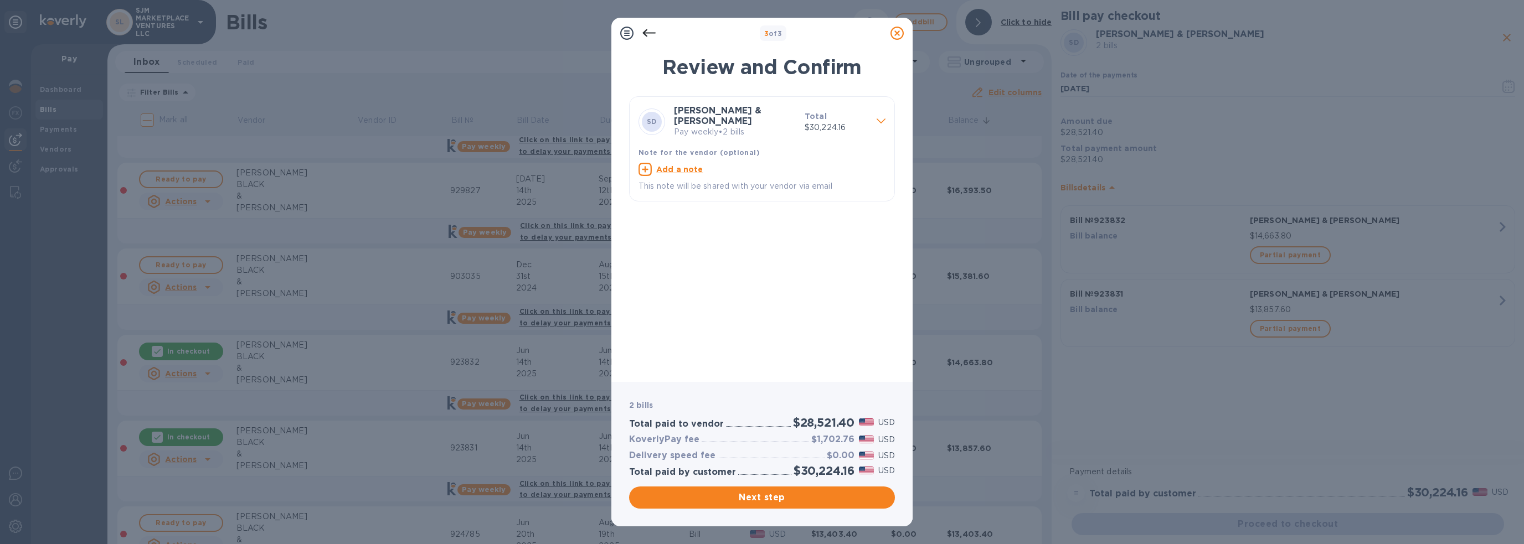
click at [670, 166] on u "Add a note" at bounding box center [679, 169] width 47 height 9
click at [678, 171] on textarea at bounding box center [753, 170] width 229 height 9
type textarea "SJM MARKETPLACE VENTURES LLC"
click at [879, 116] on span at bounding box center [881, 120] width 9 height 11
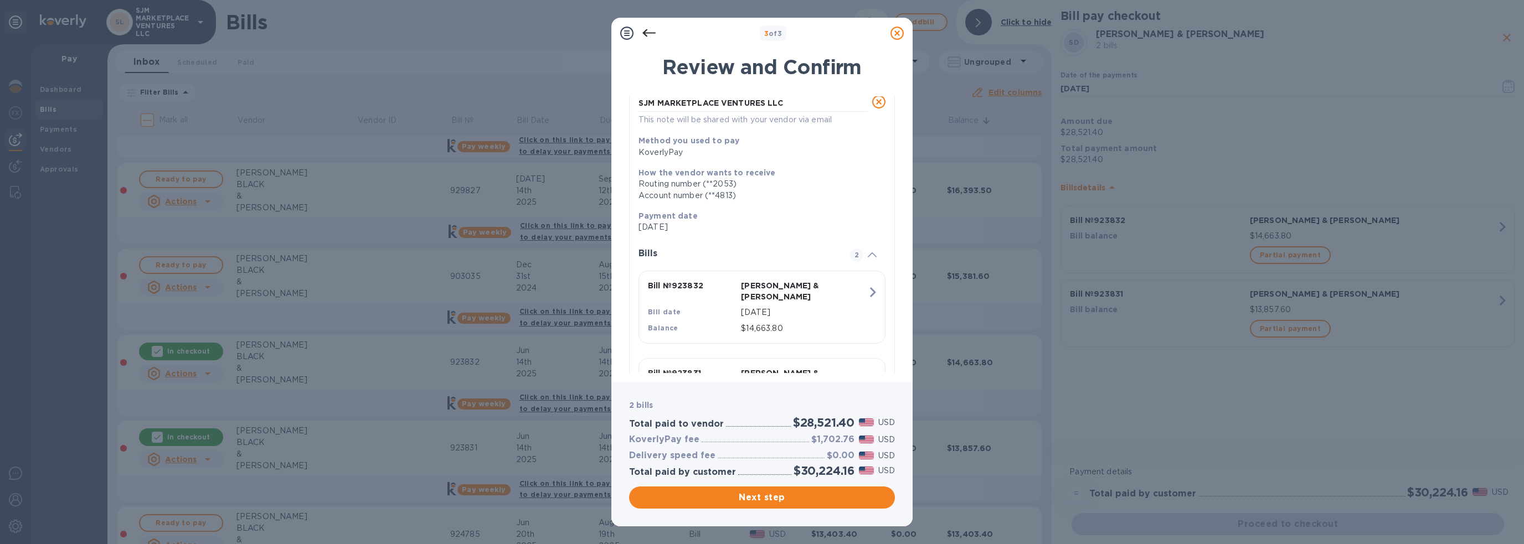
scroll to position [0, 0]
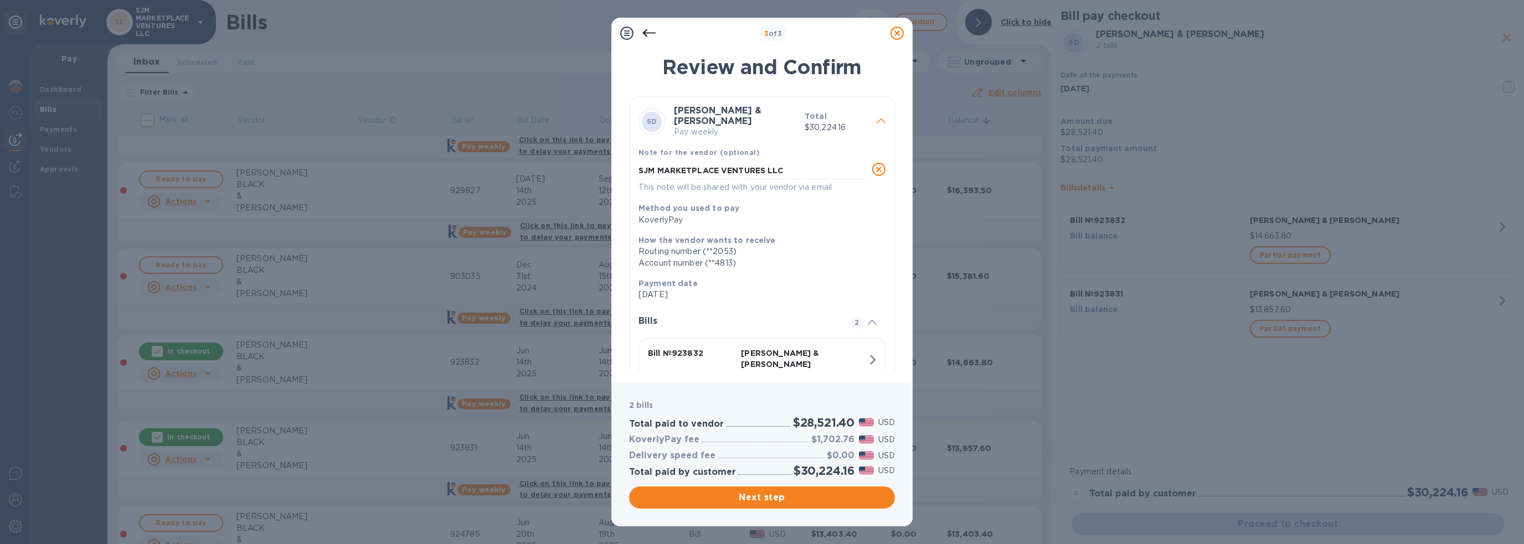
click at [877, 121] on icon at bounding box center [881, 121] width 9 height 5
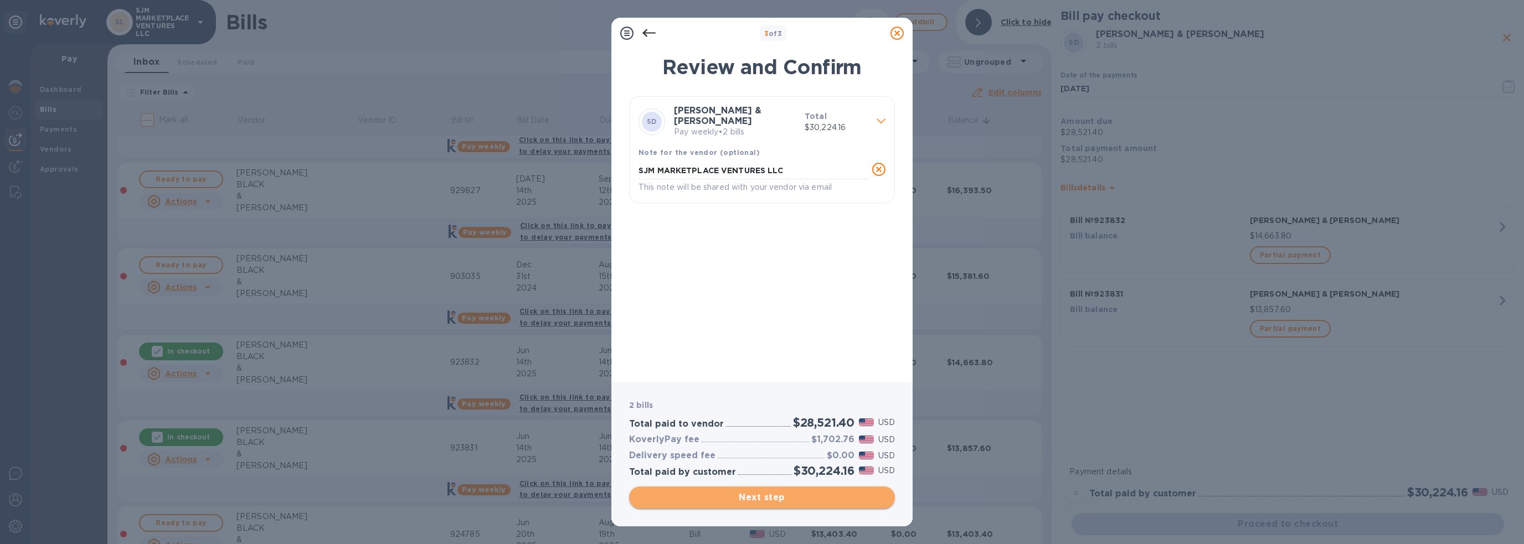
click at [758, 495] on span "Next step" at bounding box center [762, 497] width 248 height 13
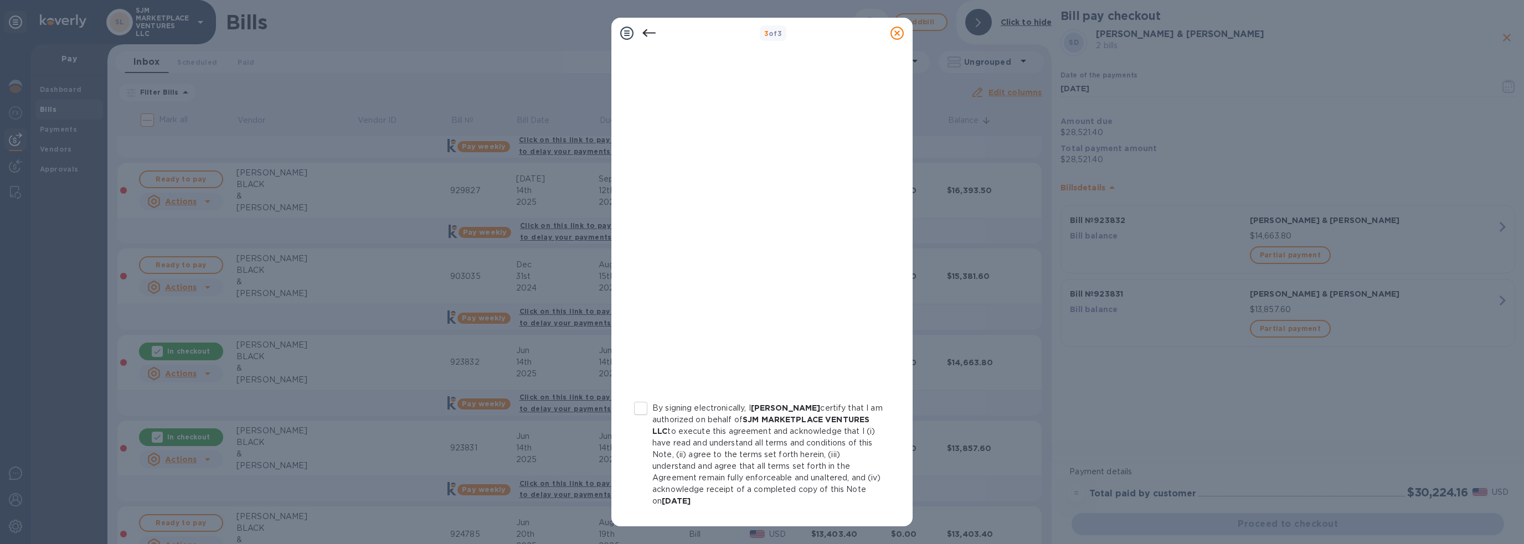
scroll to position [86, 0]
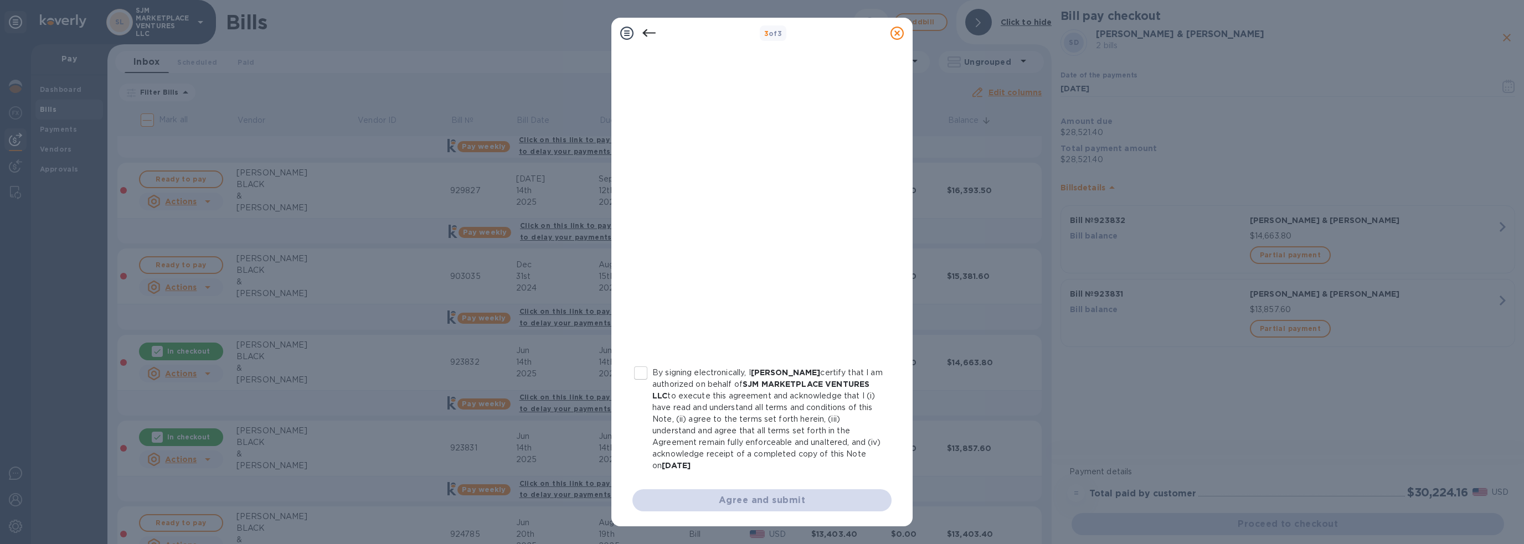
click at [643, 374] on input "By signing electronically, I [PERSON_NAME] certify that I am authorized on beha…" at bounding box center [640, 373] width 23 height 23
checkbox input "true"
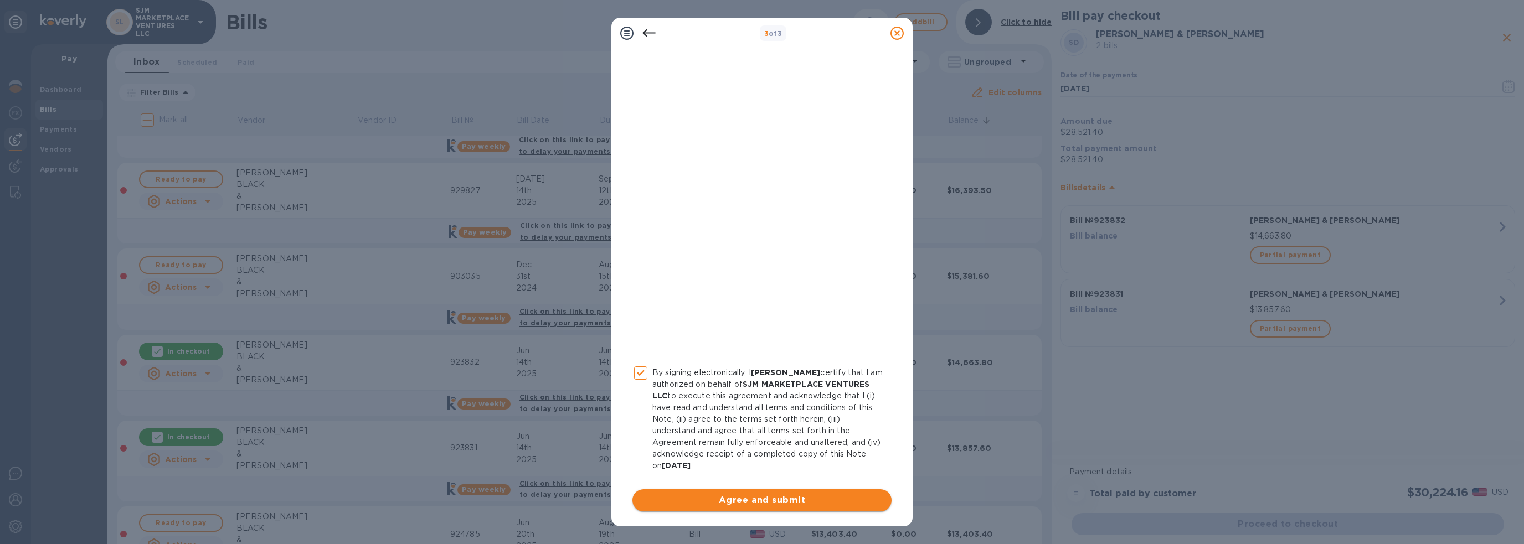
click at [786, 498] on span "Agree and submit" at bounding box center [761, 500] width 241 height 13
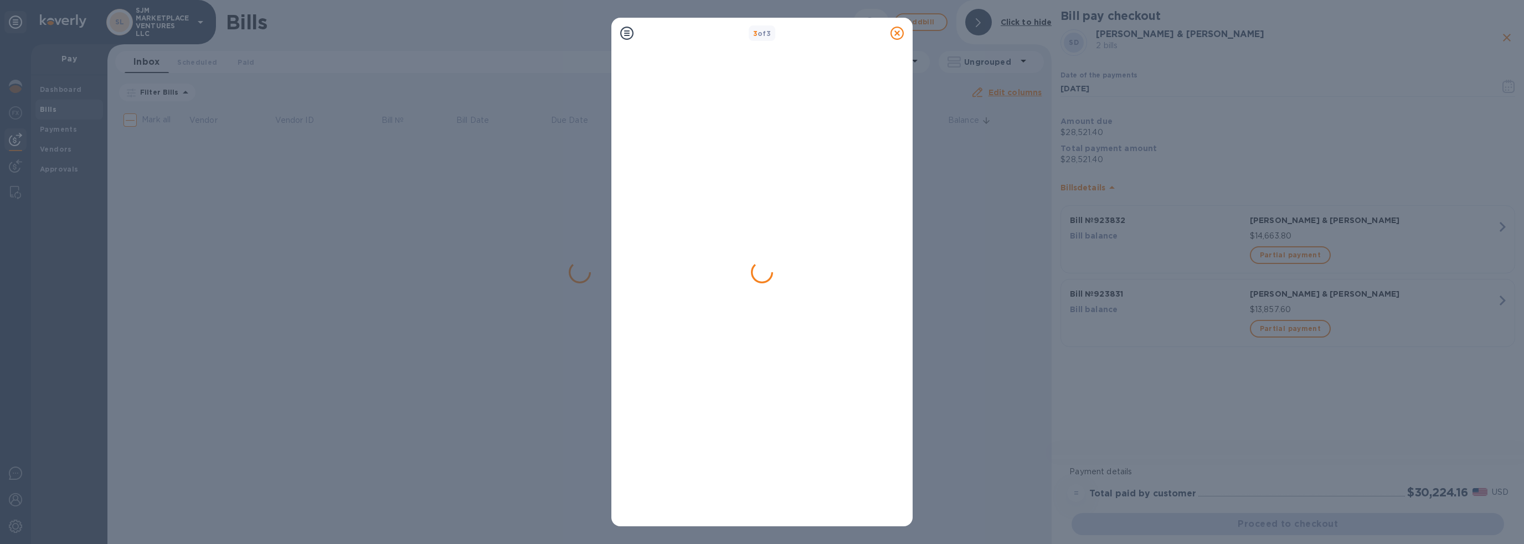
scroll to position [0, 0]
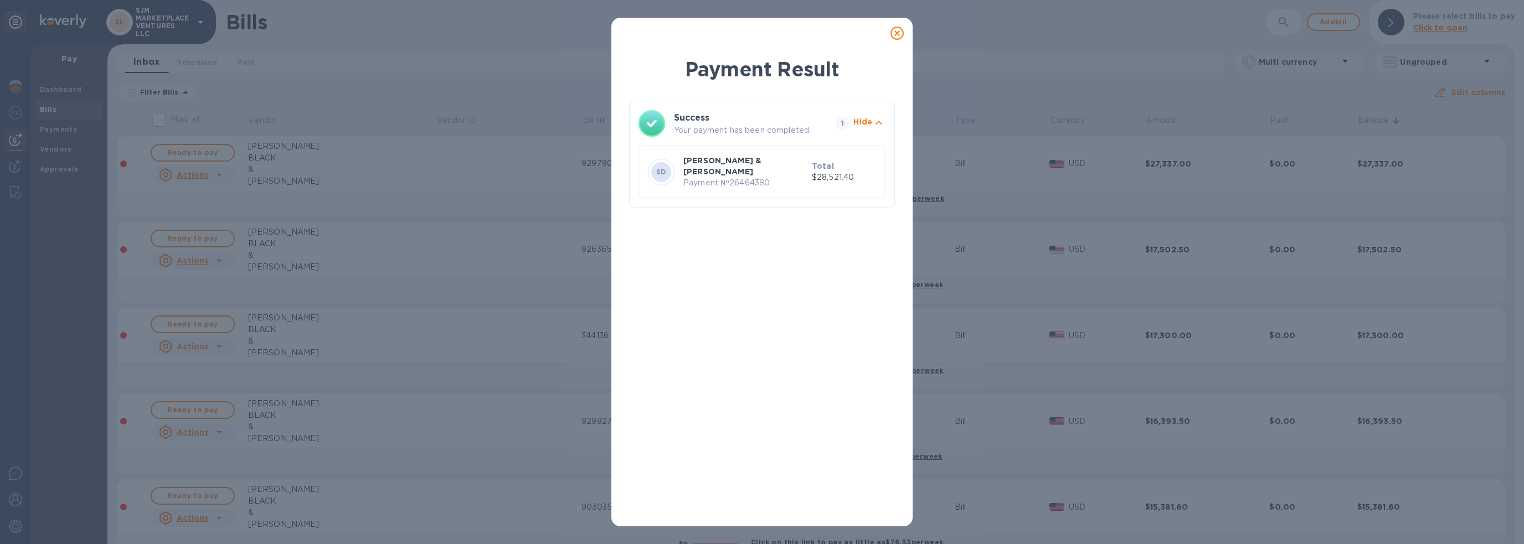
click at [897, 30] on icon at bounding box center [897, 33] width 13 height 13
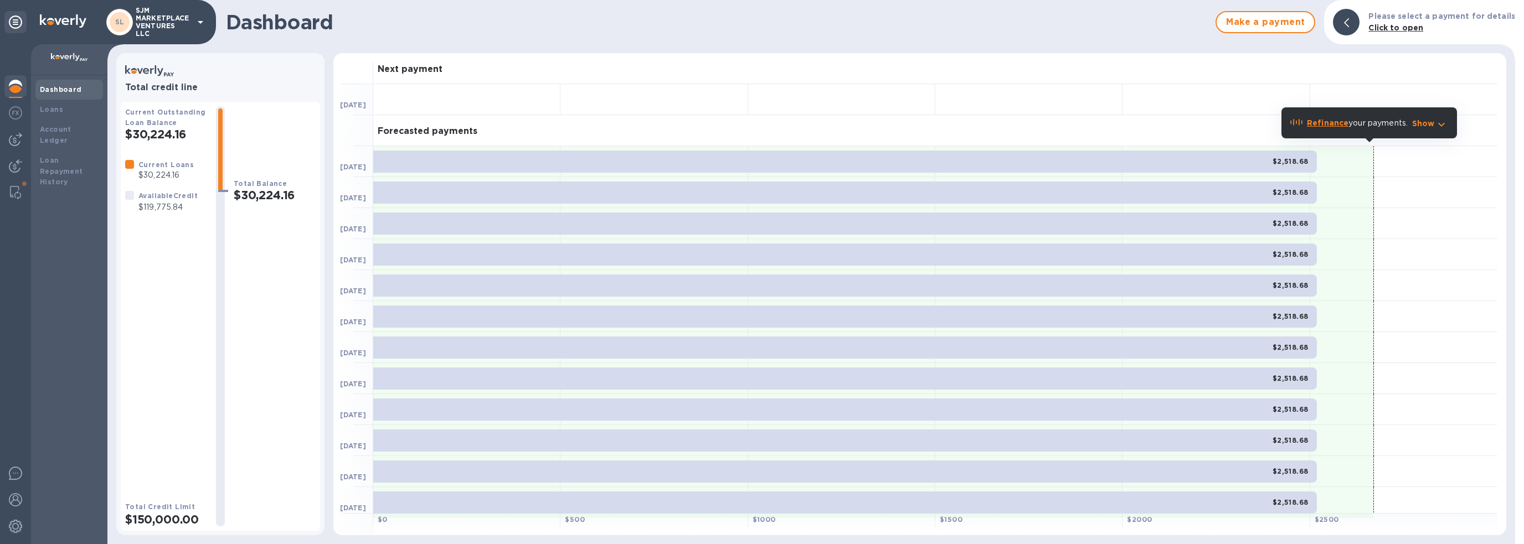
click at [149, 137] on h2 "$30,224.16" at bounding box center [166, 134] width 82 height 14
click at [264, 195] on h2 "$30,224.16" at bounding box center [275, 195] width 82 height 14
click at [163, 163] on b "Current Loans" at bounding box center [165, 165] width 55 height 8
drag, startPoint x: 126, startPoint y: 132, endPoint x: 195, endPoint y: 136, distance: 69.3
click at [195, 136] on h2 "$30,224.16" at bounding box center [166, 134] width 82 height 14
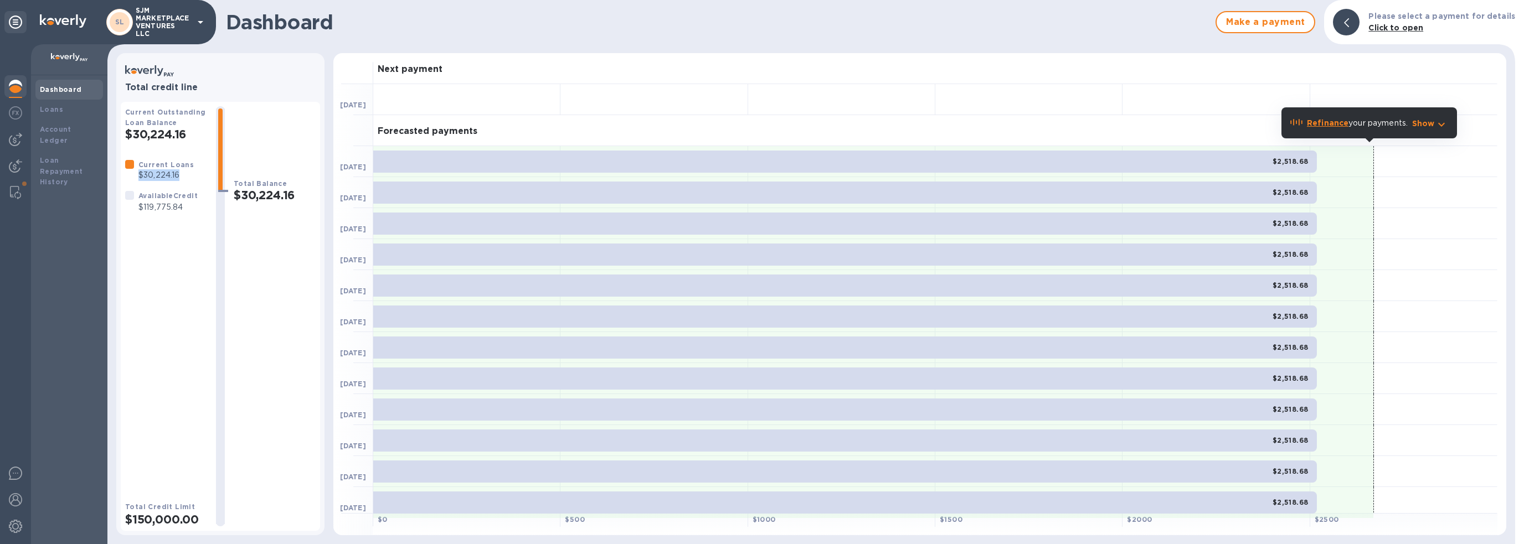
drag, startPoint x: 138, startPoint y: 174, endPoint x: 188, endPoint y: 175, distance: 49.8
click at [188, 175] on p "$30,224.16" at bounding box center [165, 175] width 55 height 12
click at [276, 188] on h2 "$30,224.16" at bounding box center [275, 195] width 82 height 14
click at [145, 139] on h2 "$30,224.16" at bounding box center [166, 134] width 82 height 14
click at [150, 134] on h2 "$30,224.16" at bounding box center [166, 134] width 82 height 14
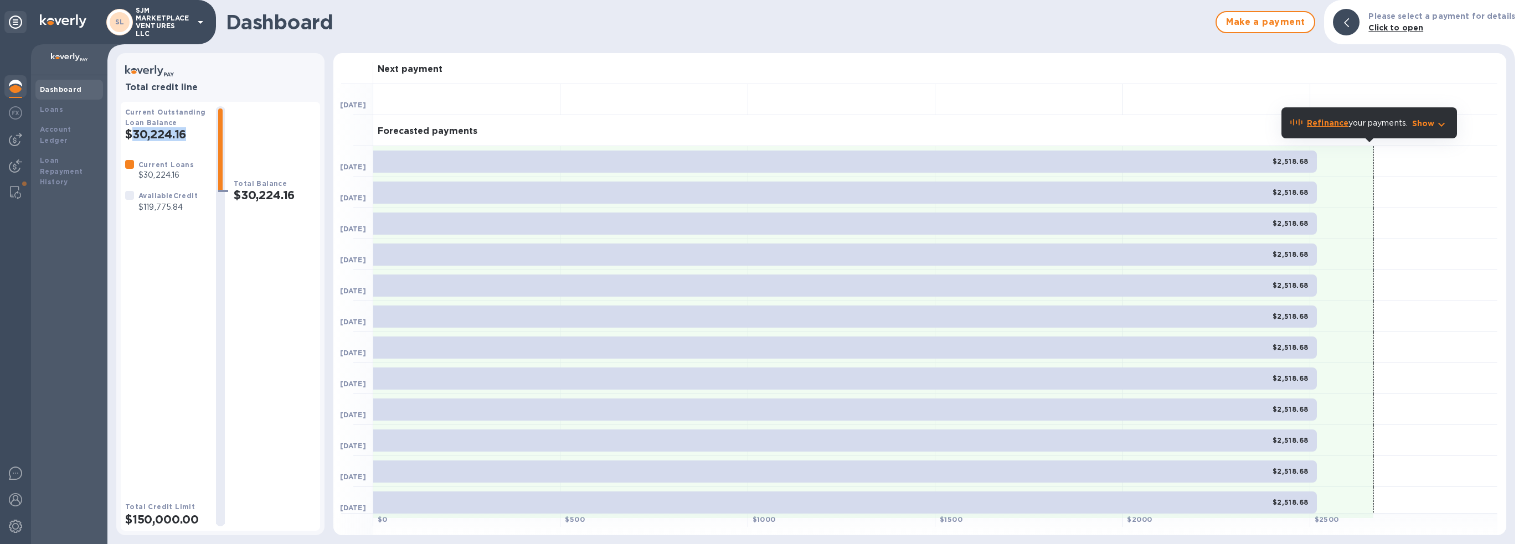
drag, startPoint x: 128, startPoint y: 131, endPoint x: 191, endPoint y: 135, distance: 62.7
click at [191, 135] on h2 "$30,224.16" at bounding box center [166, 134] width 82 height 14
drag, startPoint x: 295, startPoint y: 198, endPoint x: 228, endPoint y: 198, distance: 66.5
click at [228, 198] on div "Current Outstanding Loan Balance $30,224.16 Current Loans $30,224.16 Available …" at bounding box center [220, 316] width 191 height 420
drag, startPoint x: 121, startPoint y: 128, endPoint x: 191, endPoint y: 135, distance: 69.6
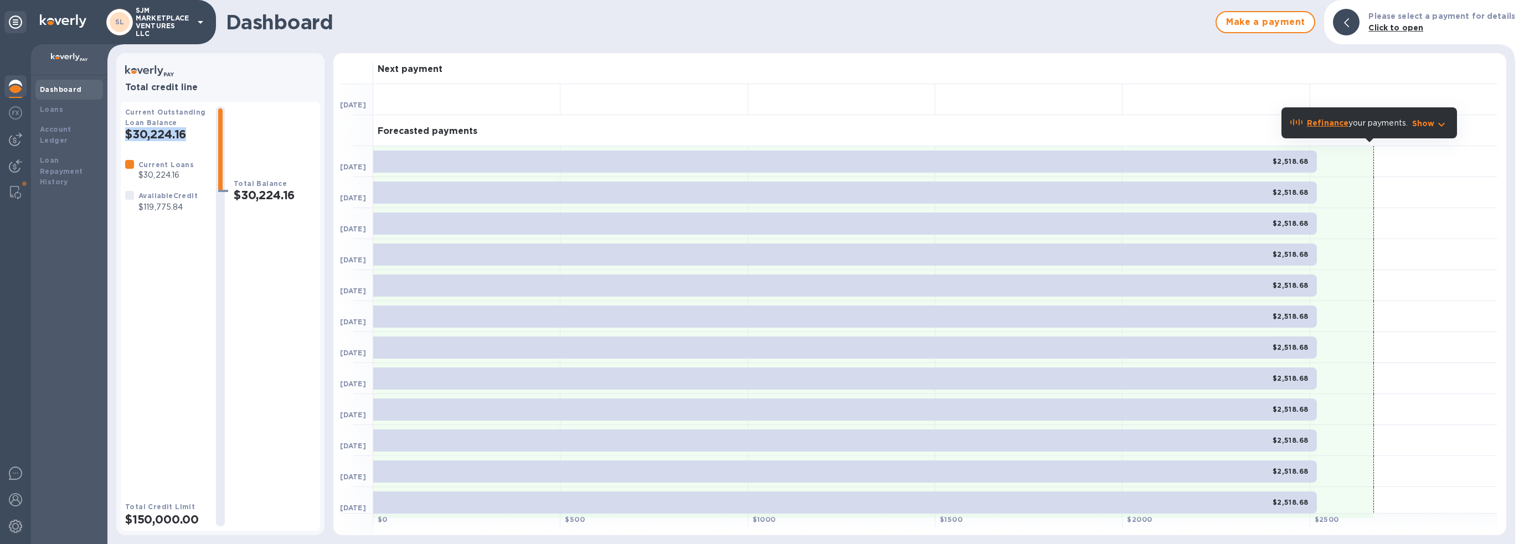
click at [191, 135] on div "Current Outstanding Loan Balance $30,224.16 Current Loans $30,224.16 Available …" at bounding box center [220, 316] width 199 height 429
click at [71, 104] on div "Loans" at bounding box center [69, 109] width 59 height 11
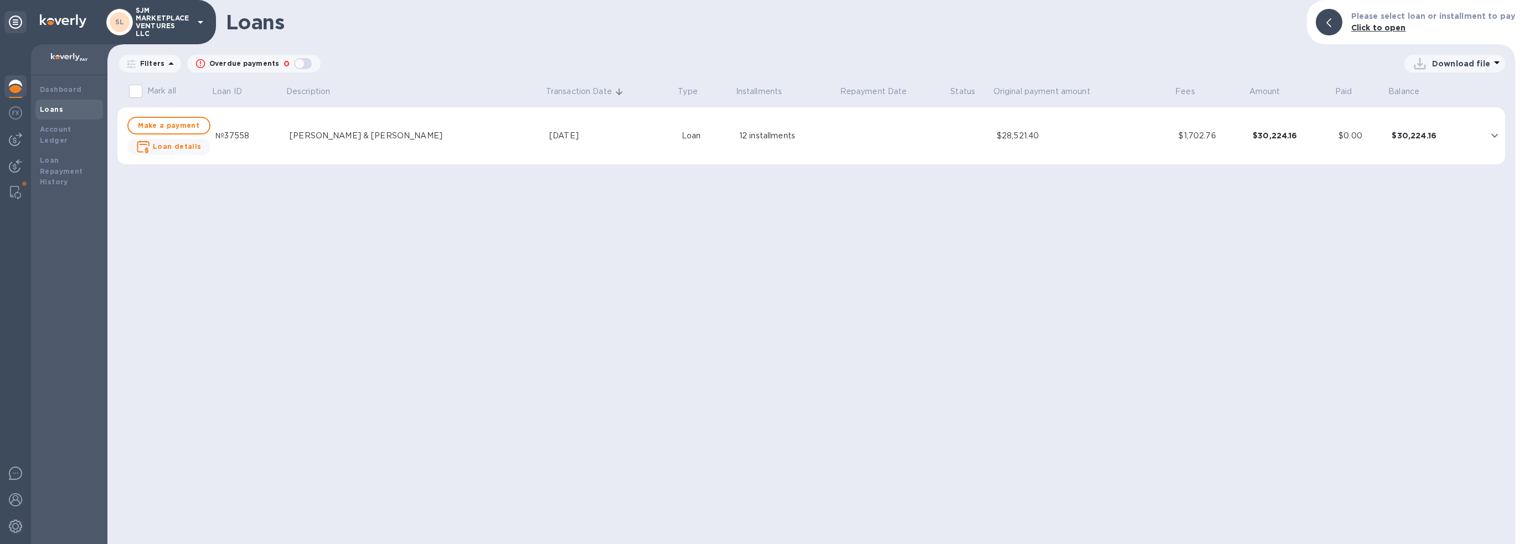
click at [1252, 126] on td "$30,224.16" at bounding box center [1291, 136] width 86 height 58
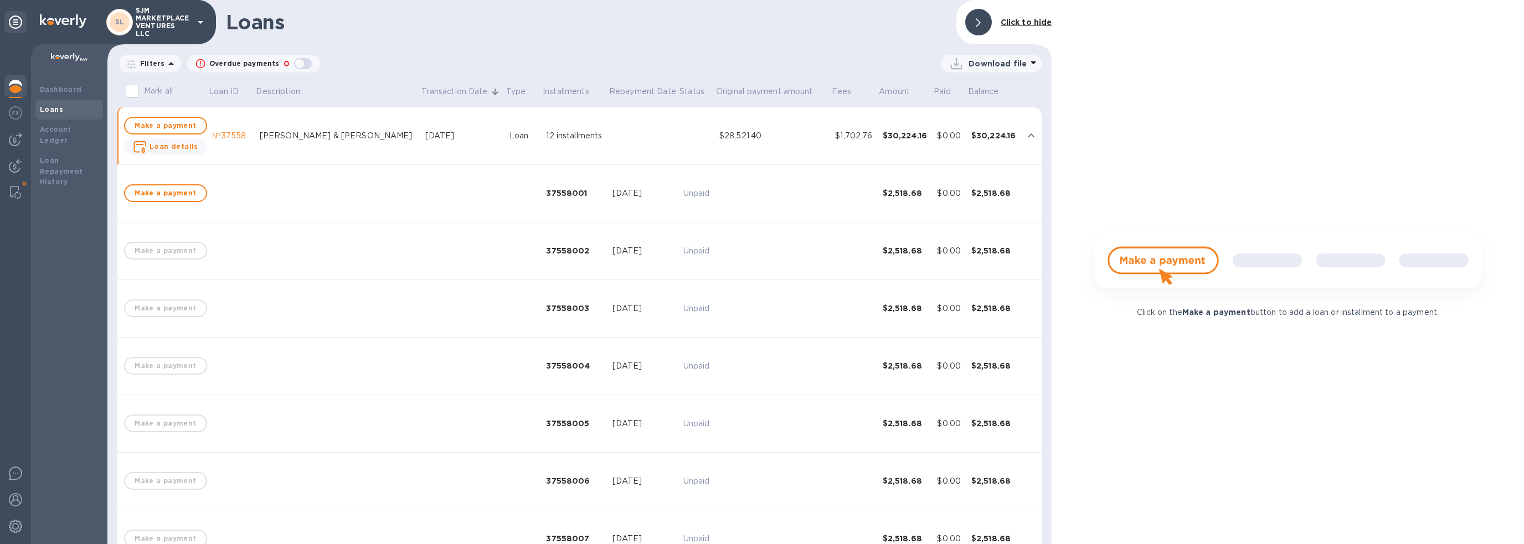
click at [337, 138] on div "[PERSON_NAME] & [PERSON_NAME]" at bounding box center [338, 136] width 157 height 12
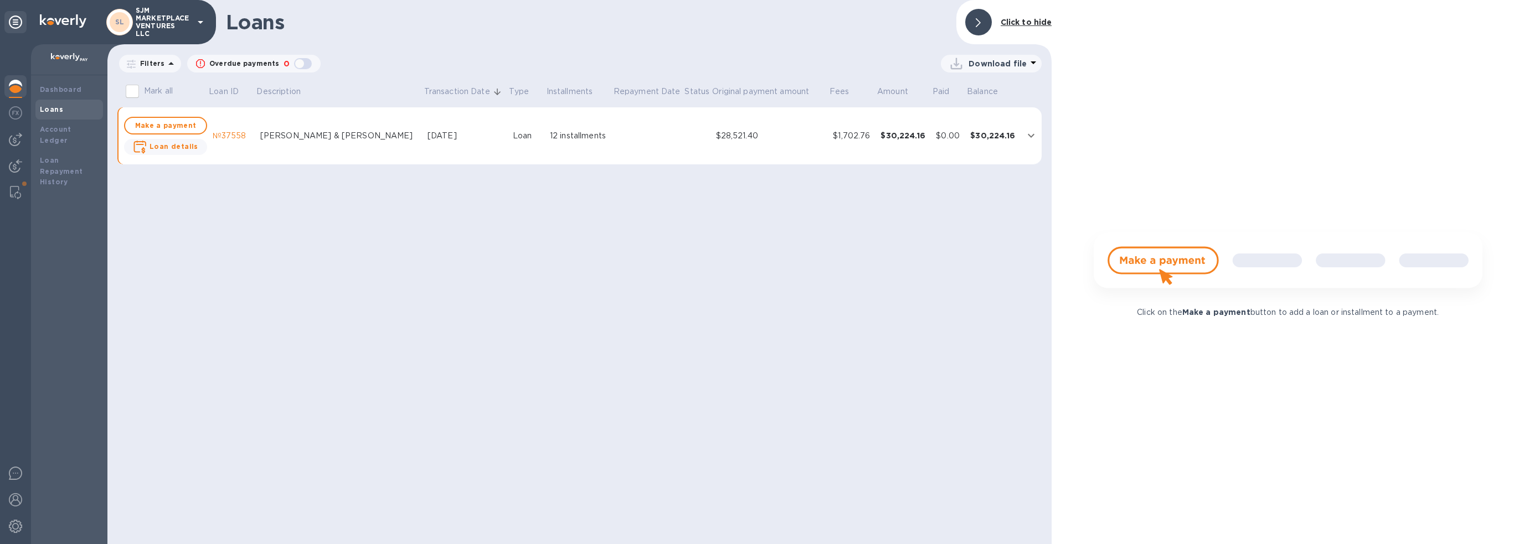
click at [337, 138] on div "[PERSON_NAME] & [PERSON_NAME]" at bounding box center [339, 136] width 158 height 12
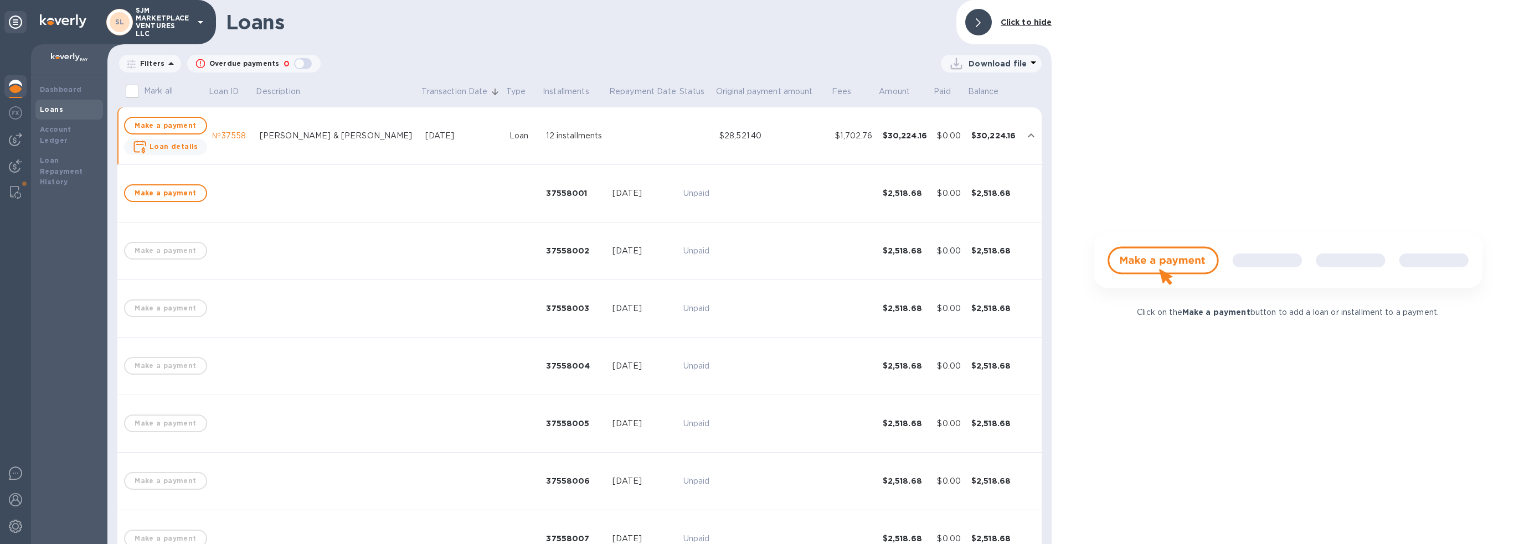
click at [223, 133] on div "№37558" at bounding box center [231, 136] width 38 height 12
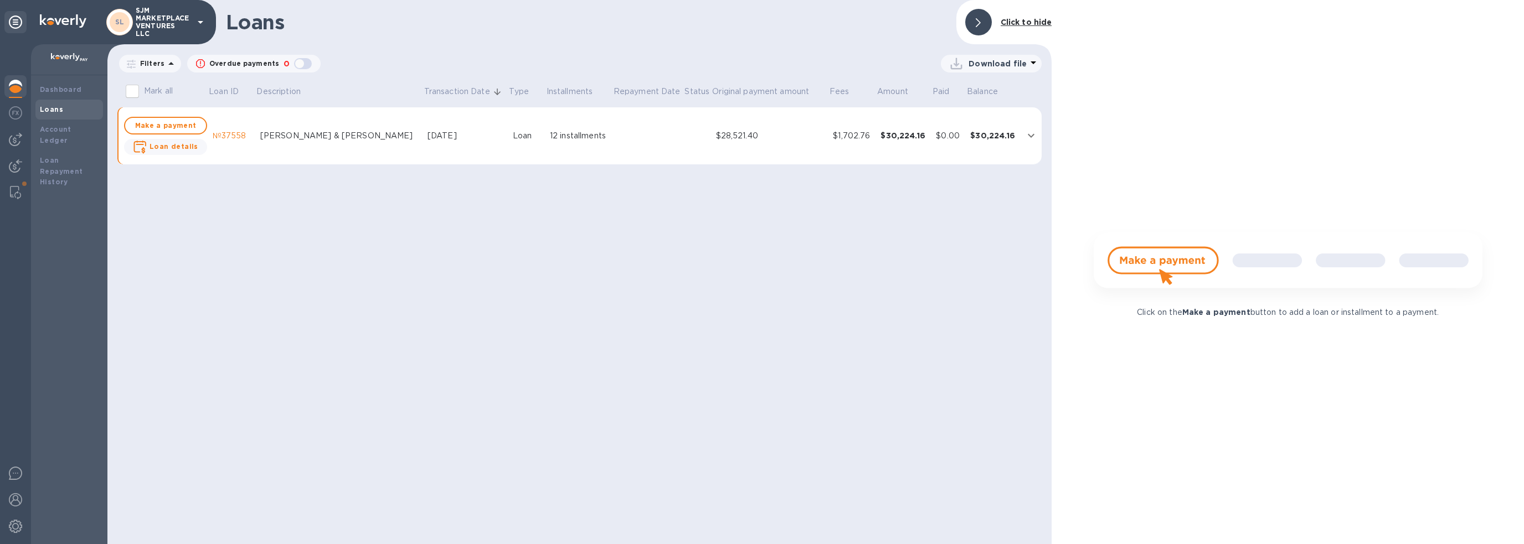
click at [223, 133] on div "№37558" at bounding box center [232, 136] width 39 height 12
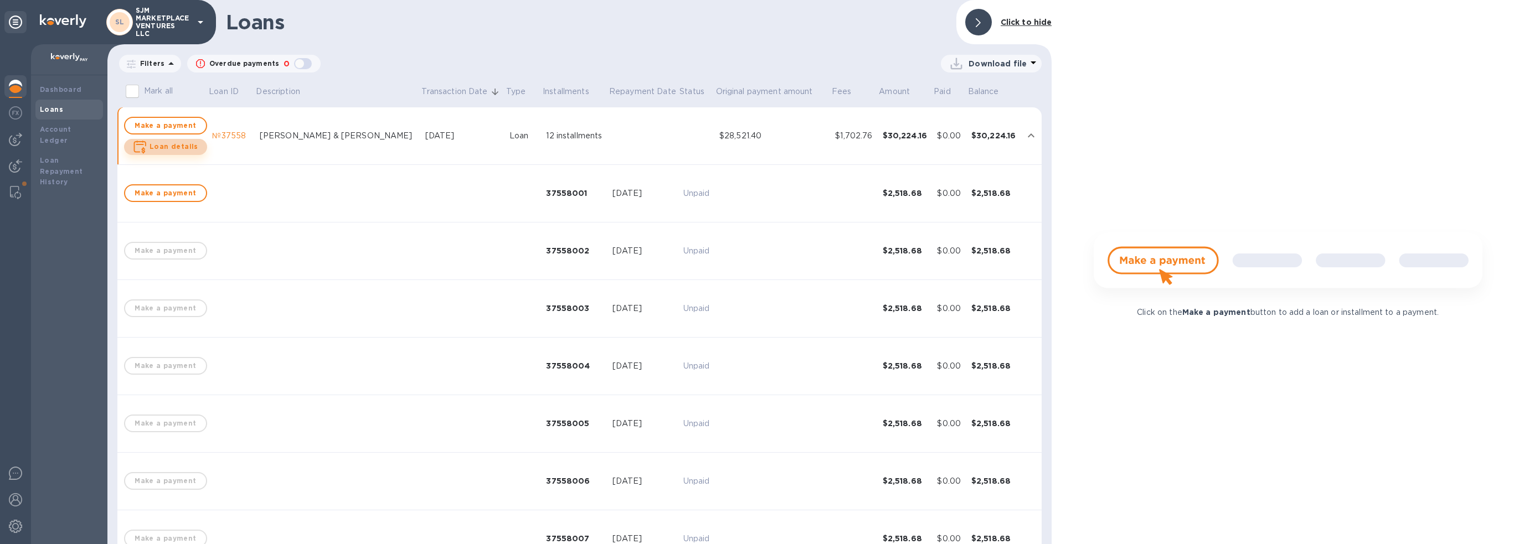
click at [174, 146] on b "Loan details" at bounding box center [174, 146] width 49 height 8
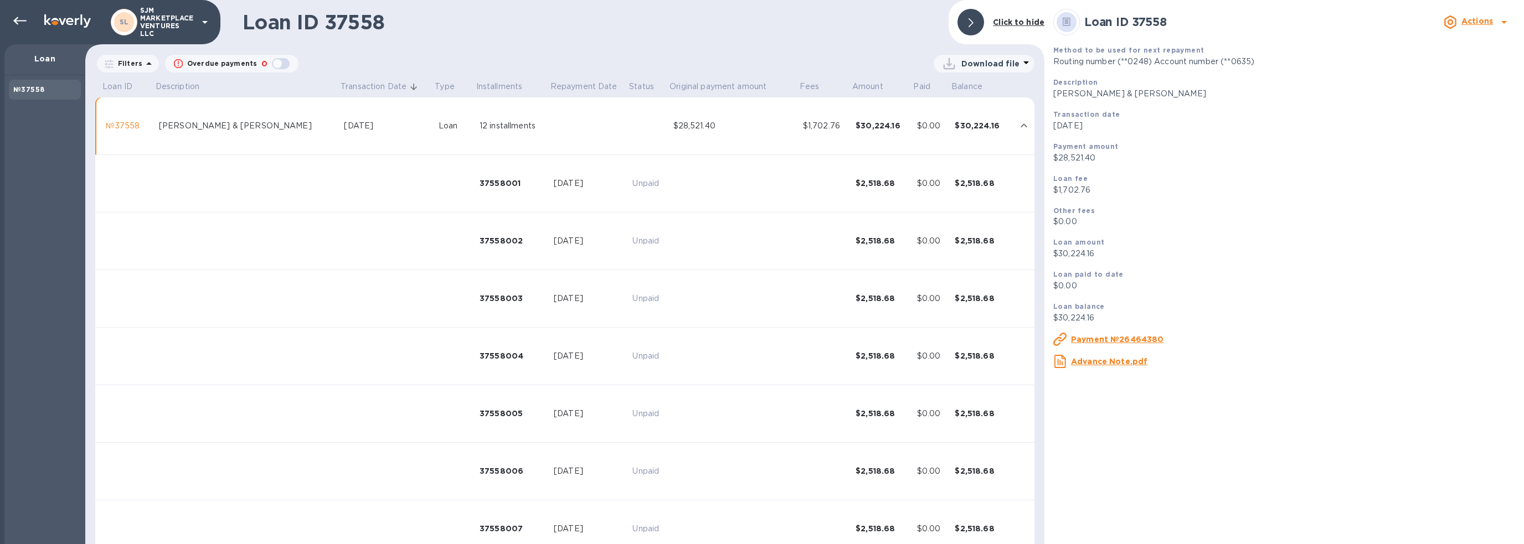
click at [1009, 61] on p "Download file" at bounding box center [990, 63] width 58 height 11
click at [1237, 200] on div at bounding box center [762, 272] width 1524 height 544
click at [1112, 340] on u "Payment №26464380" at bounding box center [1117, 339] width 93 height 9
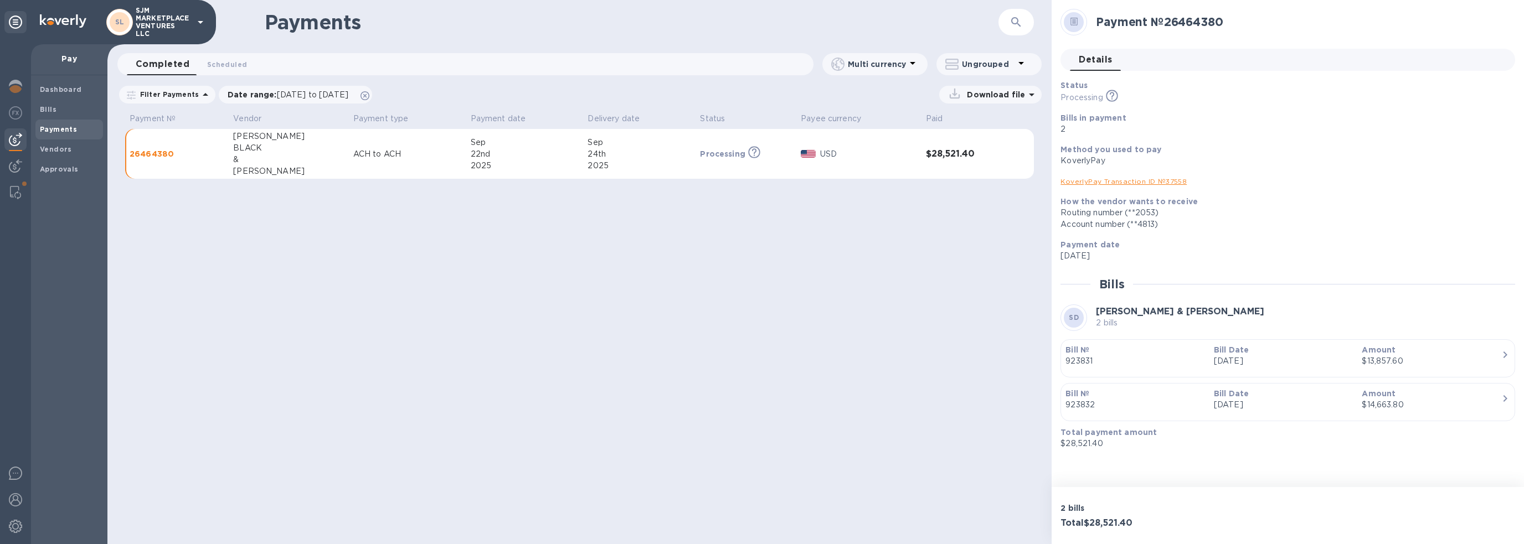
click at [1010, 96] on p "Download file" at bounding box center [994, 94] width 63 height 11
click at [872, 163] on p "PDF file" at bounding box center [875, 163] width 33 height 11
